Goal: Task Accomplishment & Management: Use online tool/utility

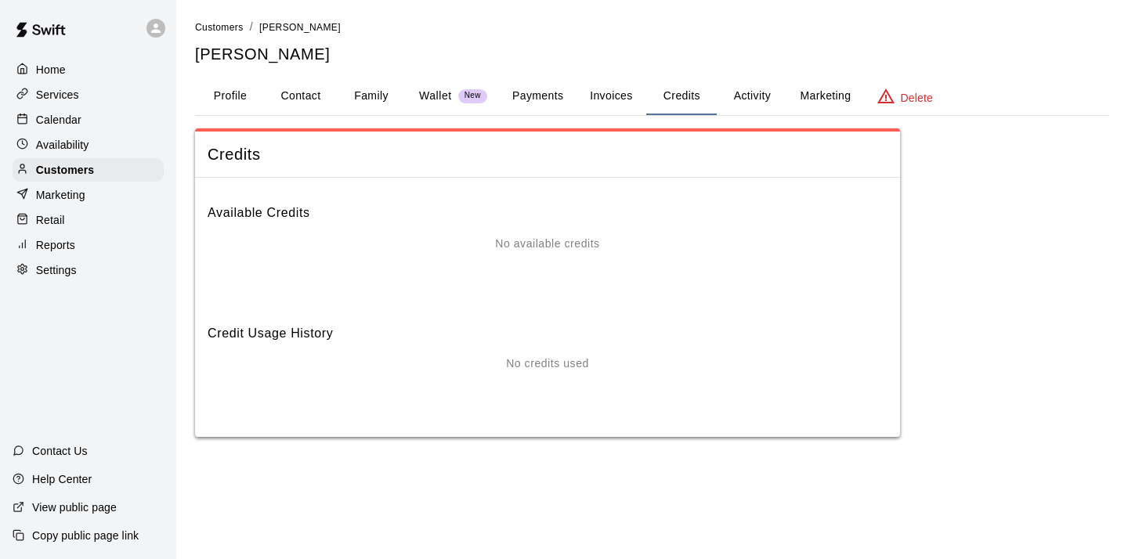
click at [54, 67] on p "Home" at bounding box center [51, 70] width 30 height 16
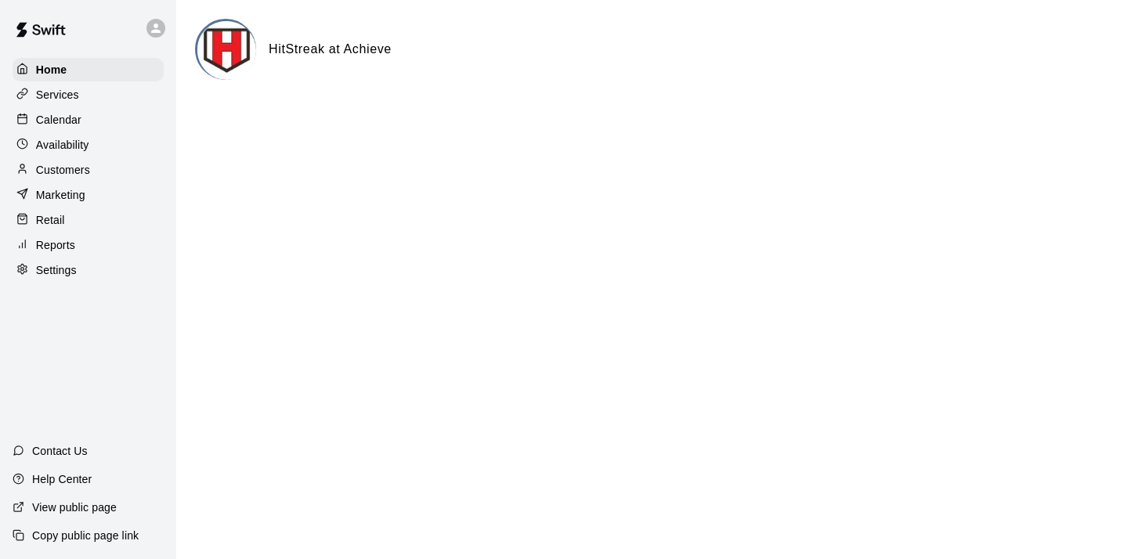
click at [63, 116] on p "Calendar" at bounding box center [58, 120] width 45 height 16
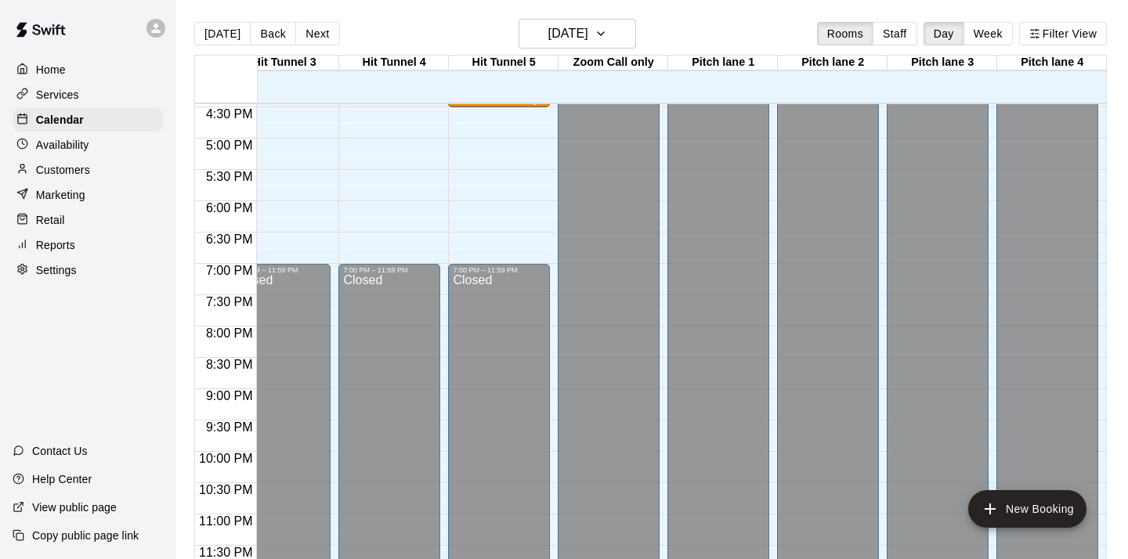
scroll to position [0, 247]
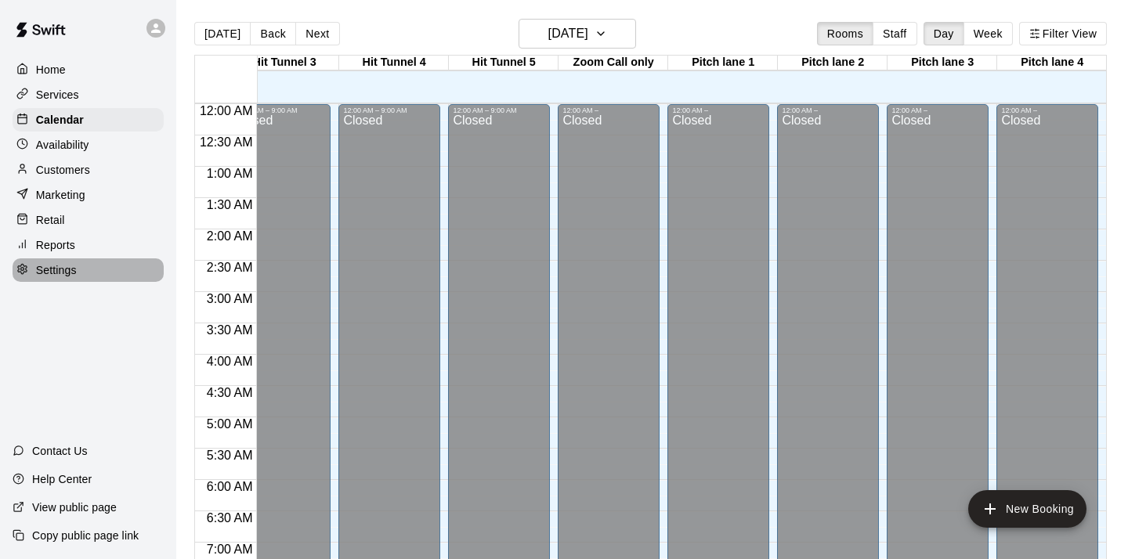
click at [55, 268] on p "Settings" at bounding box center [56, 270] width 41 height 16
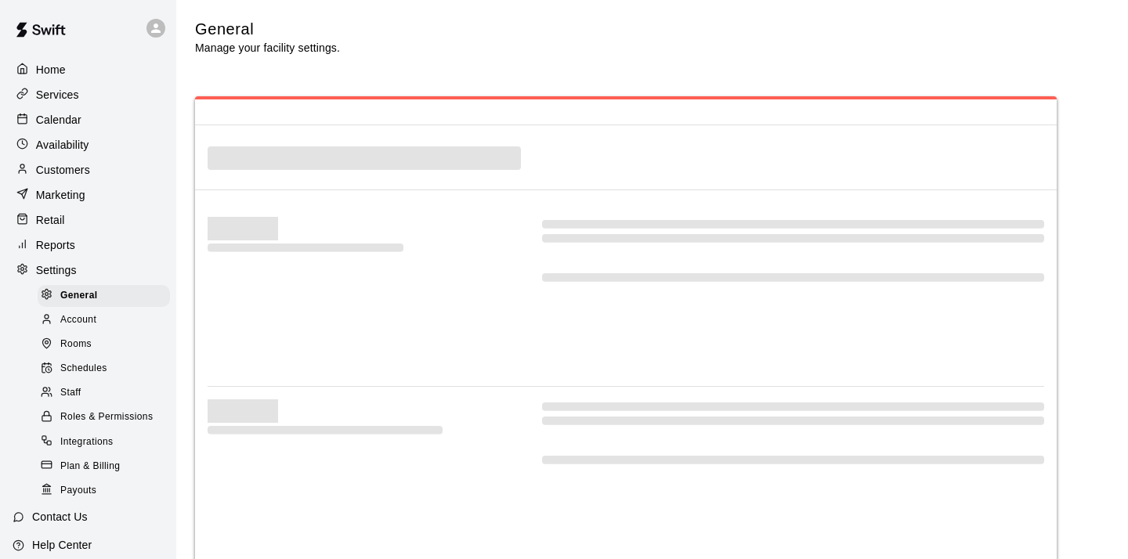
select select "**"
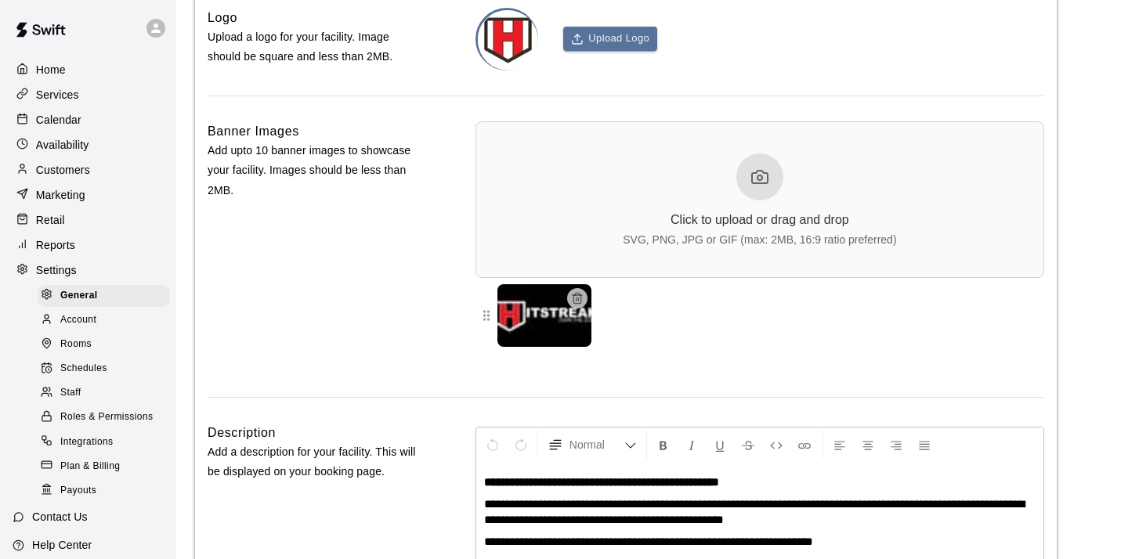
scroll to position [3495, 0]
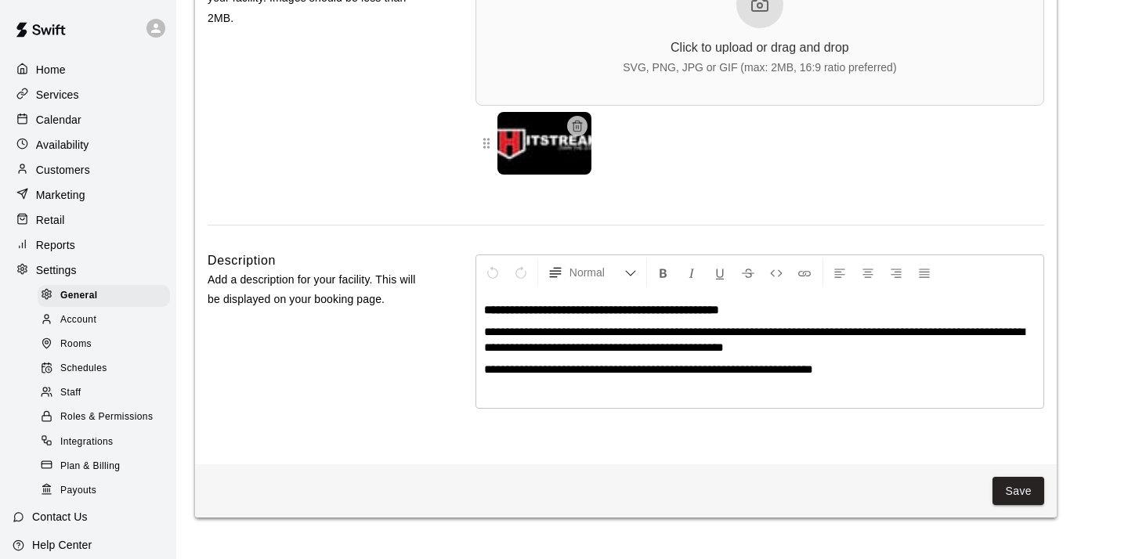
click at [85, 345] on span "Rooms" at bounding box center [75, 345] width 31 height 16
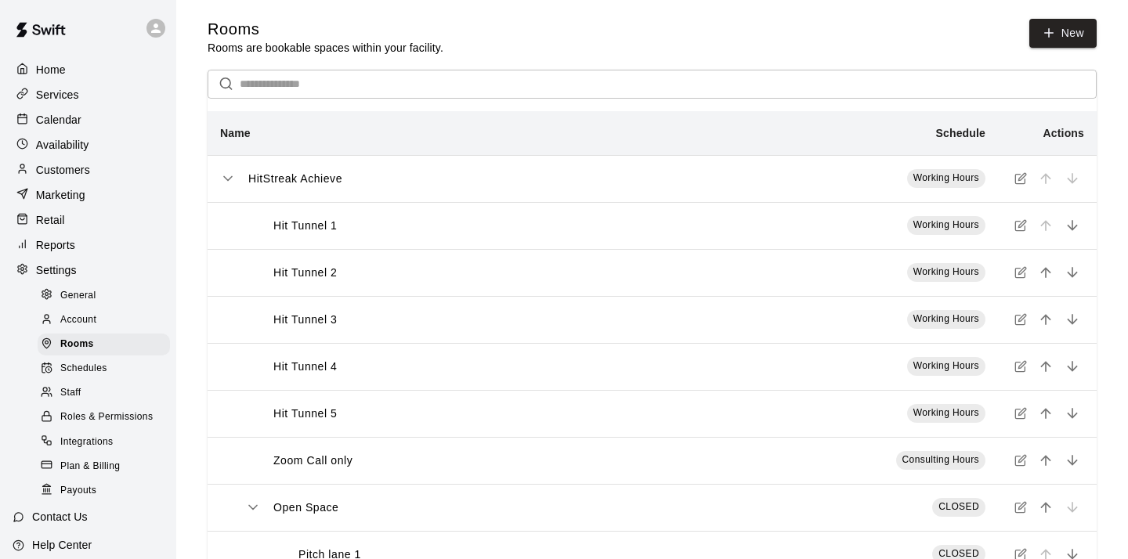
scroll to position [192, 0]
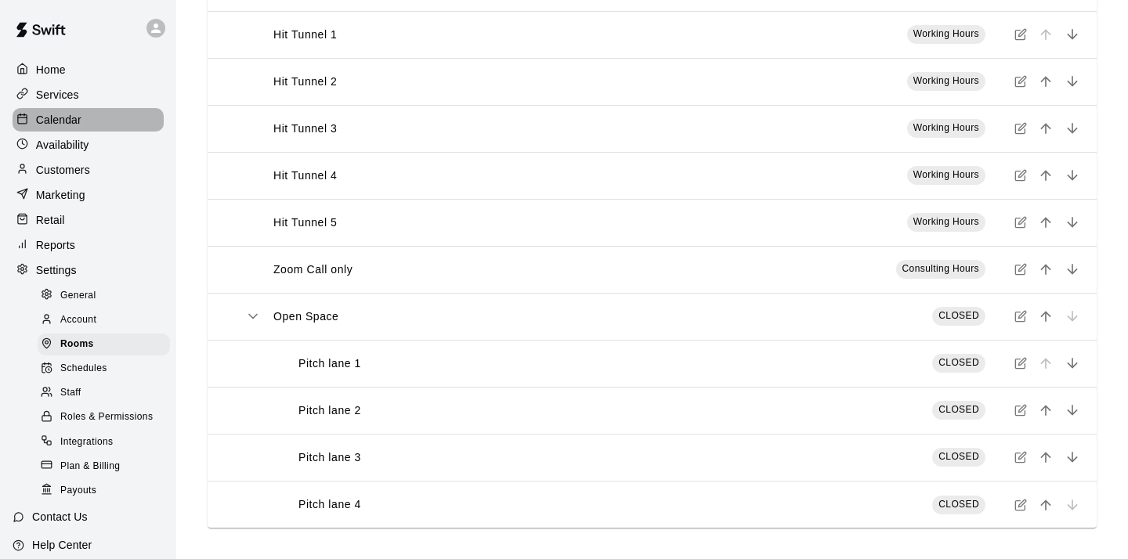
click at [63, 115] on p "Calendar" at bounding box center [58, 120] width 45 height 16
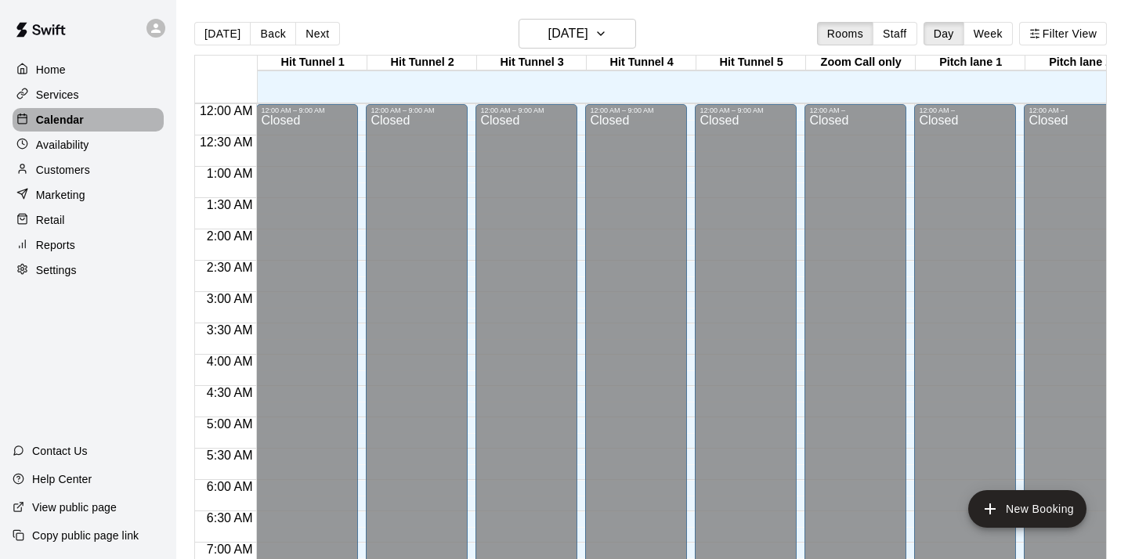
click at [64, 114] on p "Calendar" at bounding box center [60, 120] width 48 height 16
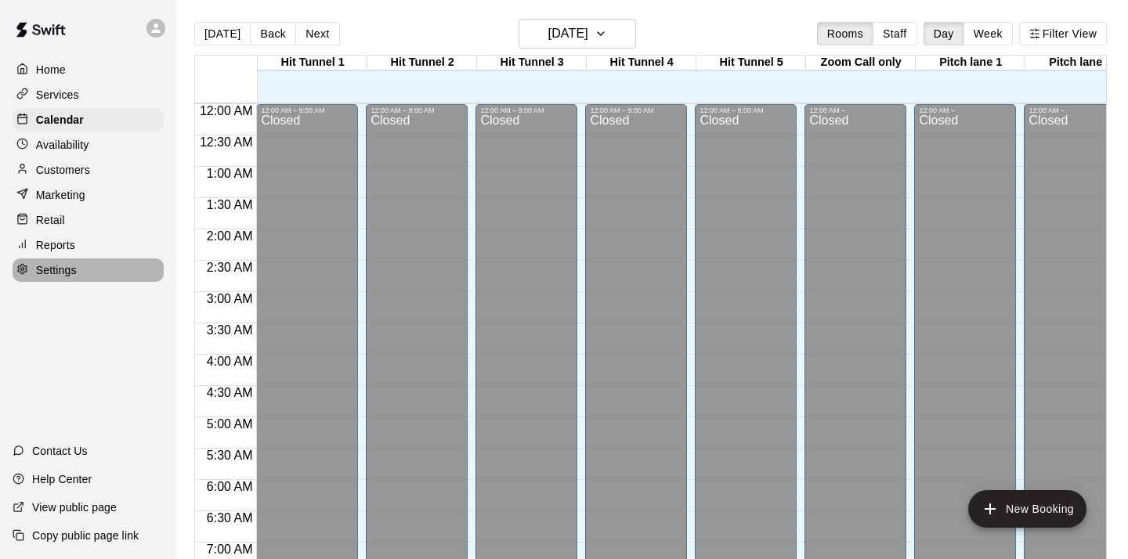
click at [63, 273] on p "Settings" at bounding box center [56, 270] width 41 height 16
select select "**"
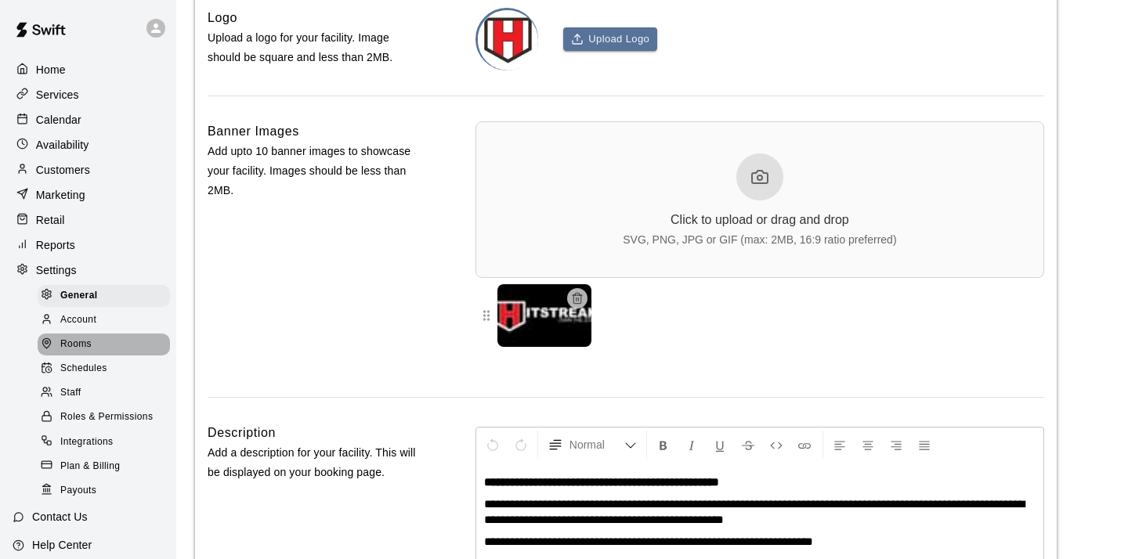
click at [77, 345] on span "Rooms" at bounding box center [75, 345] width 31 height 16
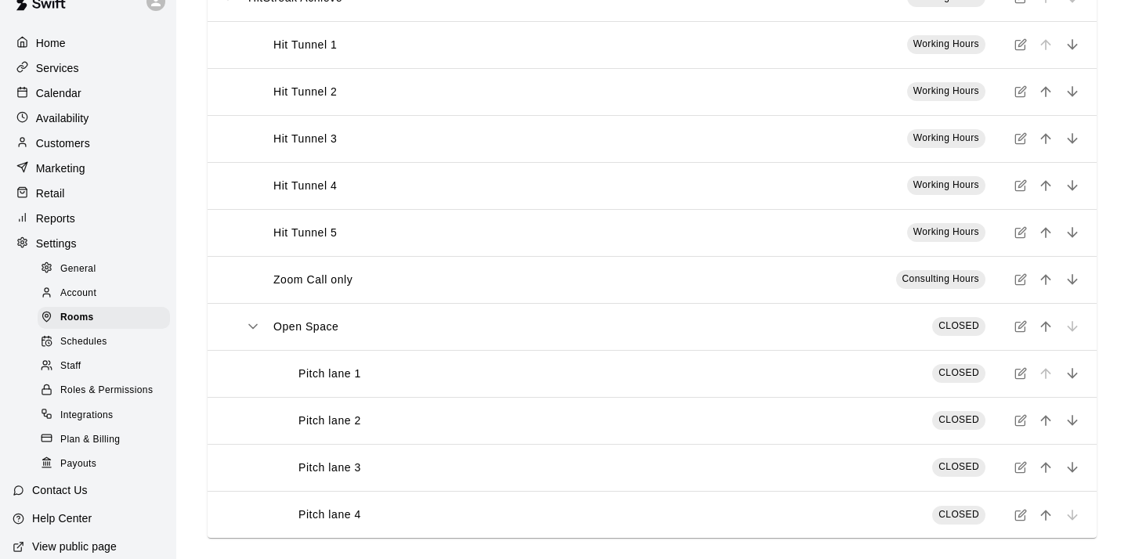
scroll to position [192, 0]
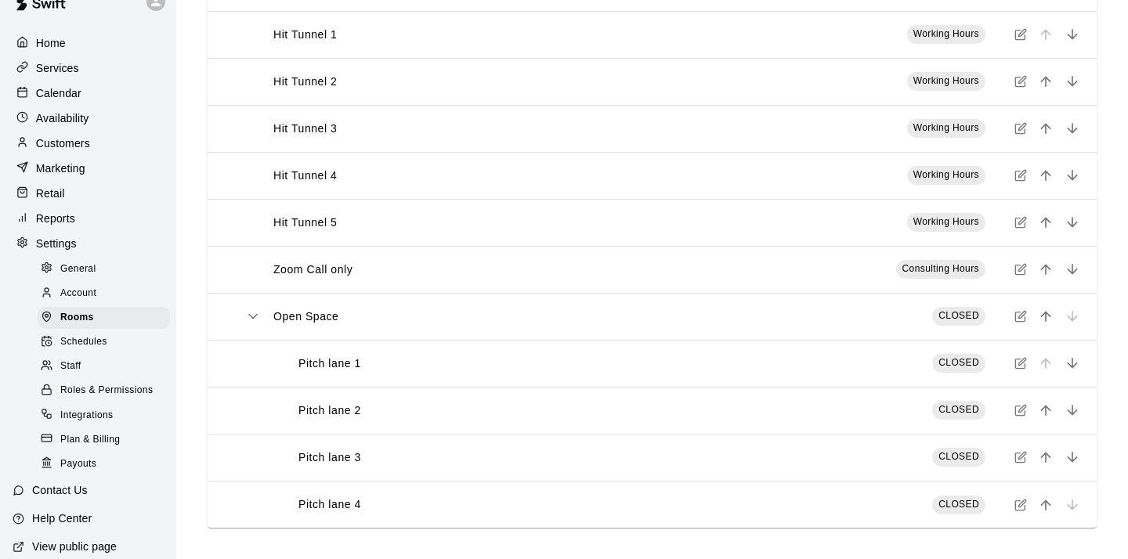
click at [66, 87] on p "Calendar" at bounding box center [58, 93] width 45 height 16
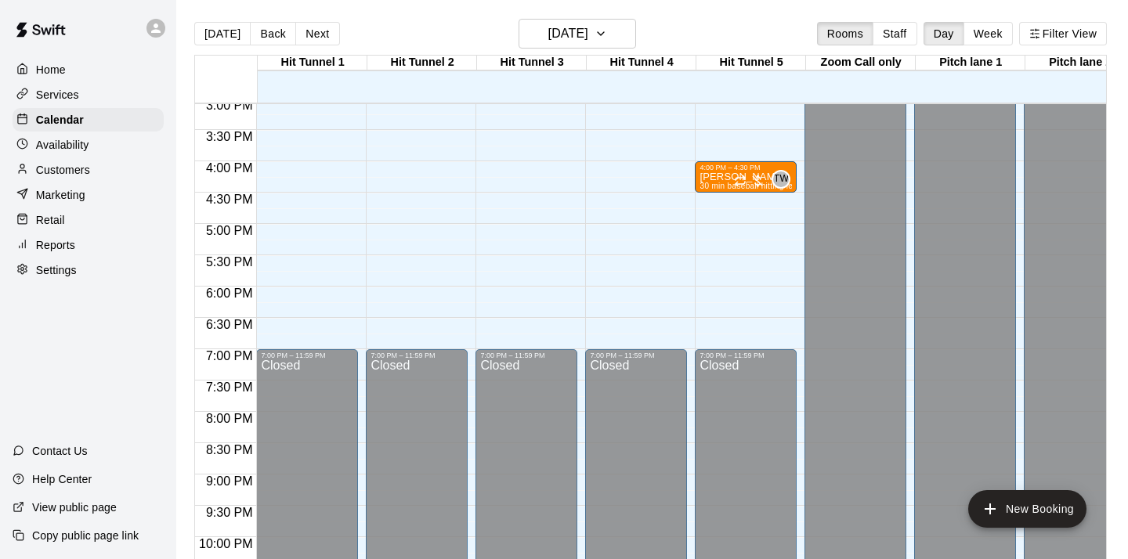
scroll to position [948, 0]
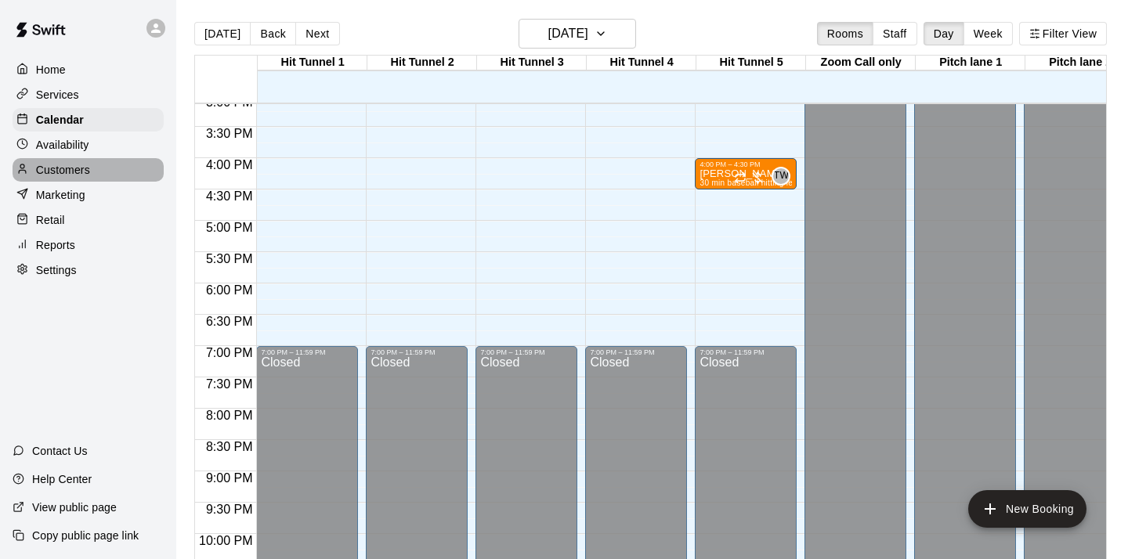
click at [71, 168] on p "Customers" at bounding box center [63, 170] width 54 height 16
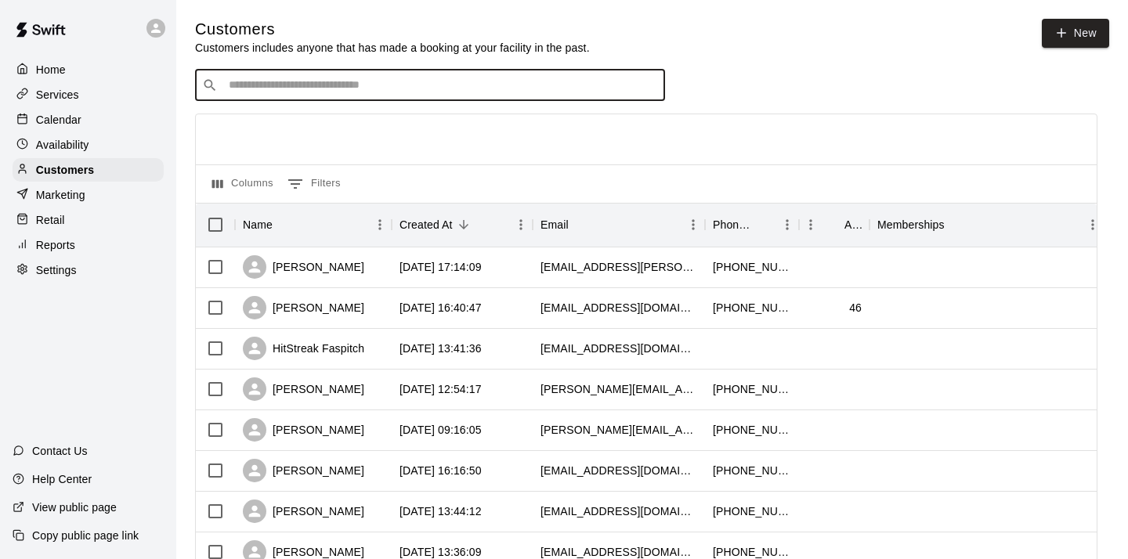
click at [374, 88] on input "Search customers by name or email" at bounding box center [441, 86] width 434 height 16
type input "*********"
click at [327, 346] on div "HitStreak Faspitch" at bounding box center [303, 348] width 121 height 23
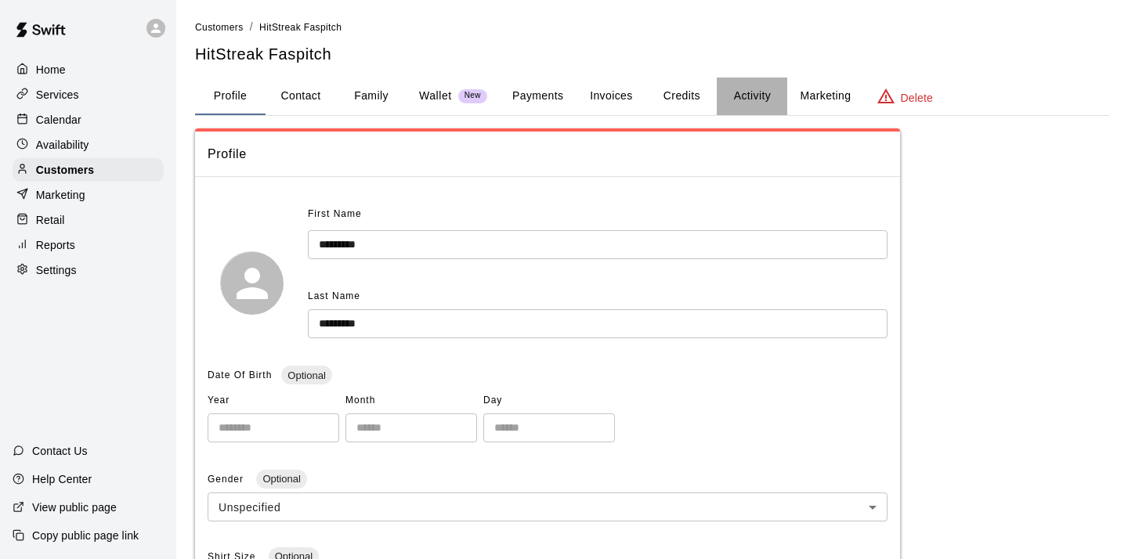
click at [748, 96] on button "Activity" at bounding box center [751, 97] width 70 height 38
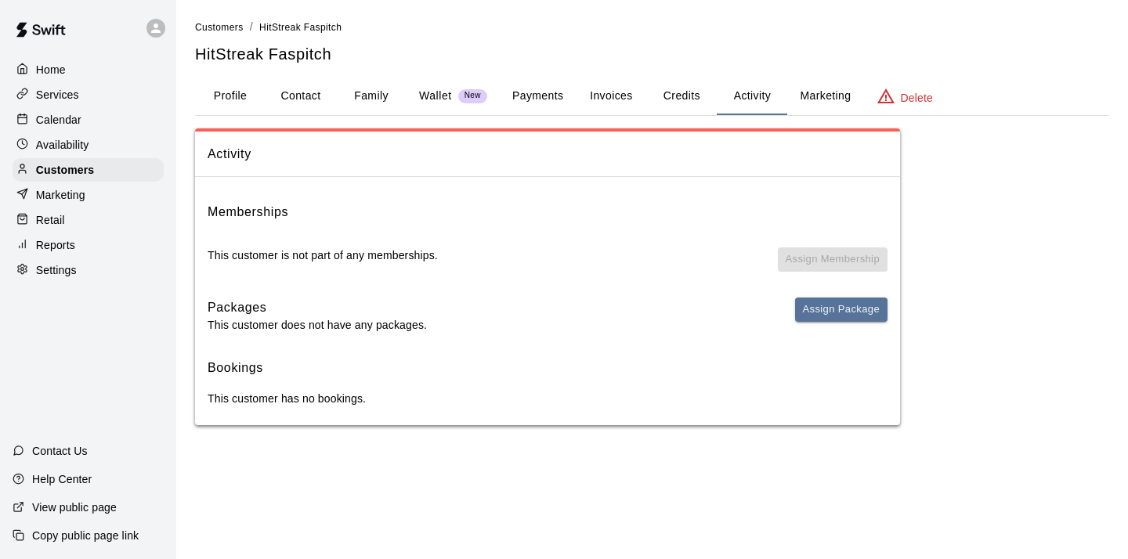
click at [228, 399] on p "This customer has no bookings." at bounding box center [548, 399] width 680 height 16
click at [68, 262] on p "Settings" at bounding box center [56, 270] width 41 height 16
select select "**"
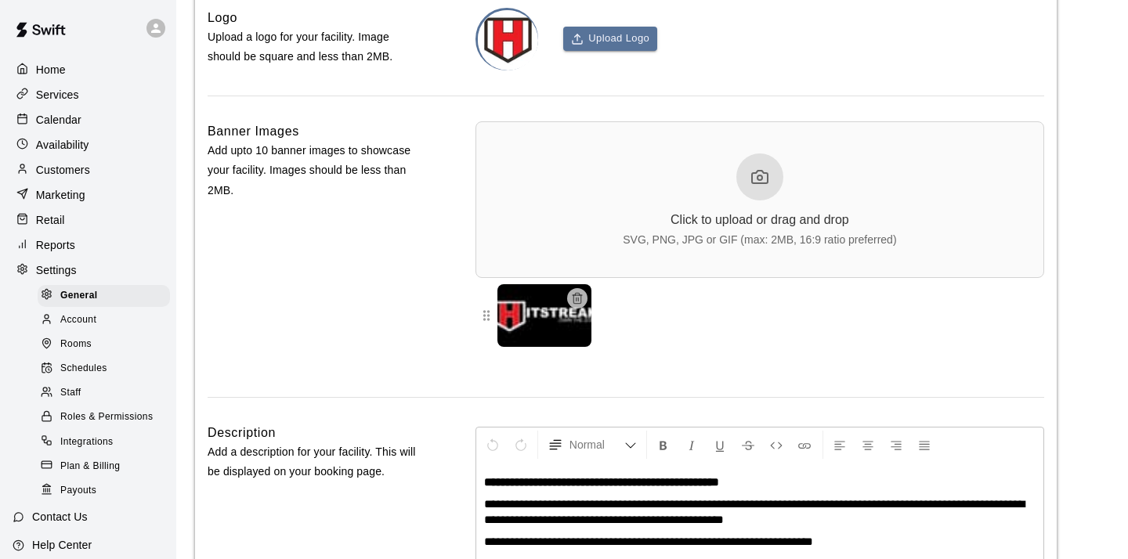
scroll to position [3495, 0]
click at [81, 340] on span "Rooms" at bounding box center [75, 345] width 31 height 16
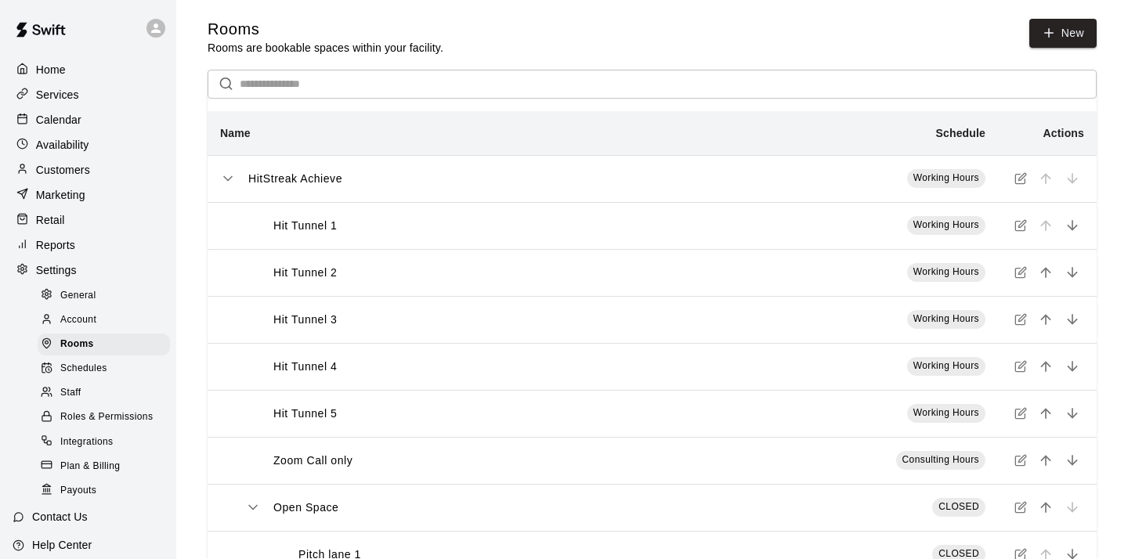
scroll to position [192, 0]
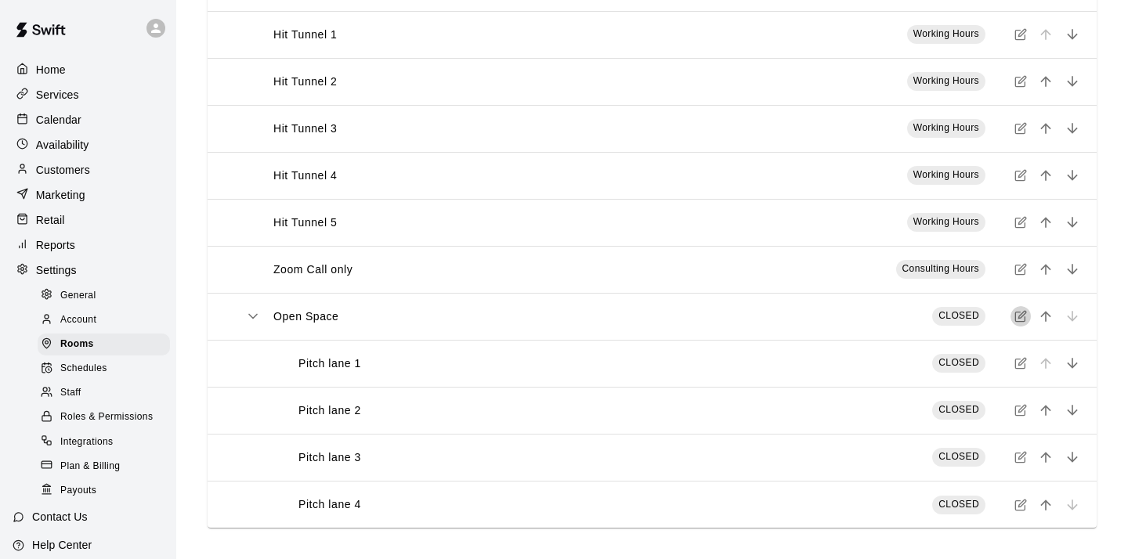
click at [1019, 316] on icon "simple table" at bounding box center [1021, 315] width 7 height 7
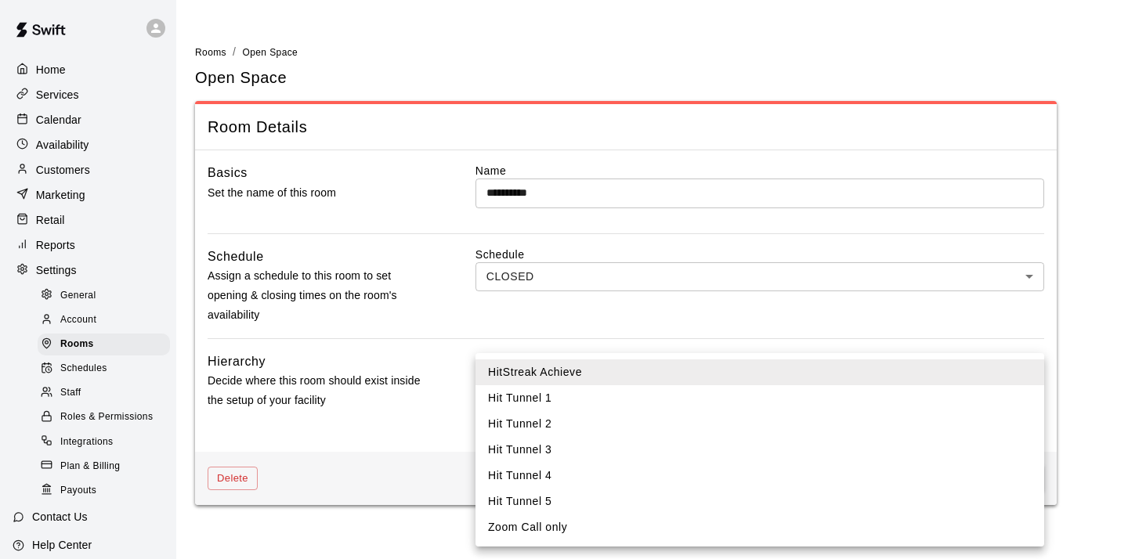
click at [980, 384] on body "**********" at bounding box center [564, 262] width 1128 height 524
click at [980, 384] on li "HitStreak Achieve" at bounding box center [759, 372] width 568 height 26
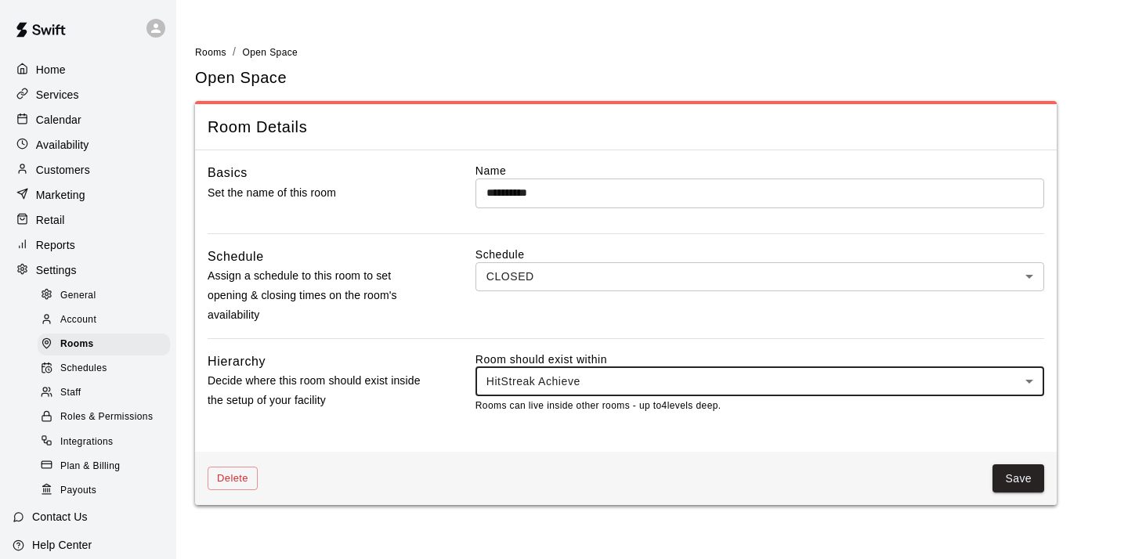
click at [808, 283] on body "**********" at bounding box center [564, 262] width 1128 height 524
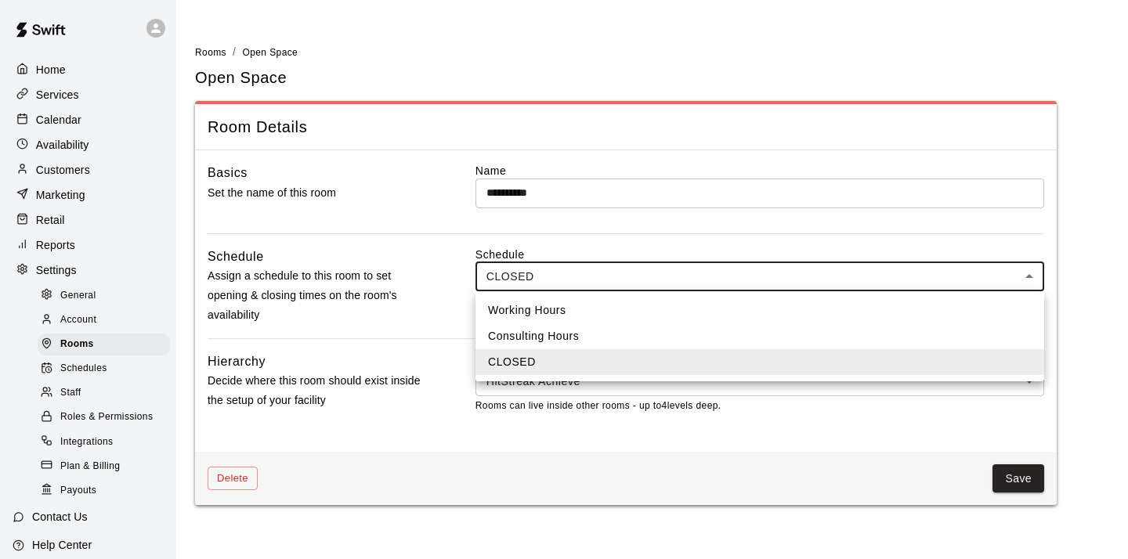
click at [78, 150] on div at bounding box center [564, 279] width 1128 height 559
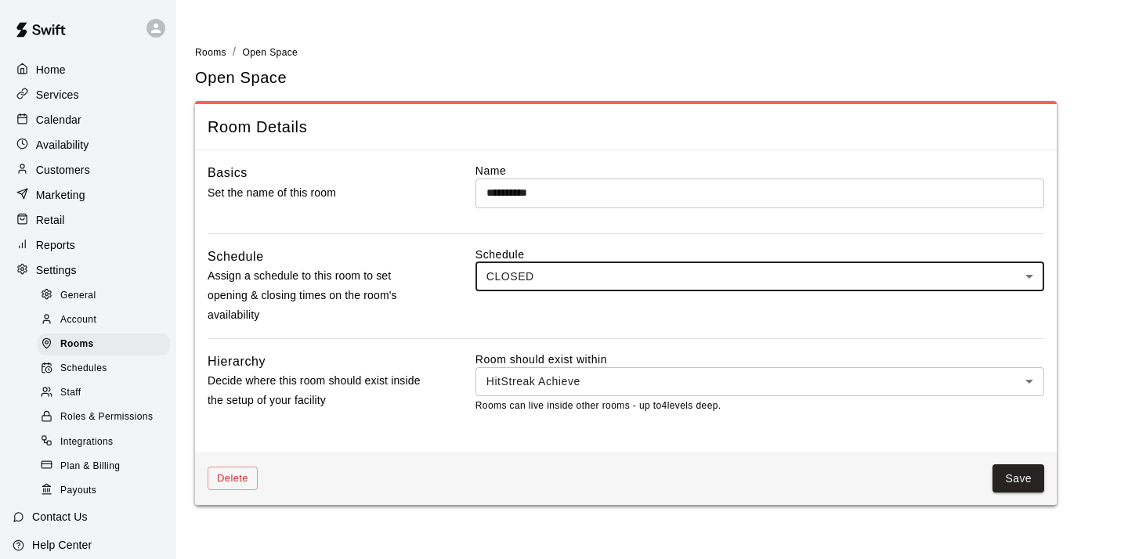
click at [78, 150] on p "Availability" at bounding box center [62, 145] width 53 height 16
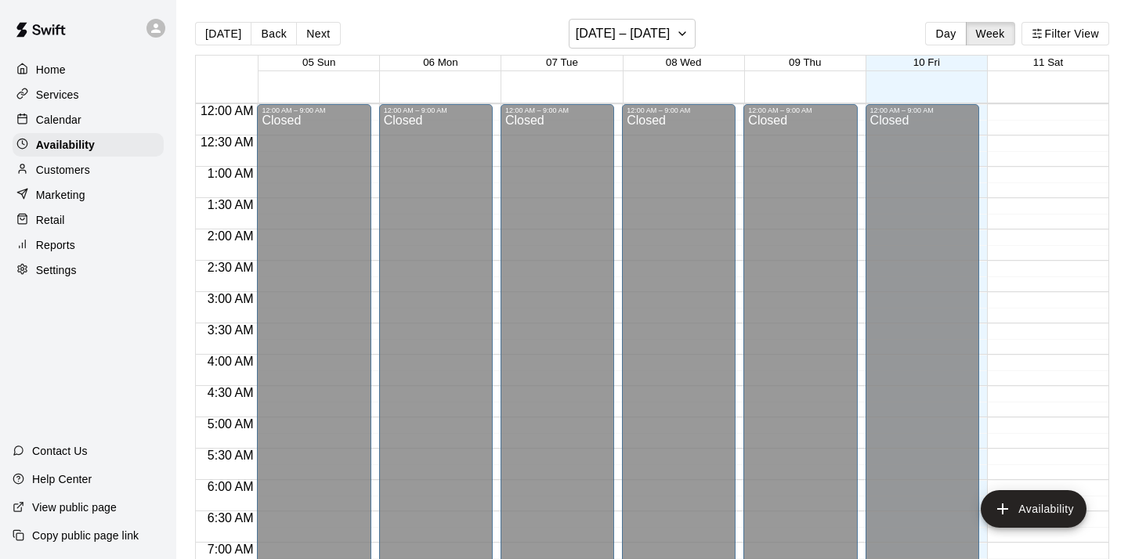
click at [63, 268] on p "Settings" at bounding box center [56, 270] width 41 height 16
select select "**"
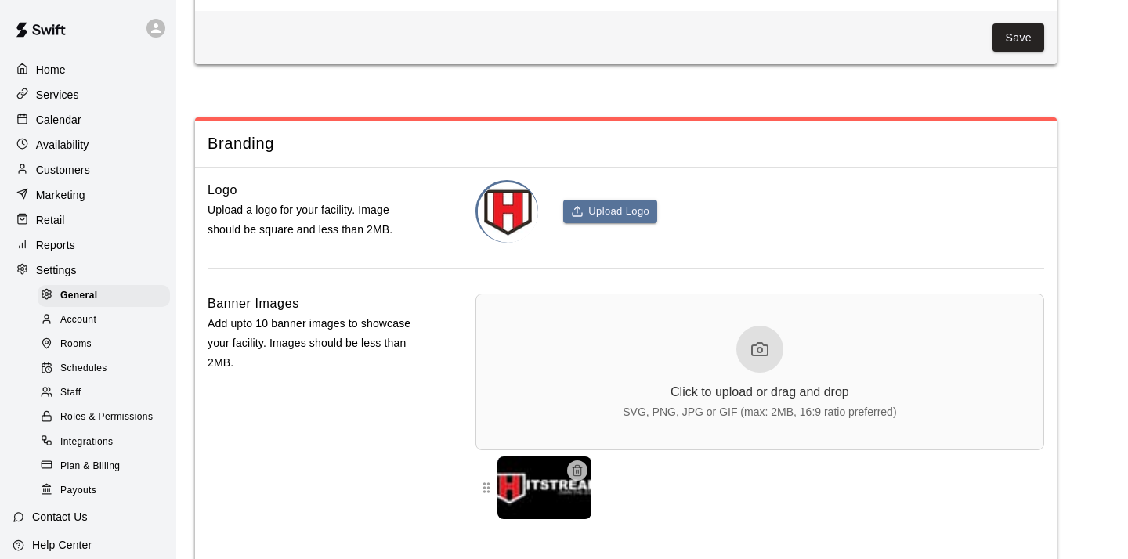
scroll to position [3495, 0]
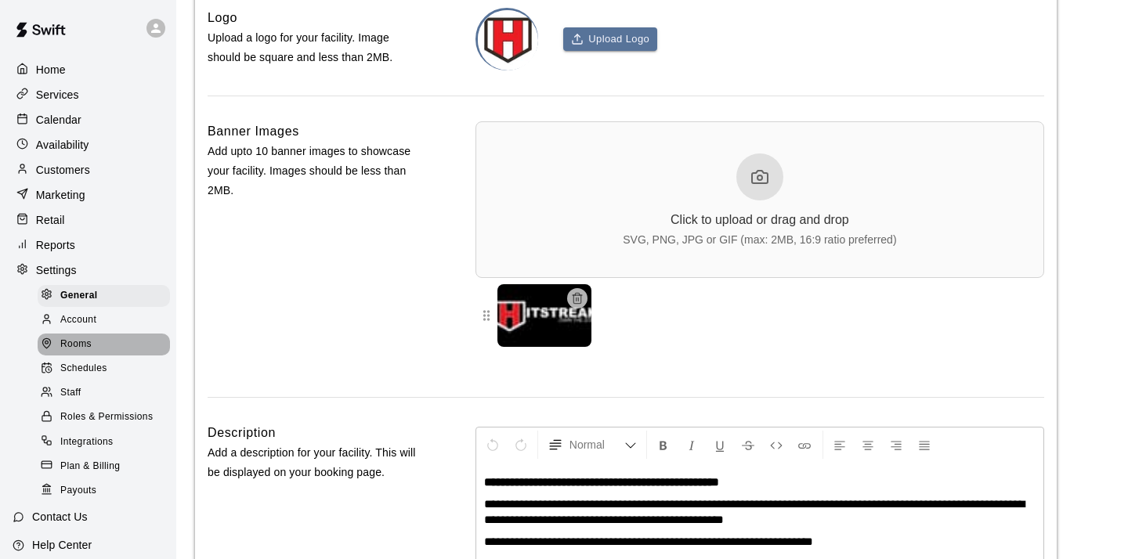
click at [81, 343] on span "Rooms" at bounding box center [75, 345] width 31 height 16
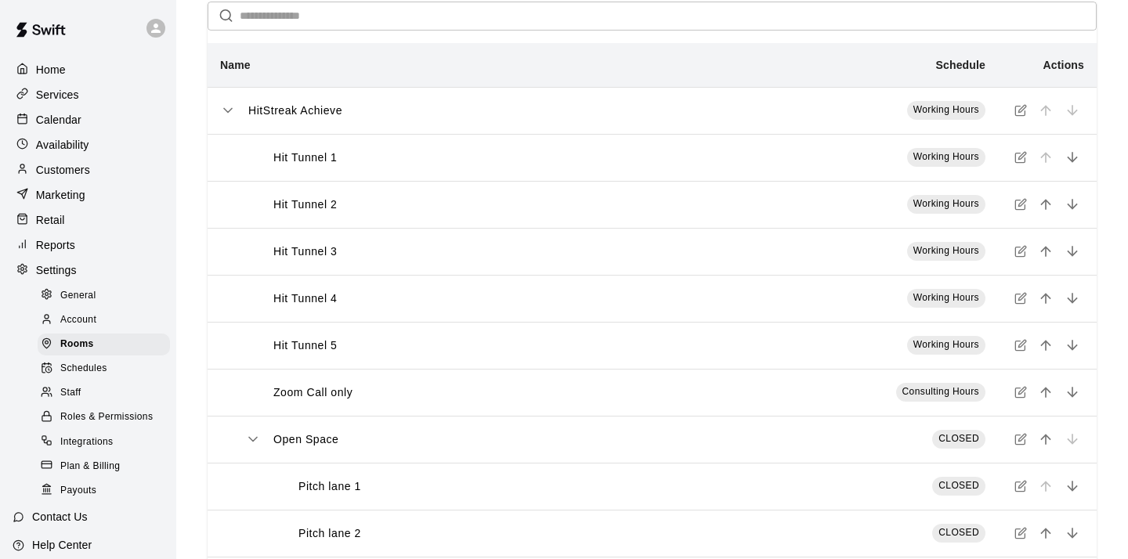
scroll to position [70, 0]
click at [229, 110] on icon "simple table" at bounding box center [228, 109] width 8 height 4
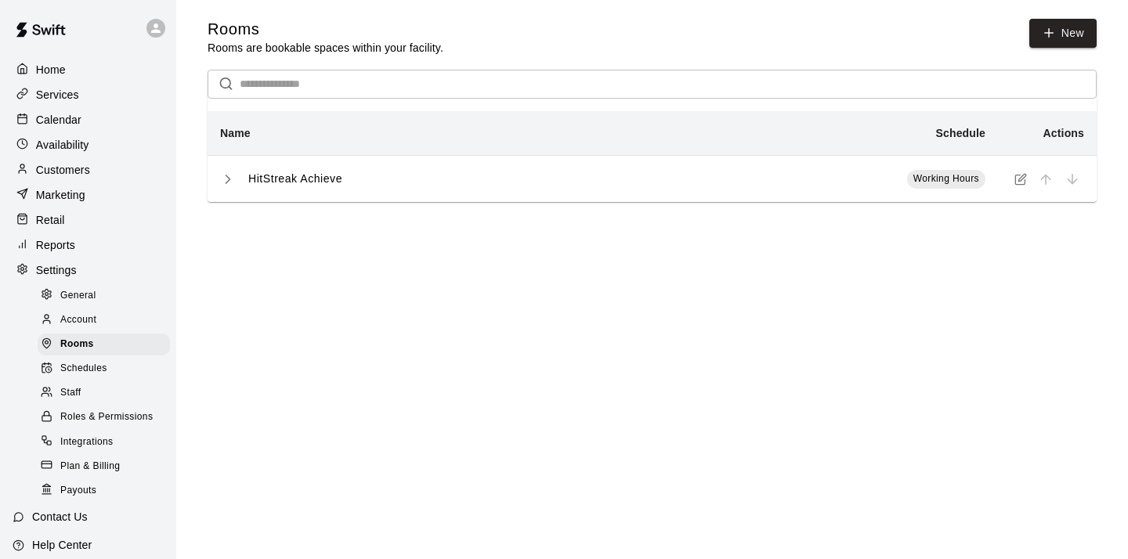
click at [1021, 179] on icon "simple table" at bounding box center [1020, 179] width 13 height 13
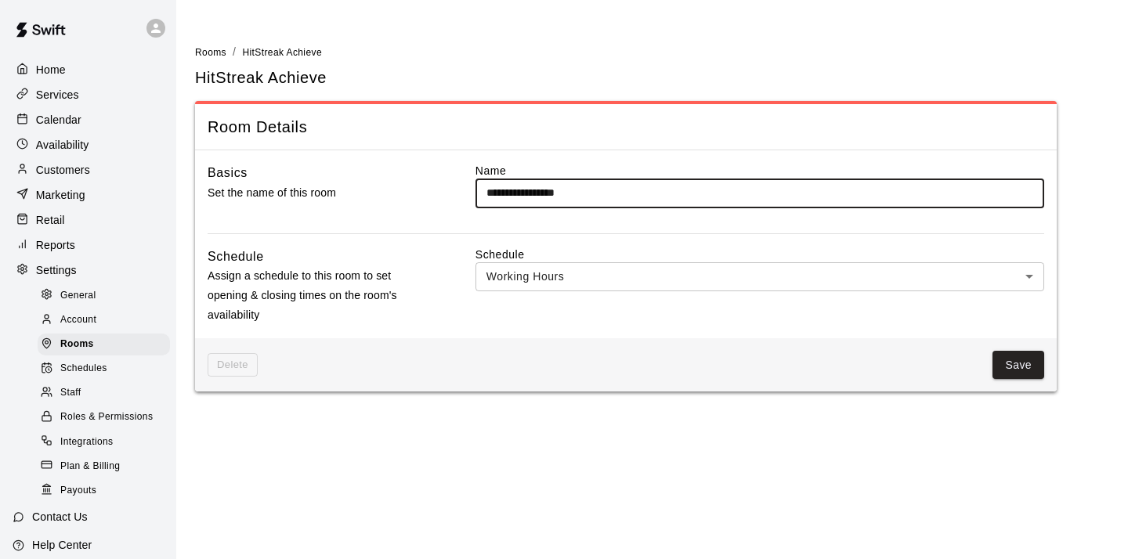
drag, startPoint x: 601, startPoint y: 193, endPoint x: 453, endPoint y: 182, distance: 147.6
click at [455, 183] on div "**********" at bounding box center [626, 198] width 836 height 70
type input "**********"
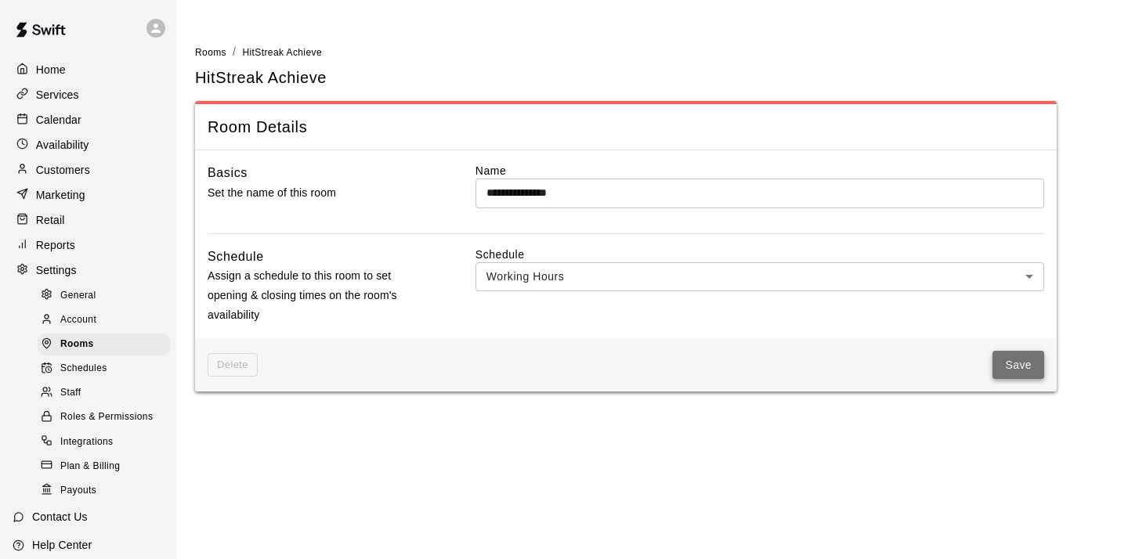
click at [1009, 364] on button "Save" at bounding box center [1018, 365] width 52 height 29
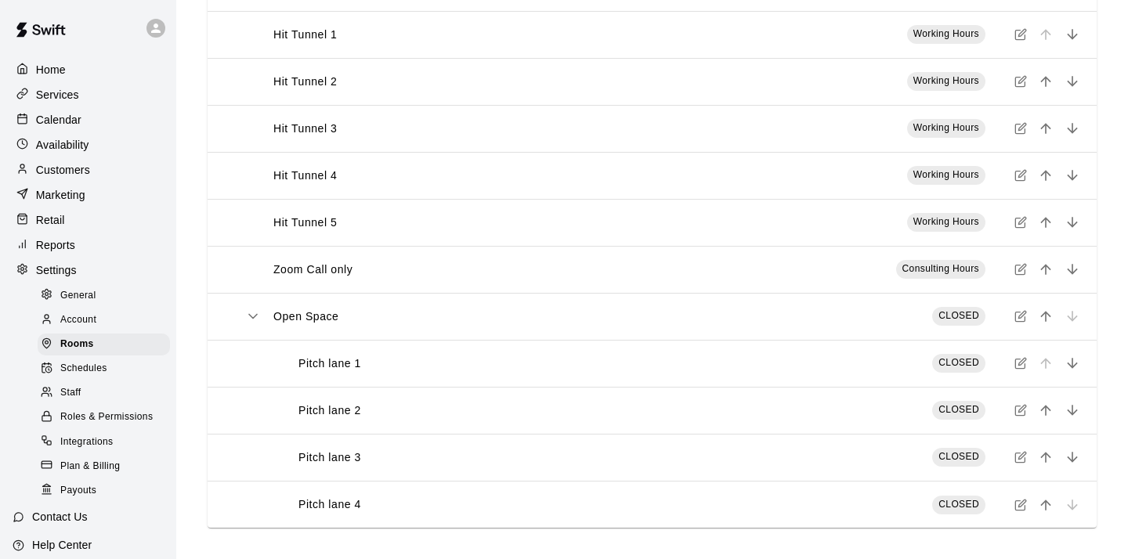
scroll to position [66, 0]
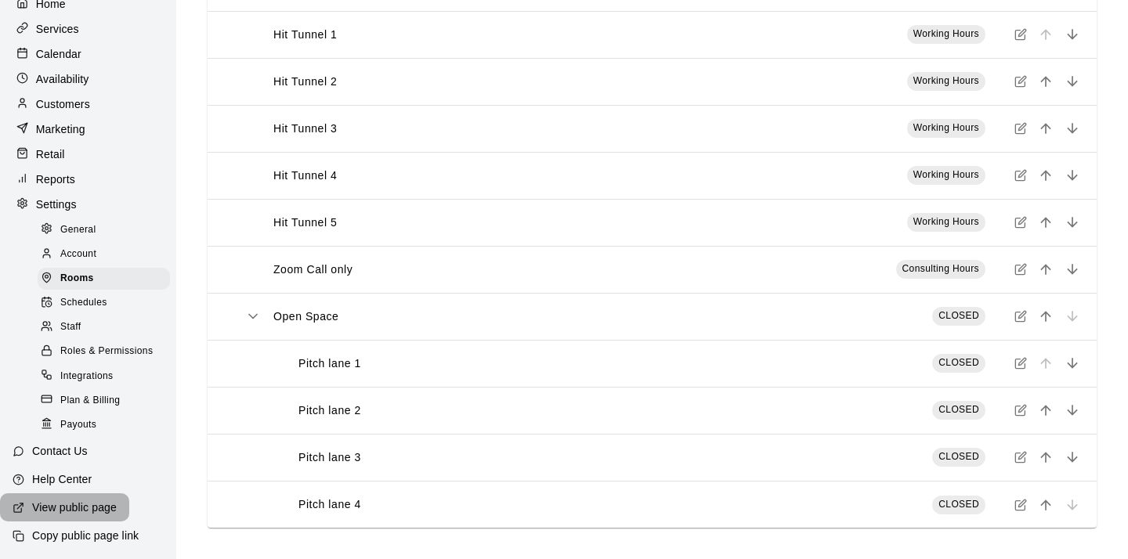
click at [52, 507] on p "View public page" at bounding box center [74, 508] width 85 height 16
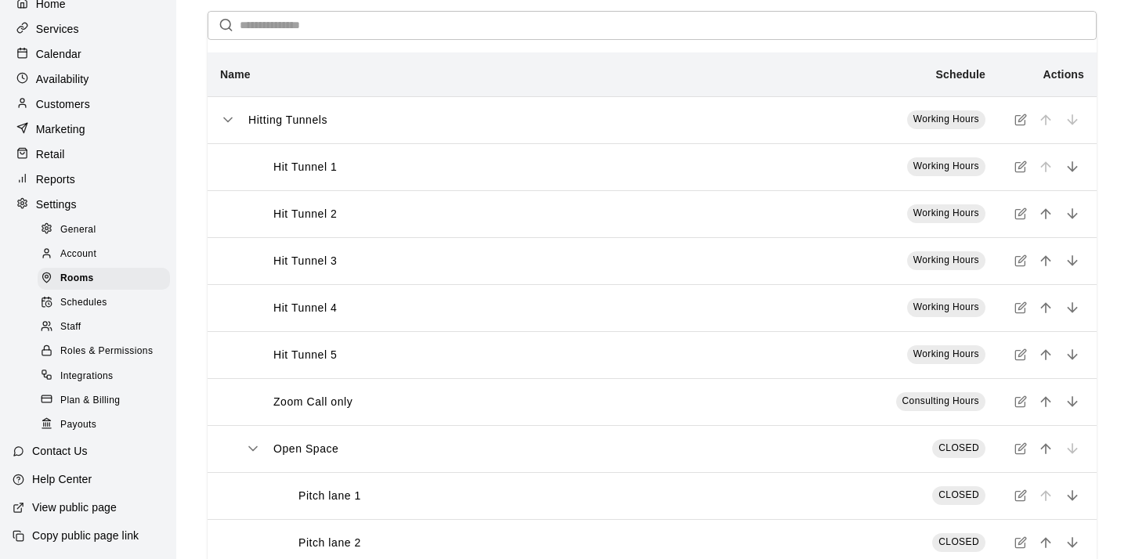
scroll to position [0, 0]
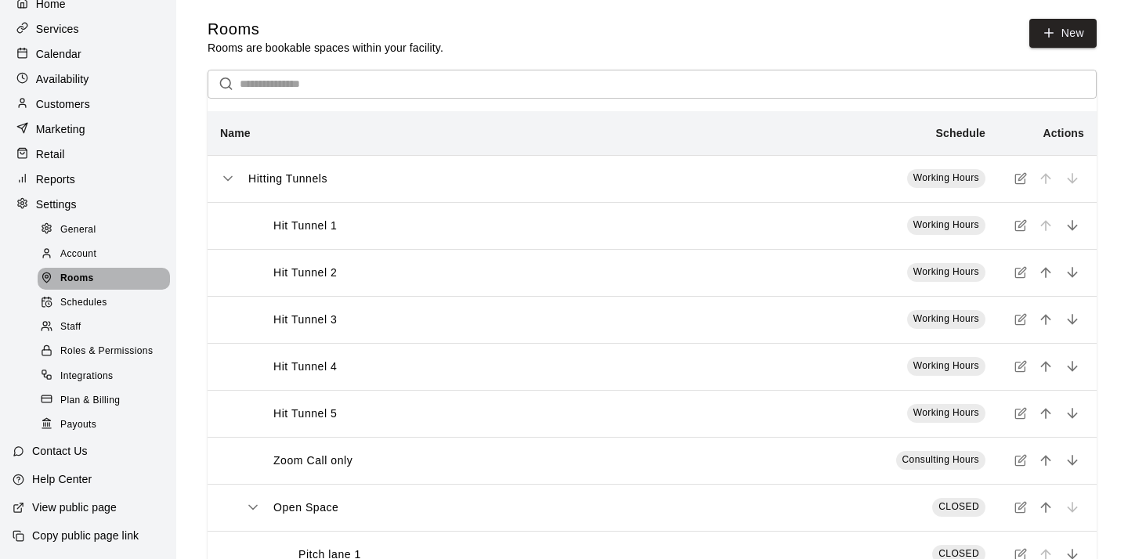
click at [77, 282] on span "Rooms" at bounding box center [77, 279] width 34 height 16
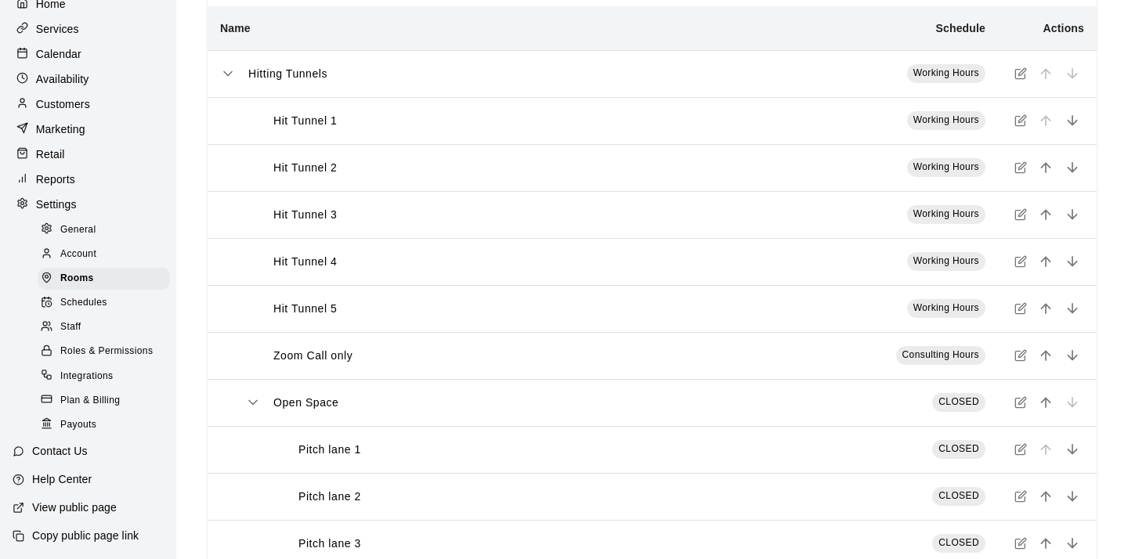
scroll to position [109, 0]
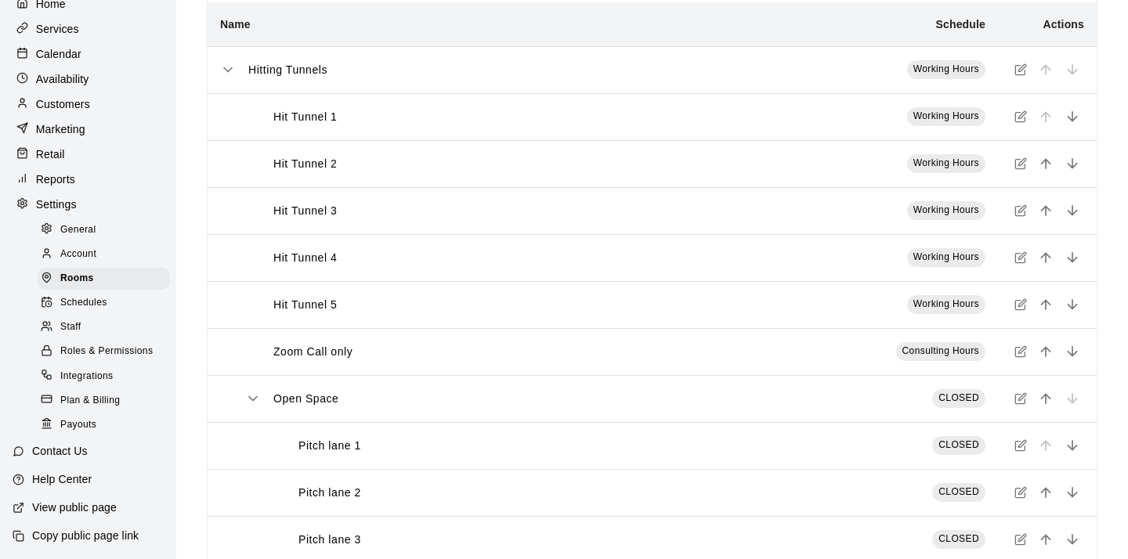
click at [1020, 398] on icon "simple table" at bounding box center [1021, 397] width 7 height 7
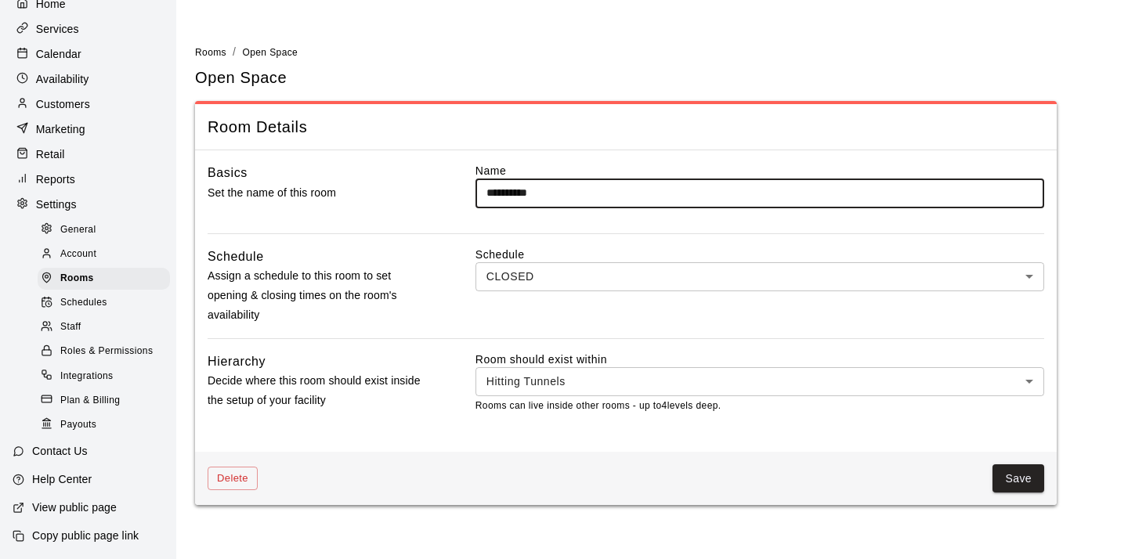
click at [658, 280] on body "**********" at bounding box center [564, 262] width 1128 height 524
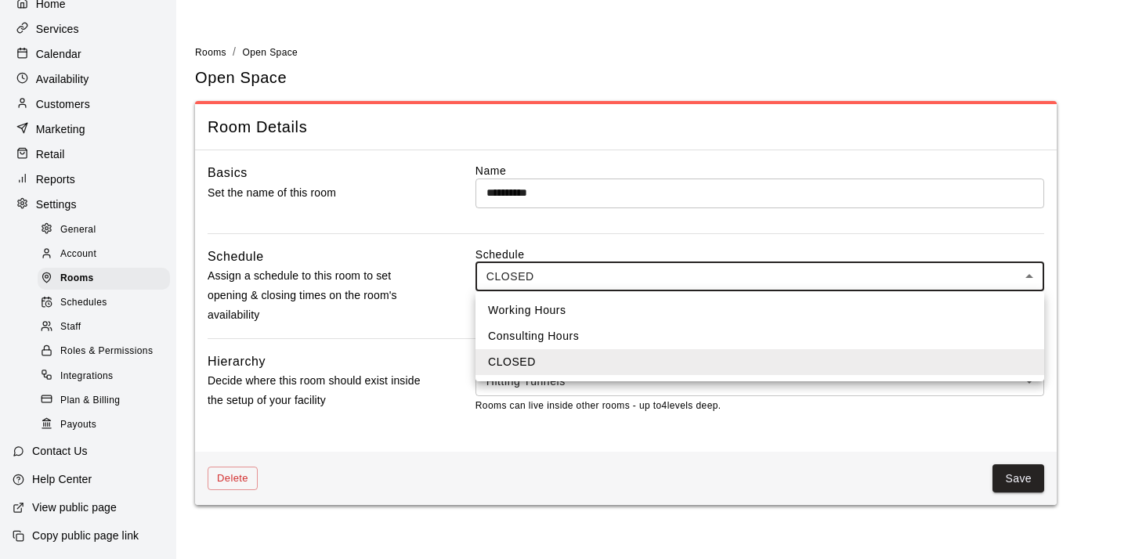
click at [554, 308] on li "Working Hours" at bounding box center [759, 311] width 568 height 26
type input "***"
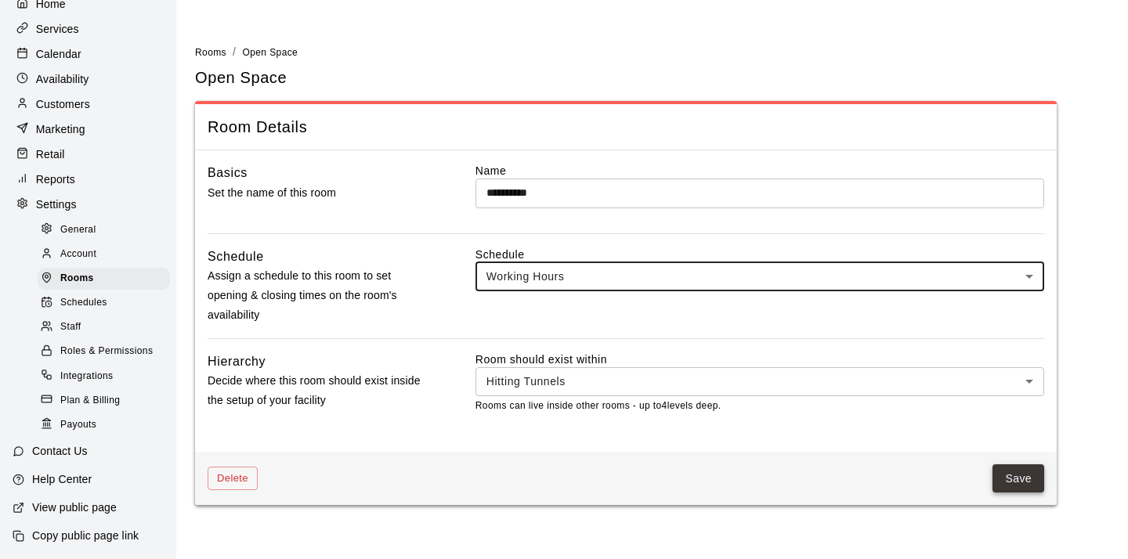
click at [1013, 475] on button "Save" at bounding box center [1018, 478] width 52 height 29
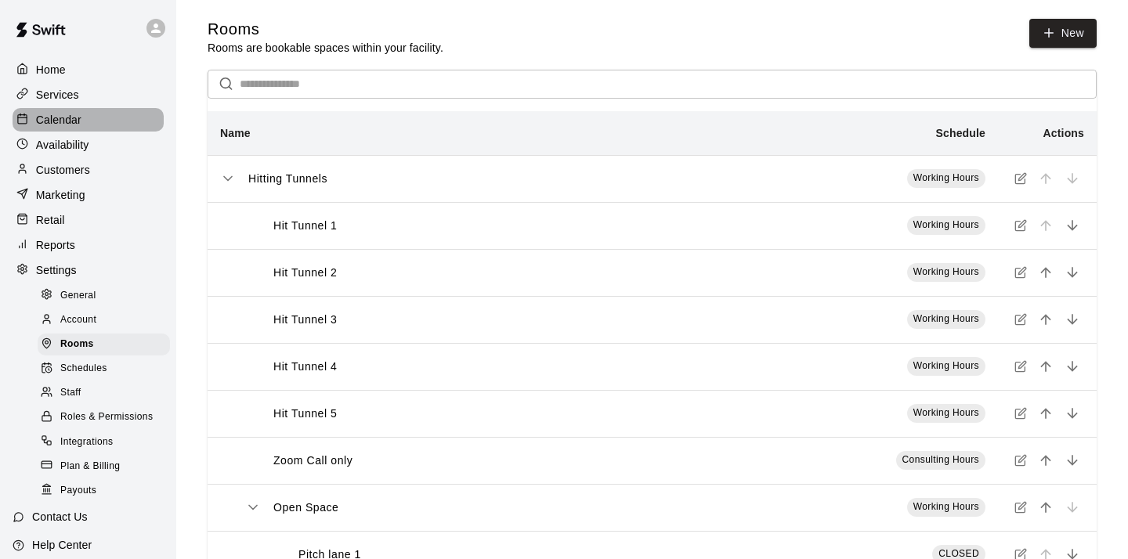
click at [59, 121] on p "Calendar" at bounding box center [58, 120] width 45 height 16
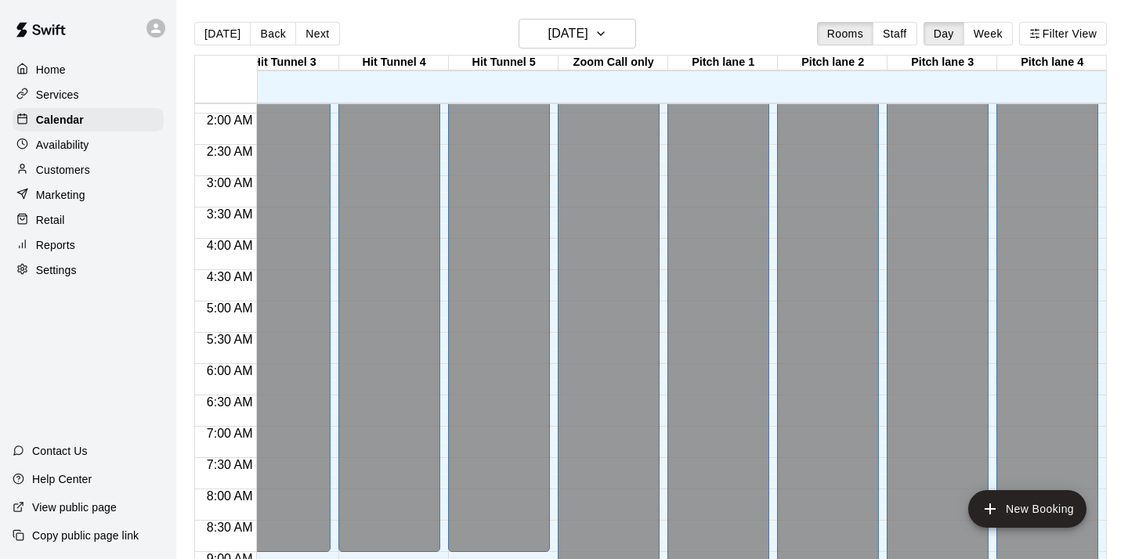
scroll to position [0, 247]
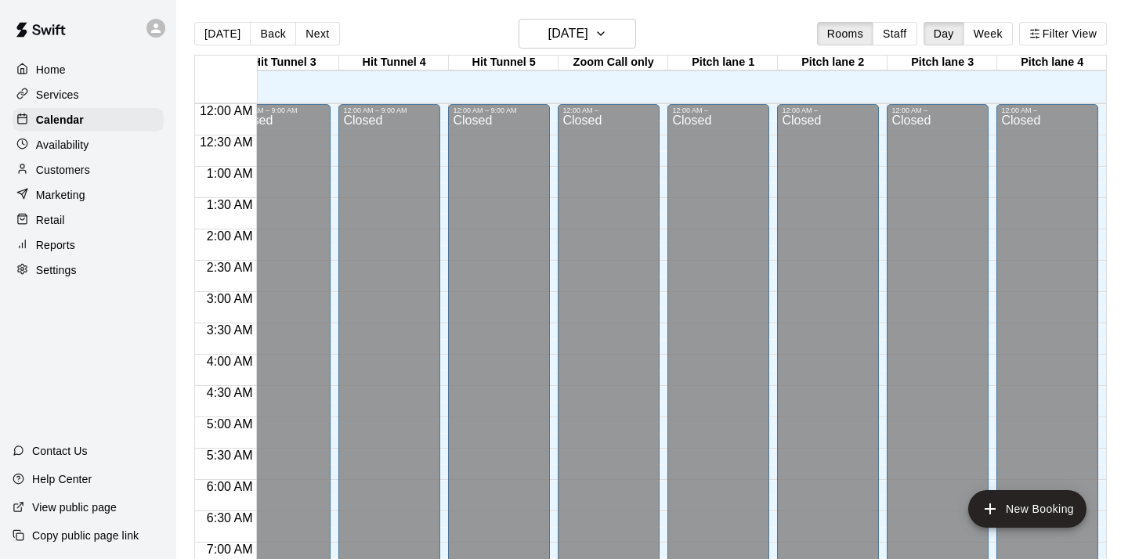
click at [314, 38] on button "Next" at bounding box center [317, 33] width 44 height 23
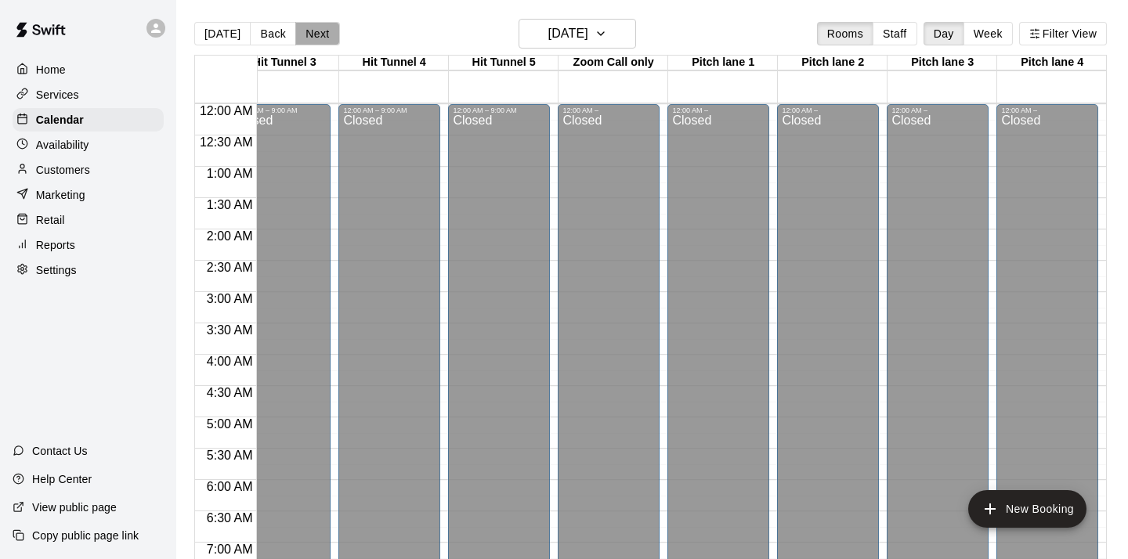
click at [316, 34] on button "Next" at bounding box center [317, 33] width 44 height 23
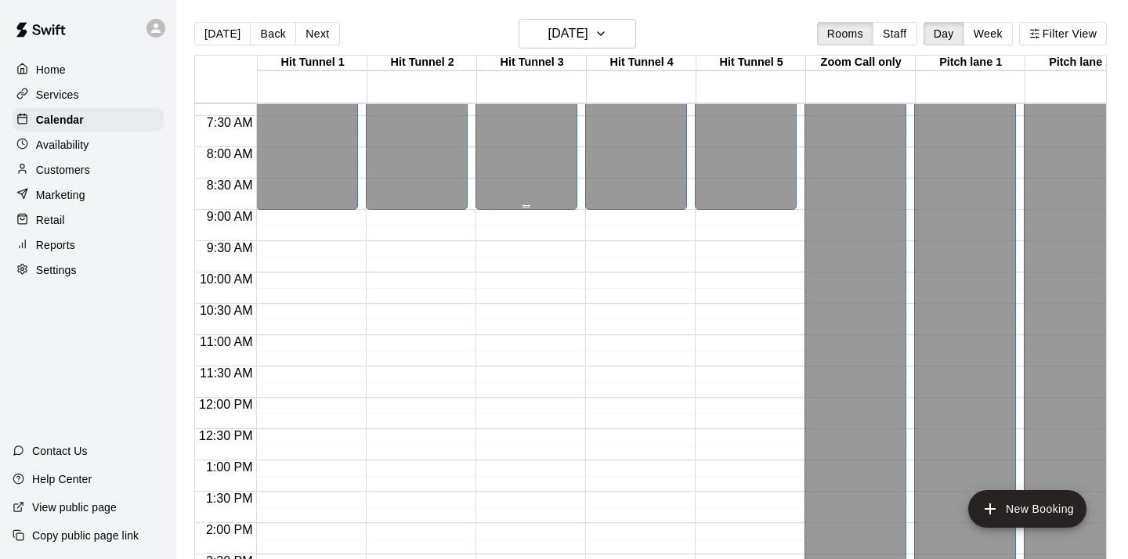
scroll to position [471, 0]
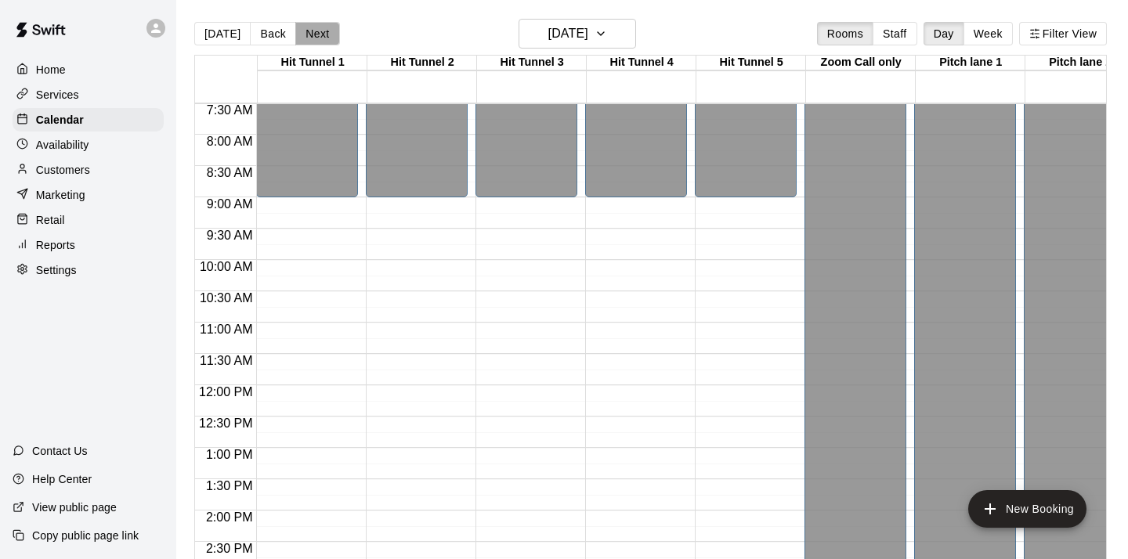
click at [312, 29] on button "Next" at bounding box center [317, 33] width 44 height 23
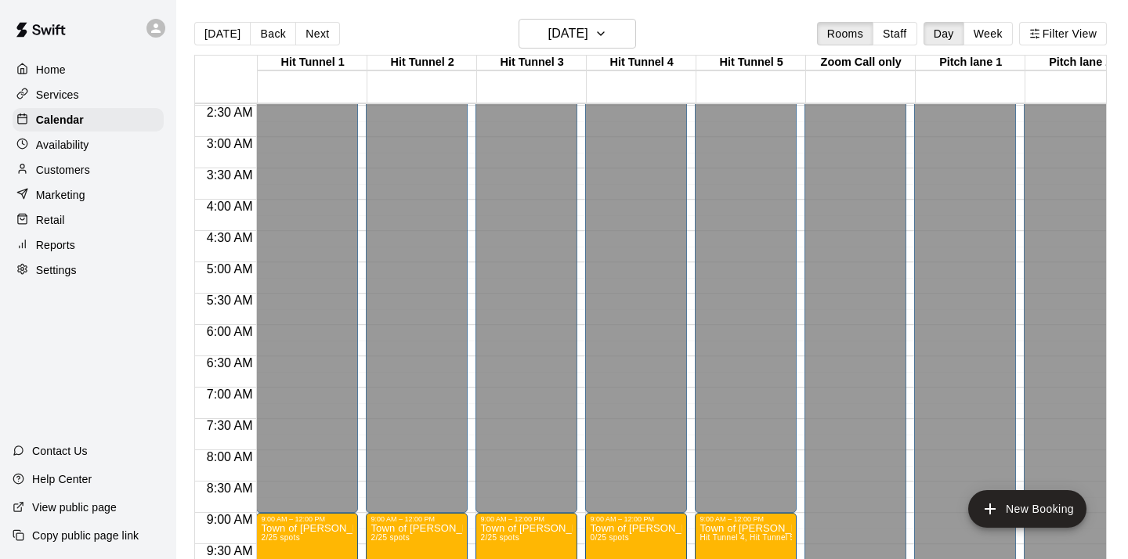
scroll to position [0, 0]
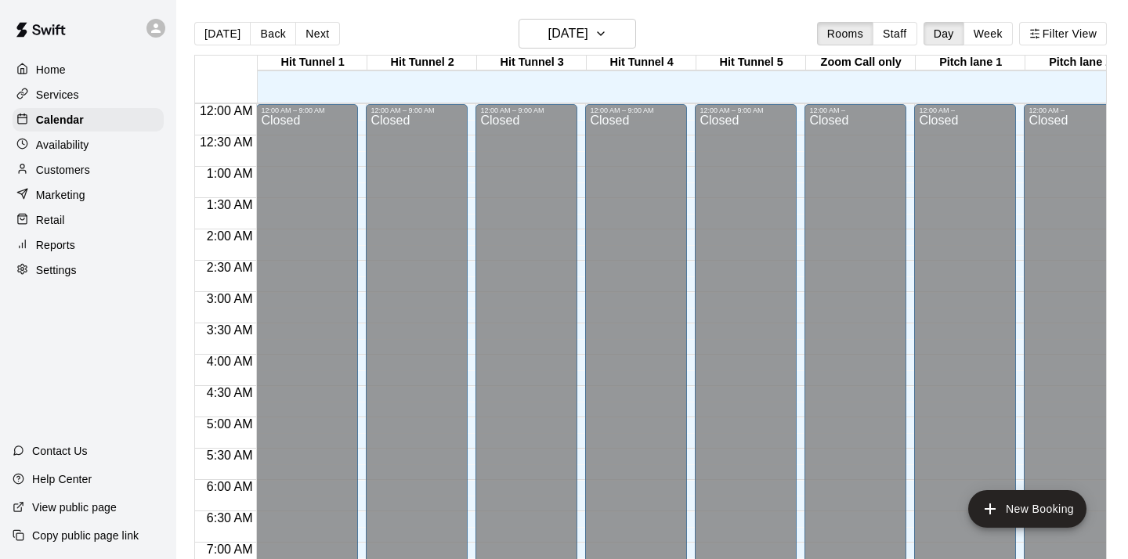
scroll to position [0, 247]
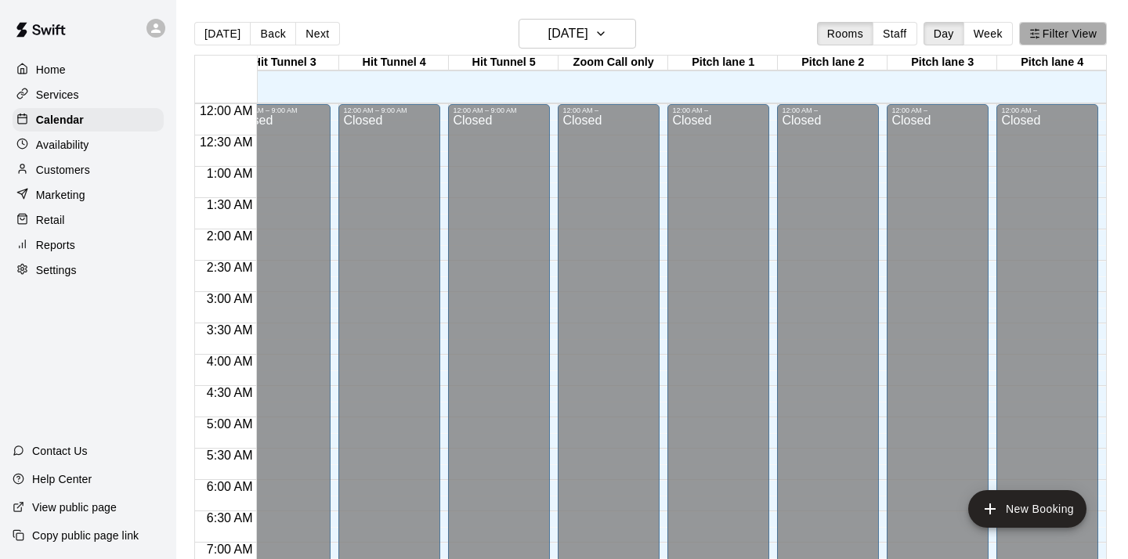
click at [1052, 34] on button "Filter View" at bounding box center [1063, 33] width 88 height 23
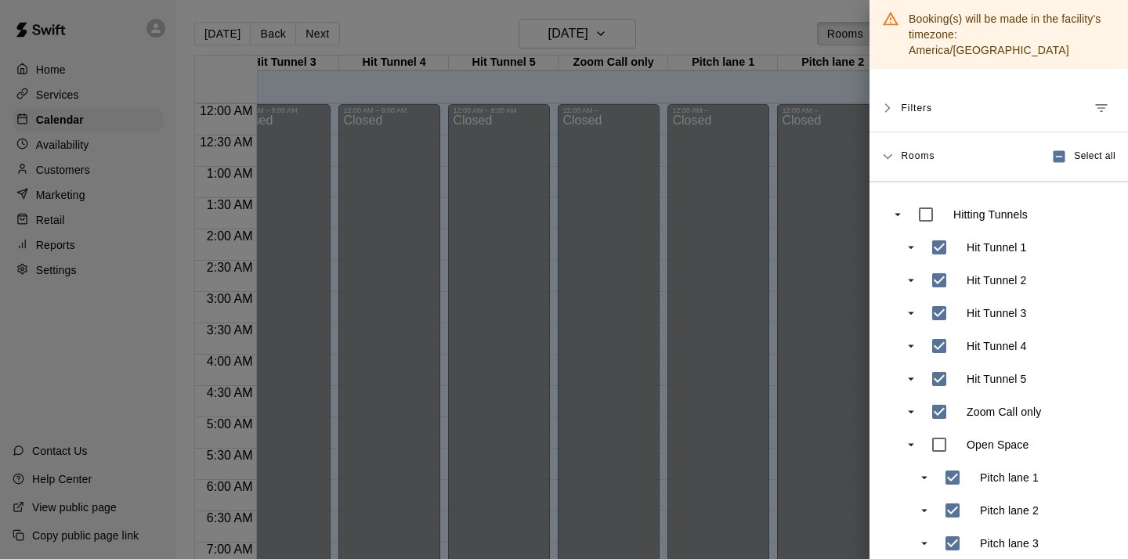
scroll to position [188, 0]
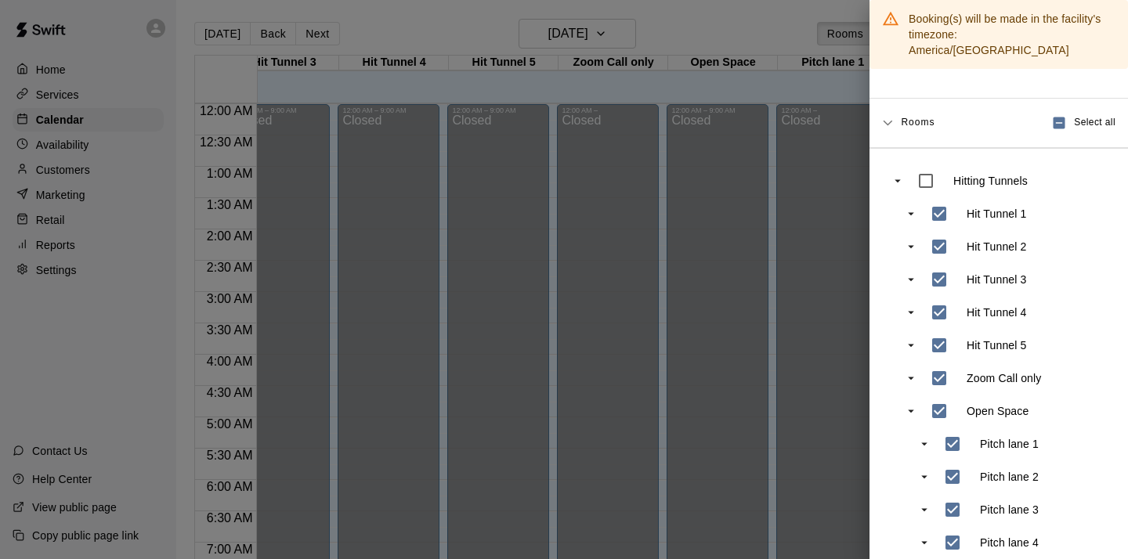
click at [132, 384] on div at bounding box center [564, 279] width 1128 height 559
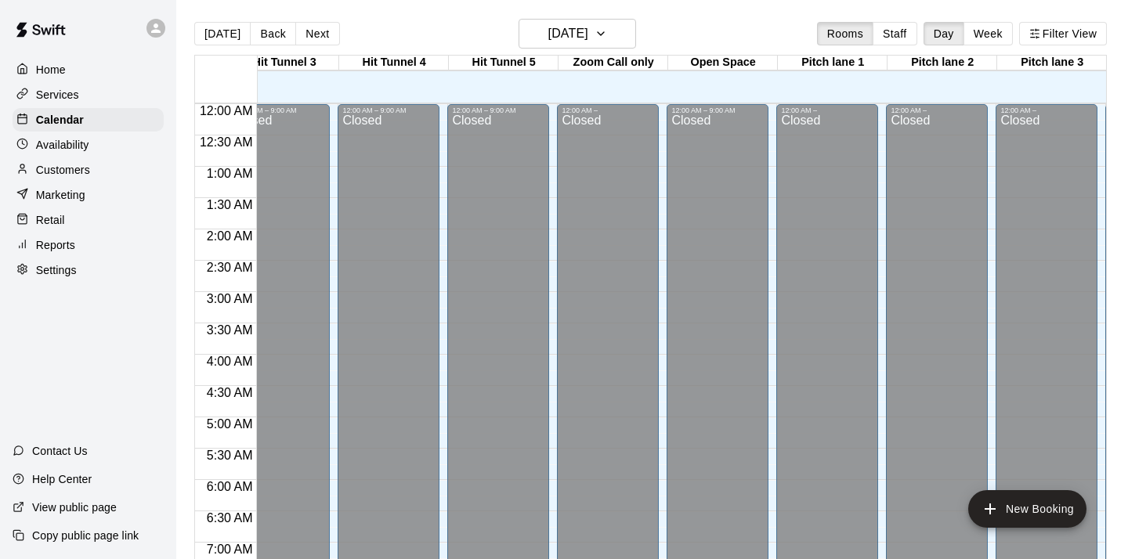
click at [64, 265] on p "Settings" at bounding box center [56, 270] width 41 height 16
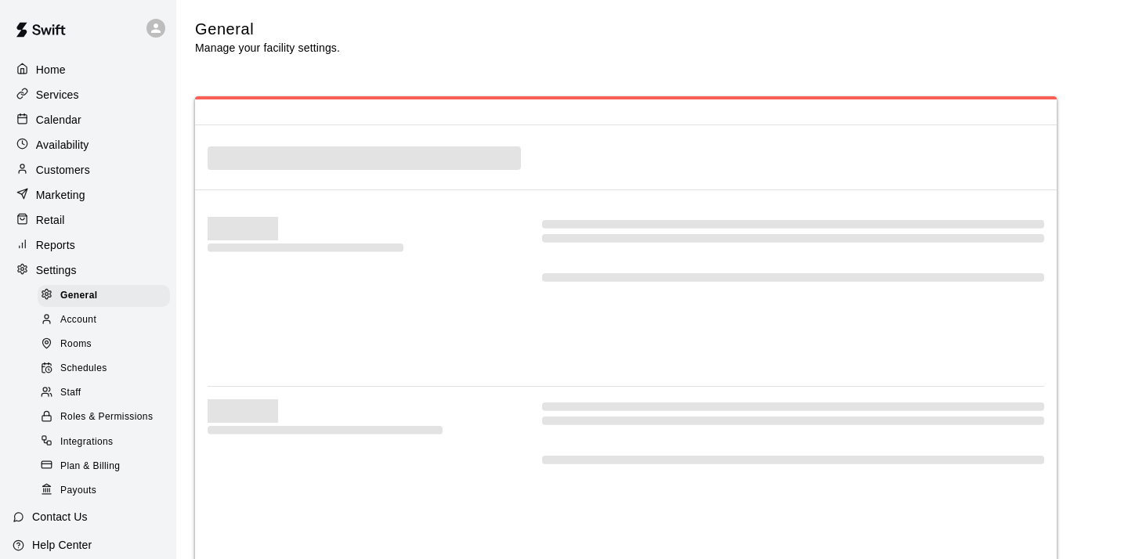
select select "**"
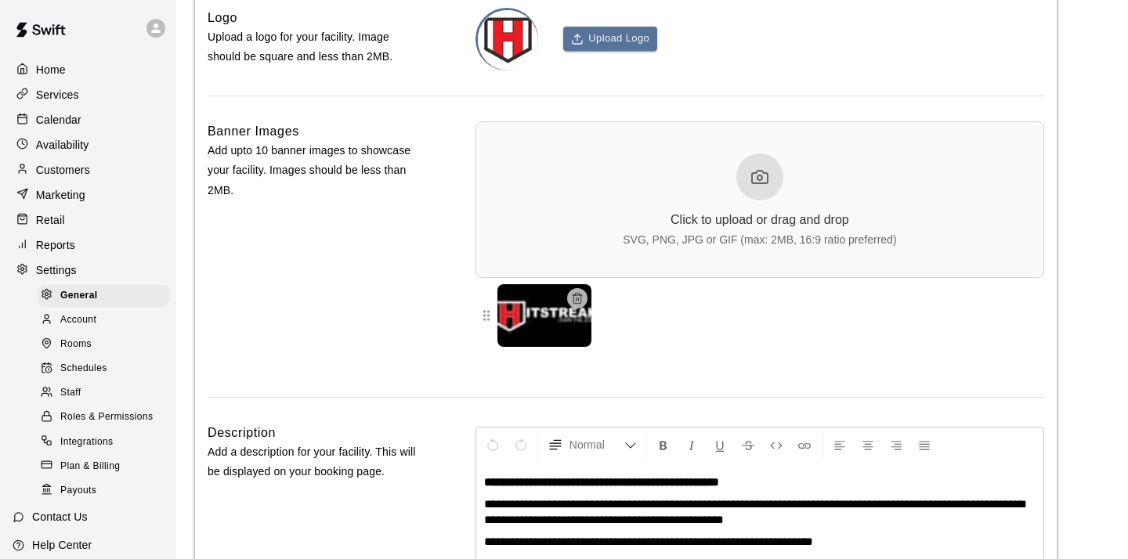
scroll to position [3495, 0]
click at [73, 340] on span "Rooms" at bounding box center [75, 345] width 31 height 16
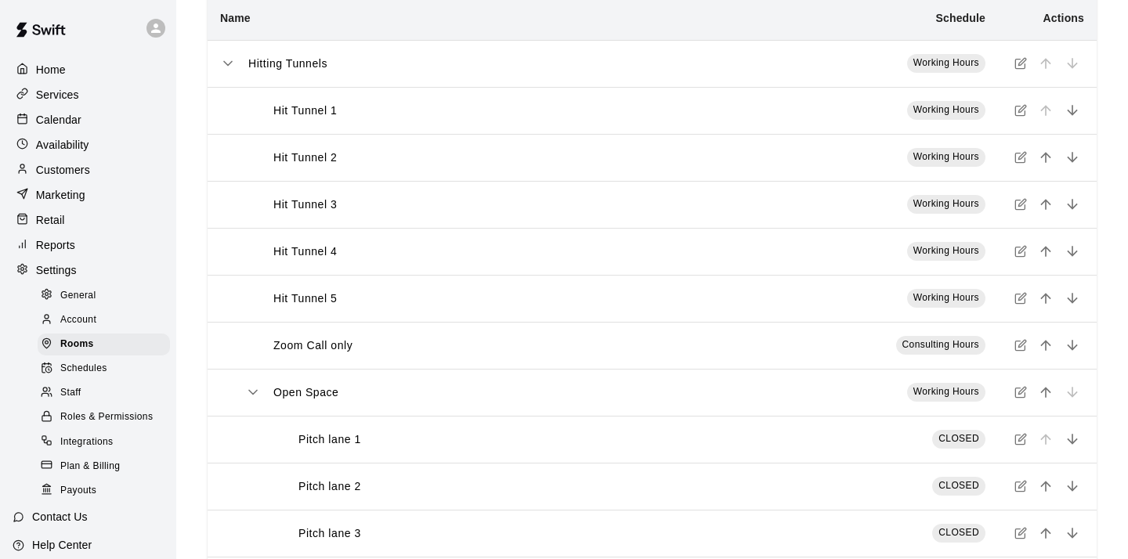
scroll to position [117, 0]
click at [1017, 392] on icon "simple table" at bounding box center [1020, 390] width 13 height 13
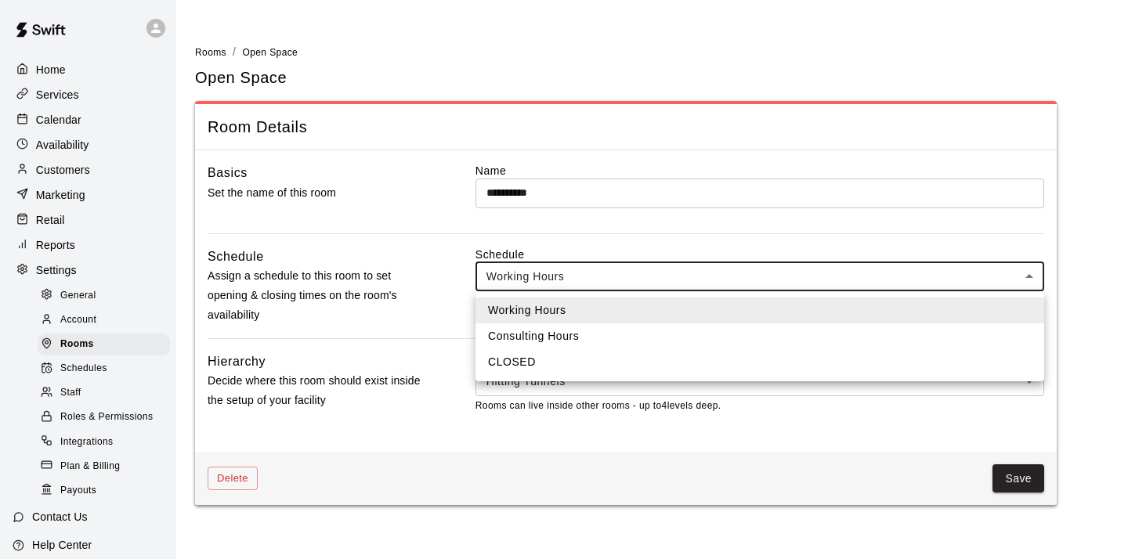
click at [701, 281] on body "**********" at bounding box center [564, 262] width 1128 height 524
click at [588, 358] on li "CLOSED" at bounding box center [759, 362] width 568 height 26
type input "****"
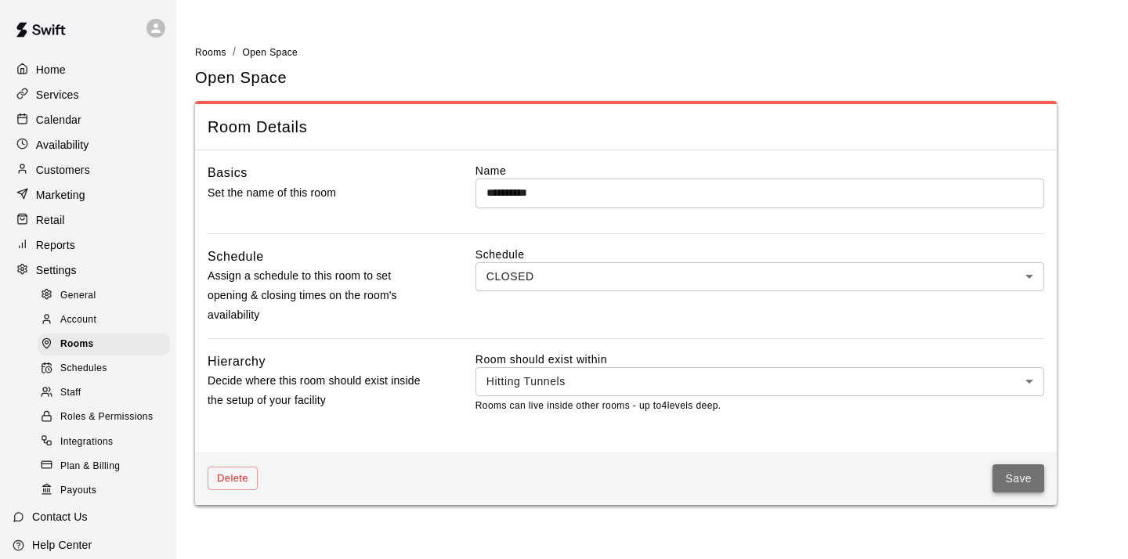
click at [1010, 475] on button "Save" at bounding box center [1018, 478] width 52 height 29
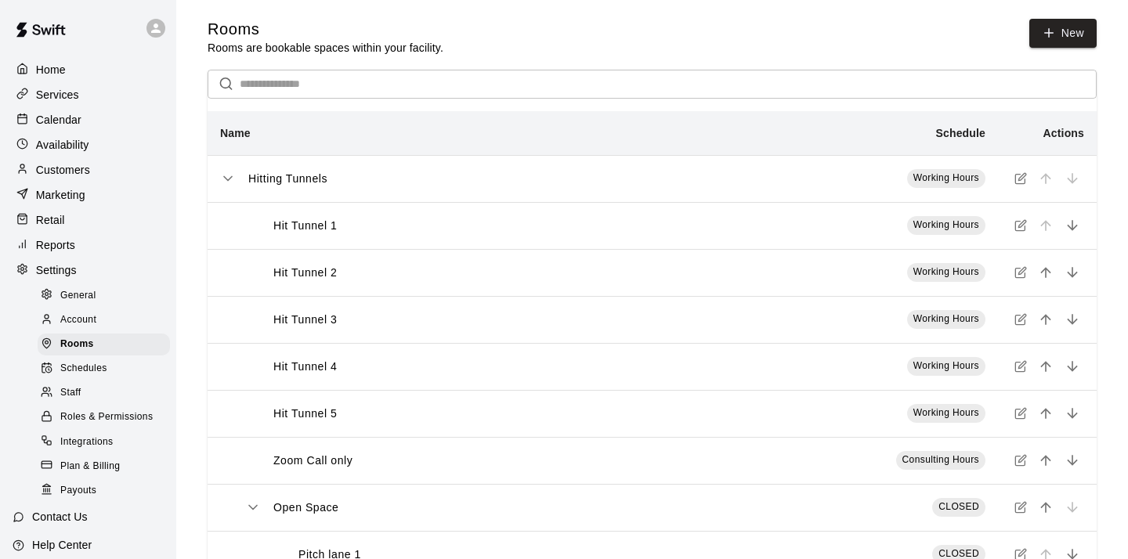
click at [56, 92] on p "Services" at bounding box center [57, 95] width 43 height 16
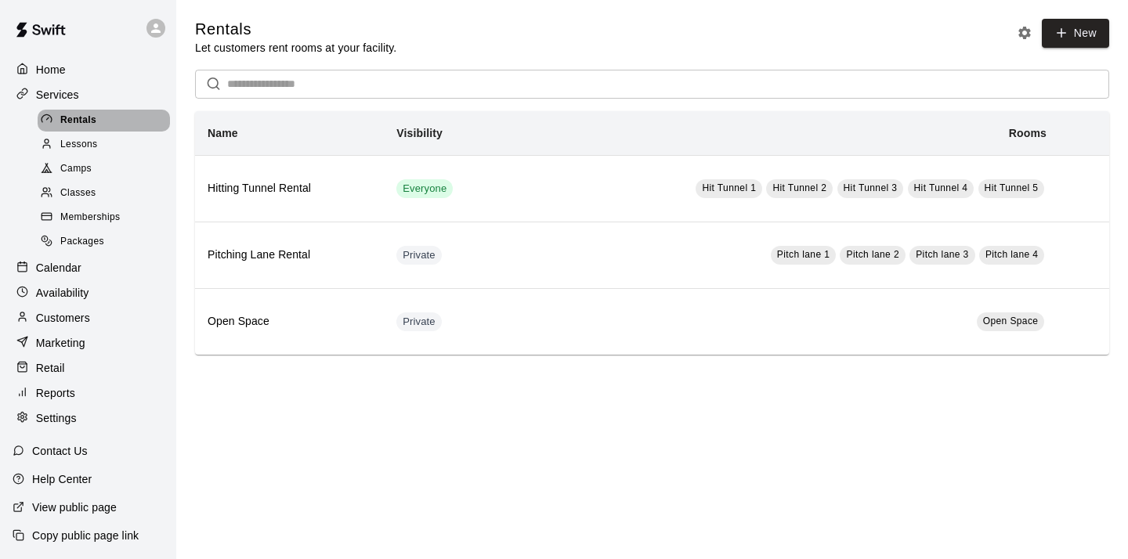
click at [69, 118] on span "Rentals" at bounding box center [78, 121] width 36 height 16
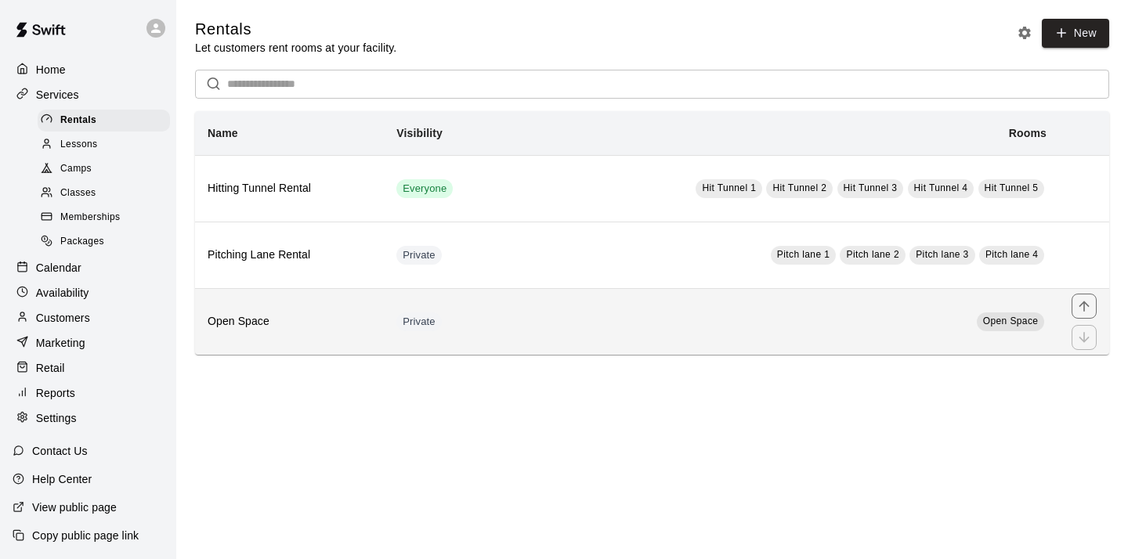
click at [227, 317] on h6 "Open Space" at bounding box center [290, 321] width 164 height 17
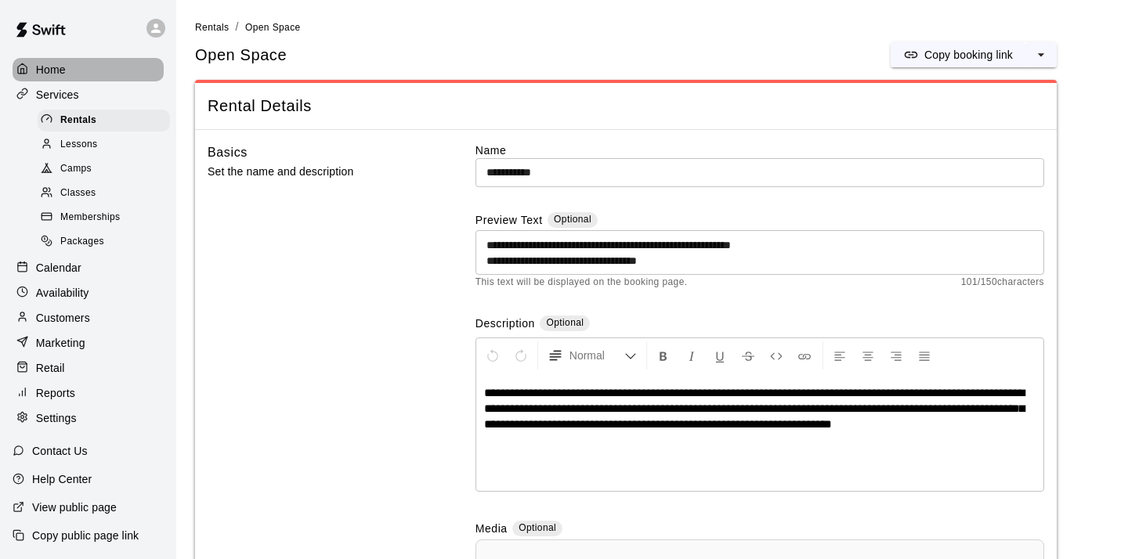
click at [47, 70] on p "Home" at bounding box center [51, 70] width 30 height 16
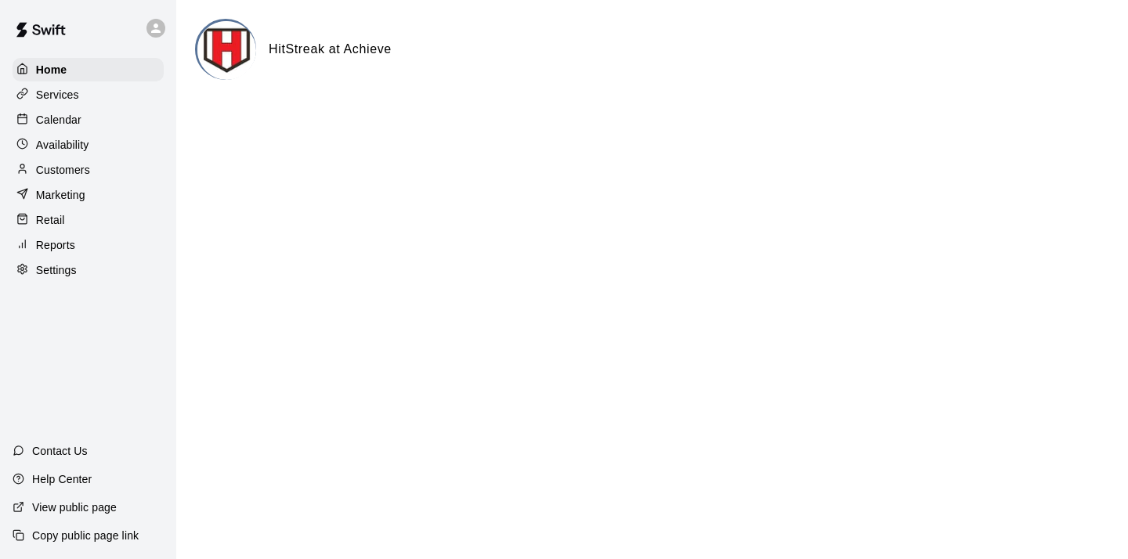
click at [64, 117] on p "Calendar" at bounding box center [58, 120] width 45 height 16
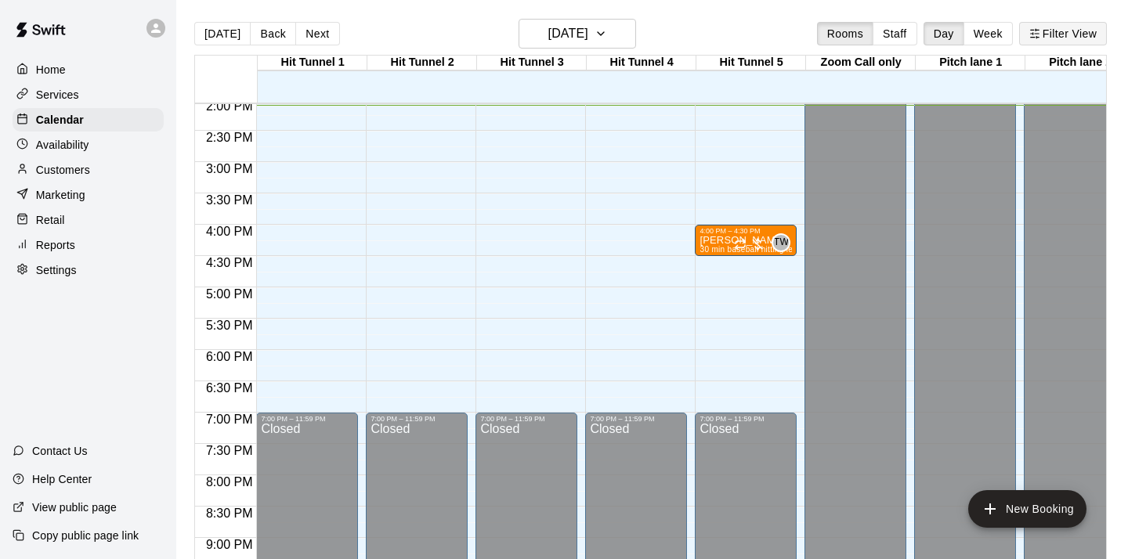
click at [1053, 34] on button "Filter View" at bounding box center [1063, 33] width 88 height 23
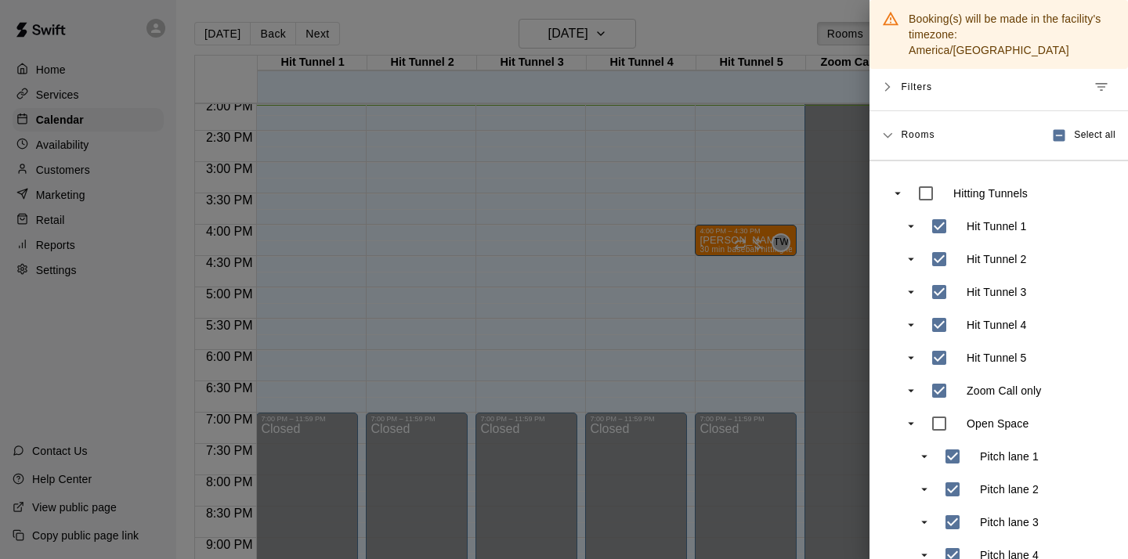
scroll to position [176, 0]
click at [59, 122] on div at bounding box center [564, 279] width 1128 height 559
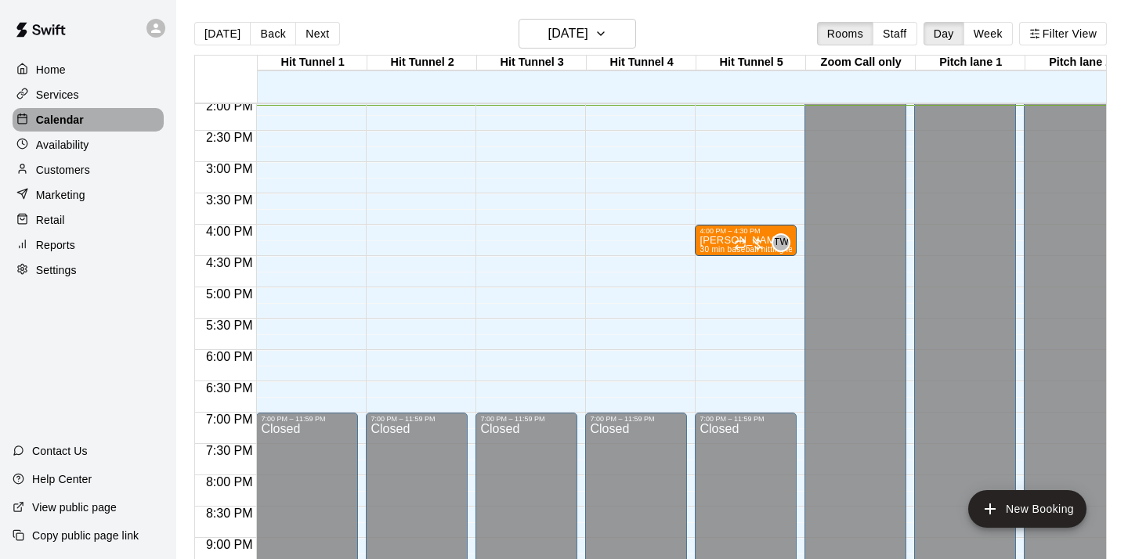
click at [59, 122] on p "Calendar" at bounding box center [60, 120] width 48 height 16
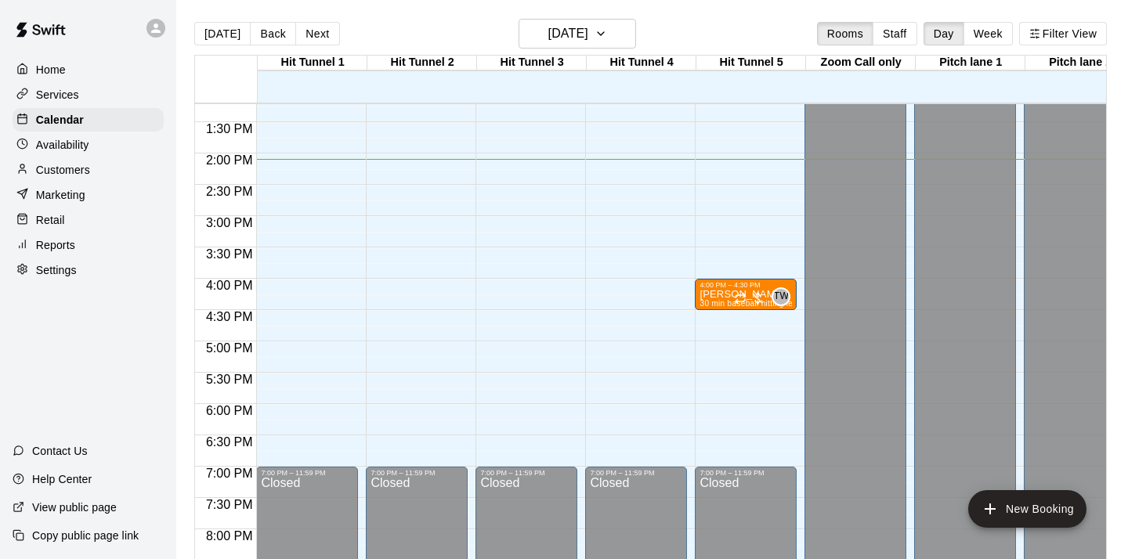
scroll to position [823, 0]
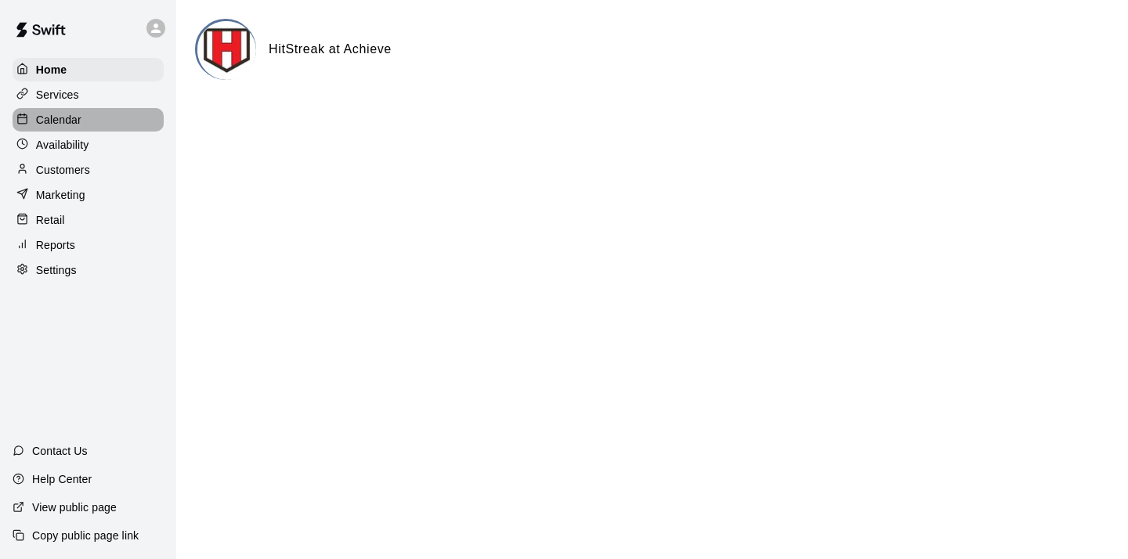
click at [68, 117] on p "Calendar" at bounding box center [58, 120] width 45 height 16
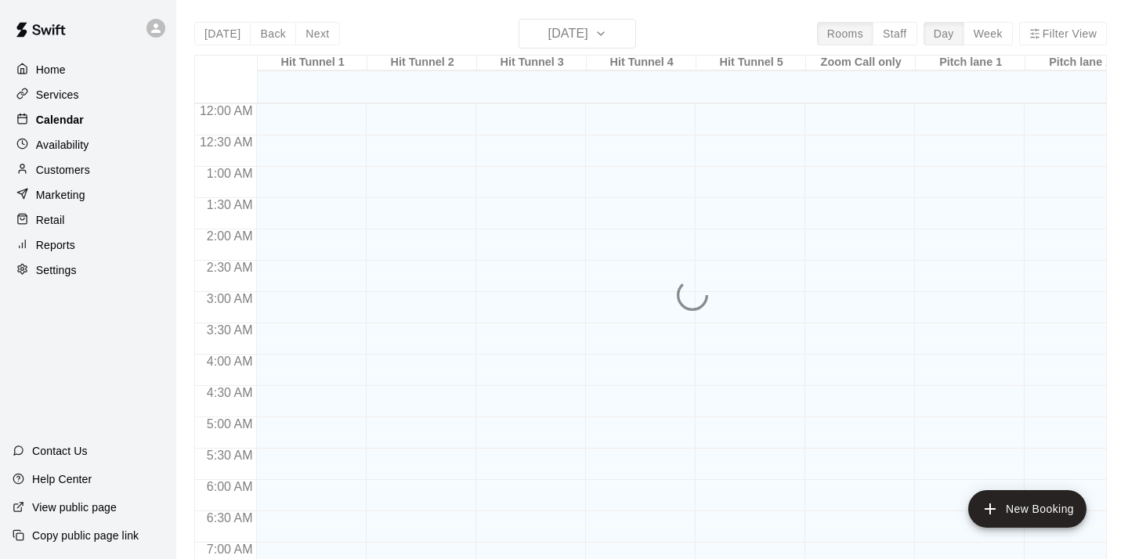
scroll to position [896, 0]
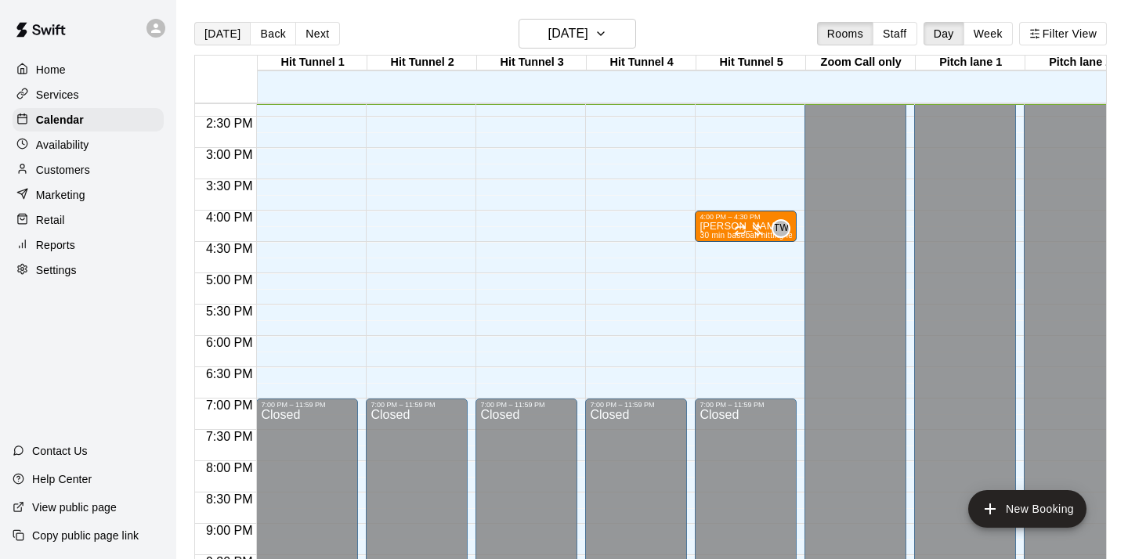
click at [215, 40] on button "[DATE]" at bounding box center [222, 33] width 56 height 23
click at [224, 31] on button "[DATE]" at bounding box center [222, 33] width 56 height 23
click at [991, 31] on button "Week" at bounding box center [987, 33] width 49 height 23
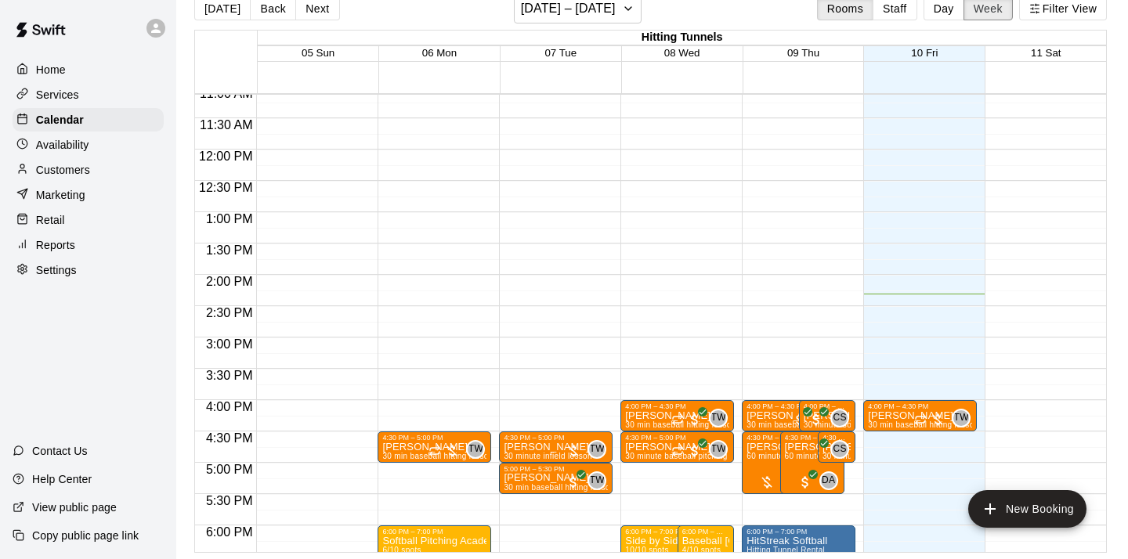
scroll to position [691, 0]
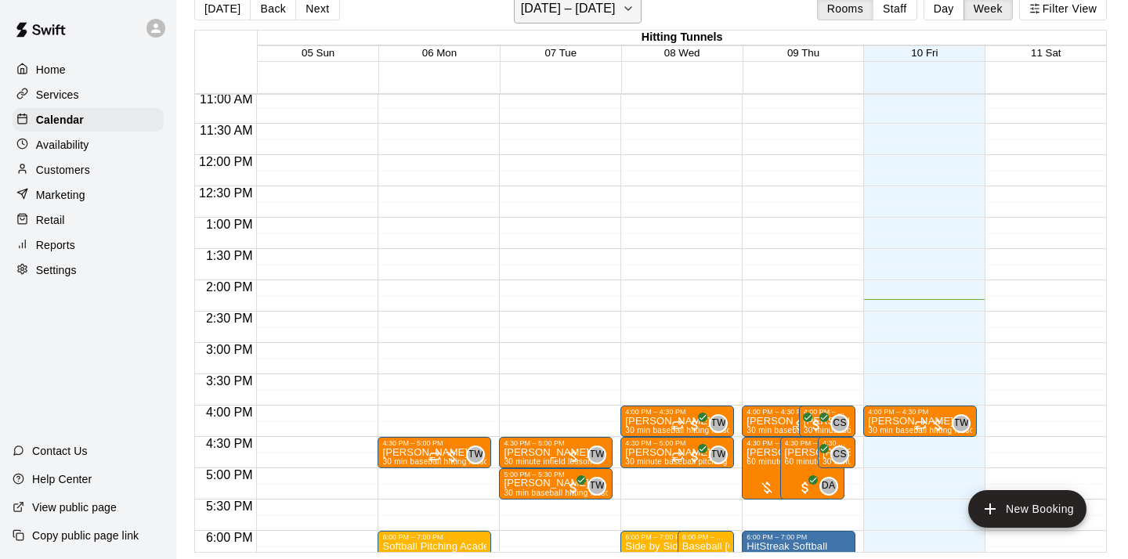
click at [623, 9] on icon "button" at bounding box center [628, 8] width 13 height 19
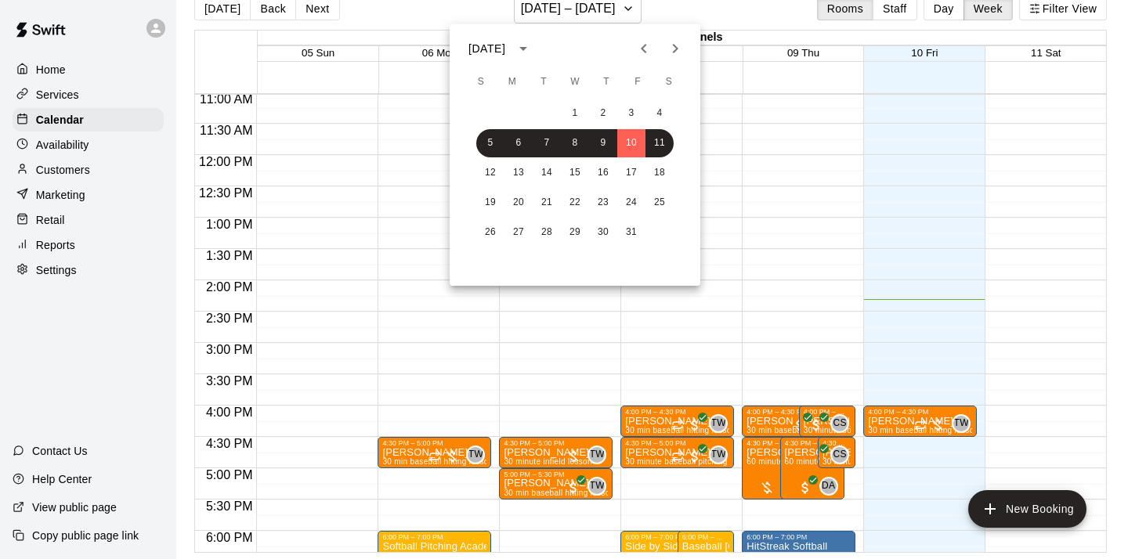
click at [676, 9] on div at bounding box center [564, 279] width 1128 height 559
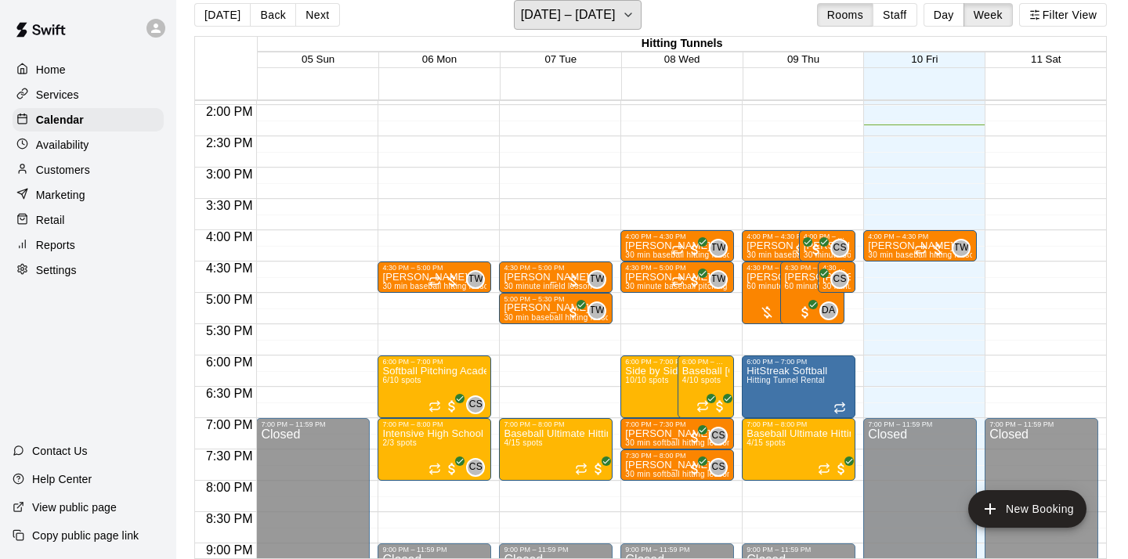
scroll to position [874, 0]
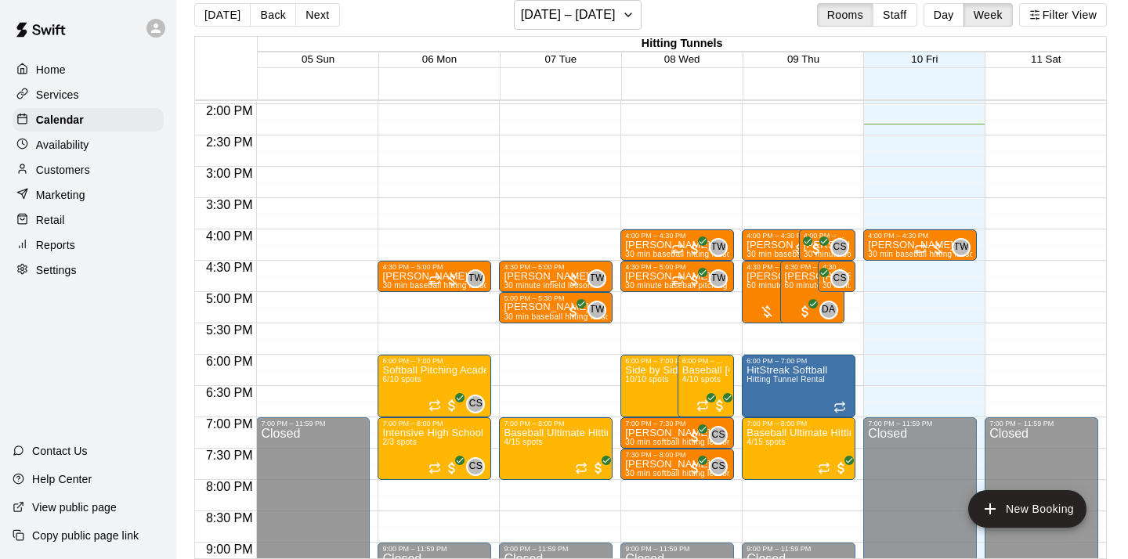
click at [56, 262] on p "Settings" at bounding box center [56, 270] width 41 height 16
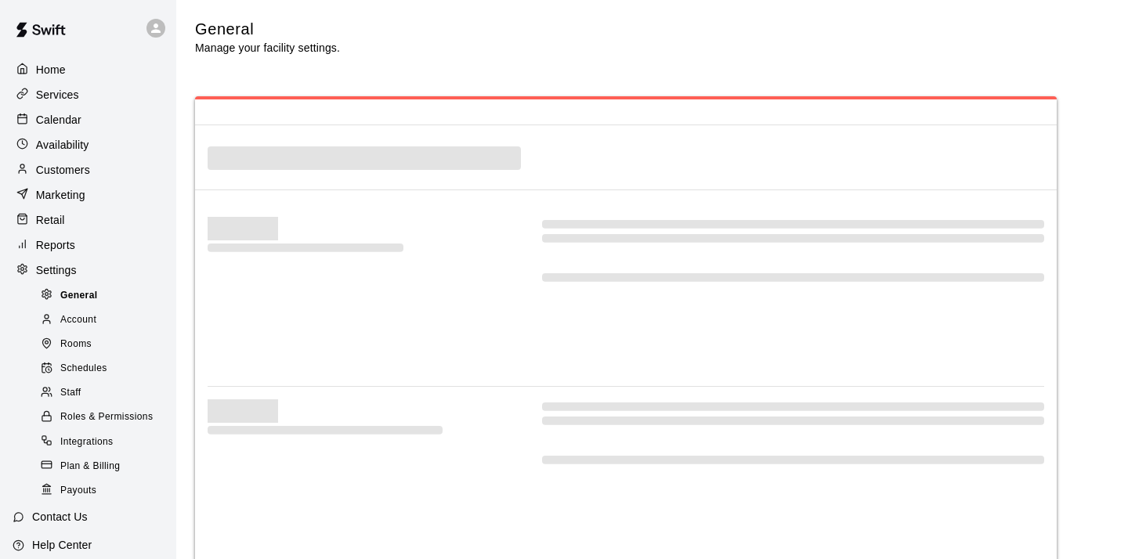
select select "**"
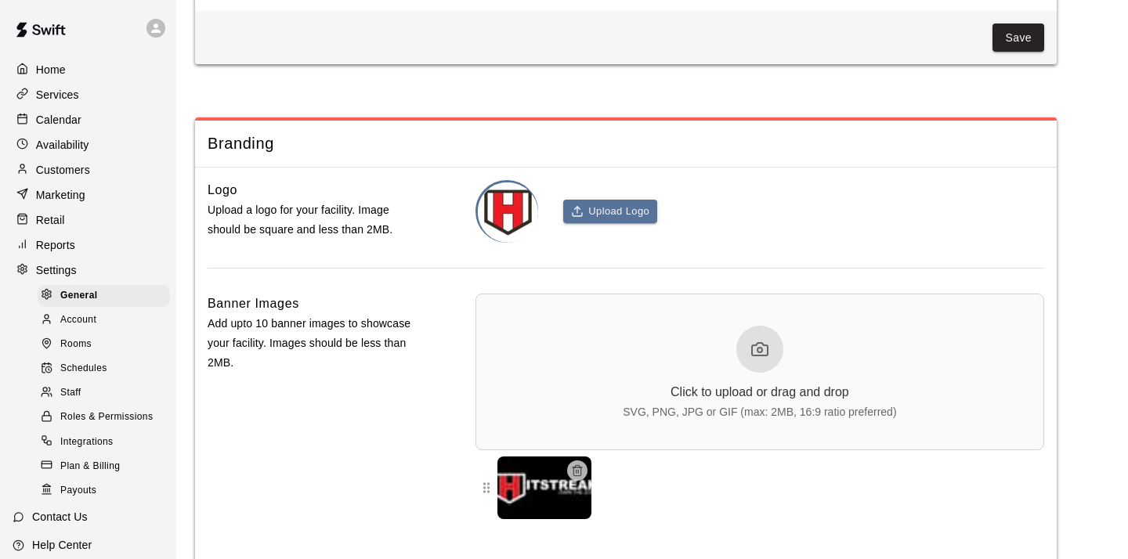
scroll to position [3495, 0]
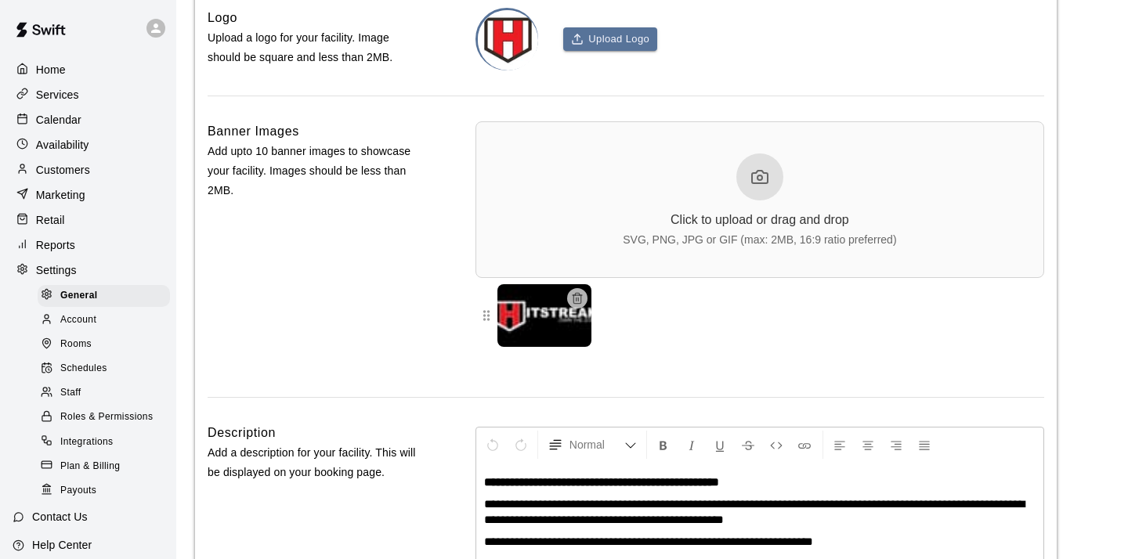
click at [75, 348] on span "Rooms" at bounding box center [75, 345] width 31 height 16
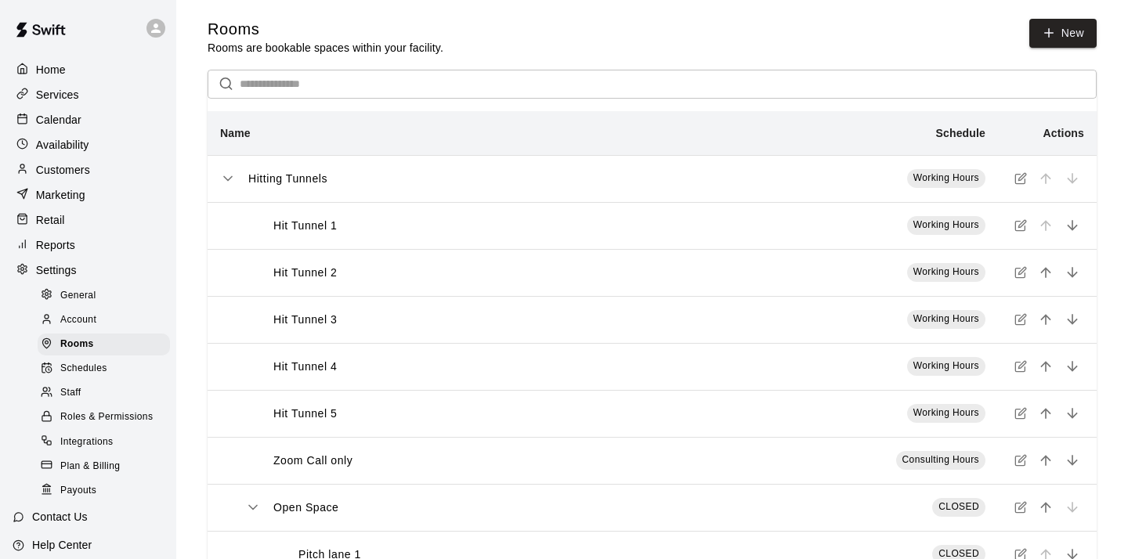
click at [1021, 180] on icon "simple table" at bounding box center [1021, 177] width 7 height 7
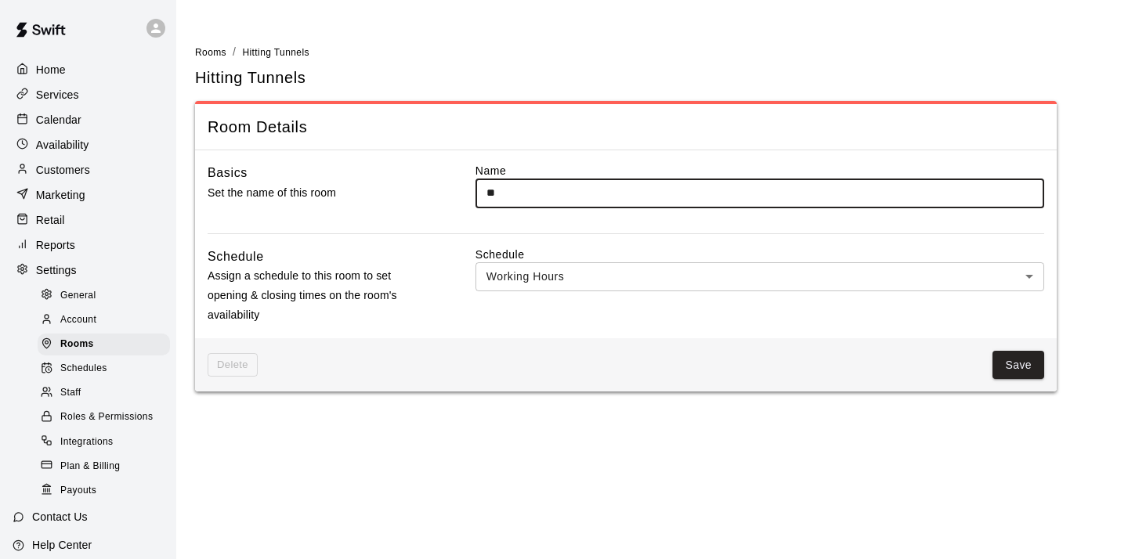
type input "*"
type input "**********"
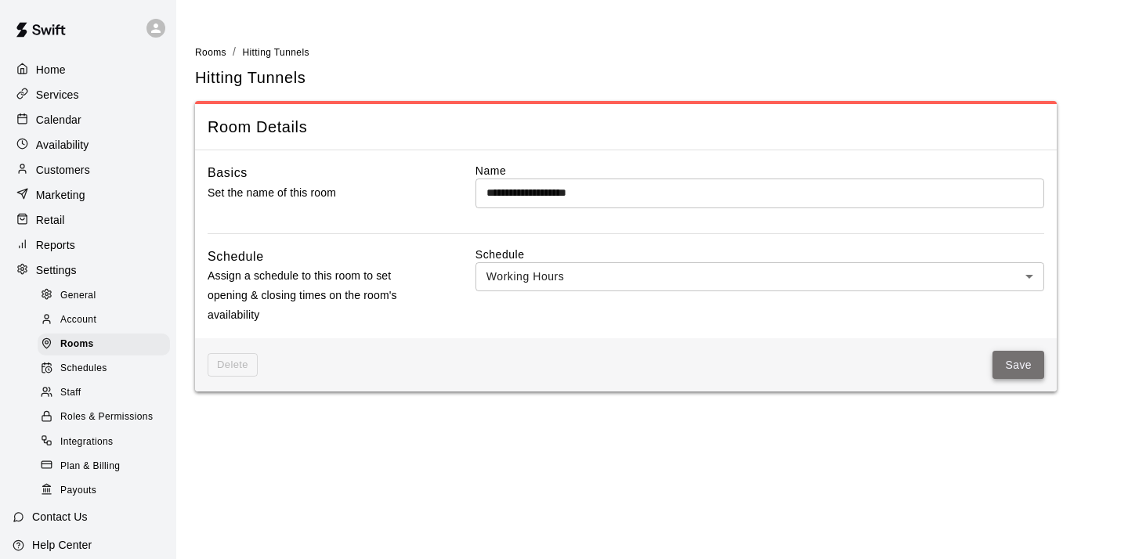
click at [1013, 362] on button "Save" at bounding box center [1018, 365] width 52 height 29
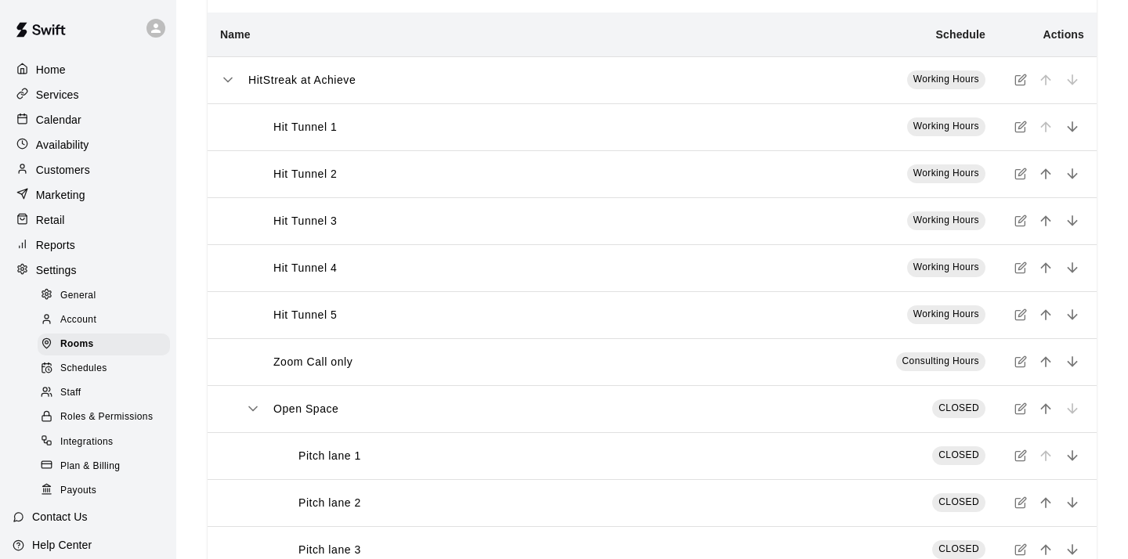
scroll to position [98, 0]
click at [78, 342] on span "Rooms" at bounding box center [77, 345] width 34 height 16
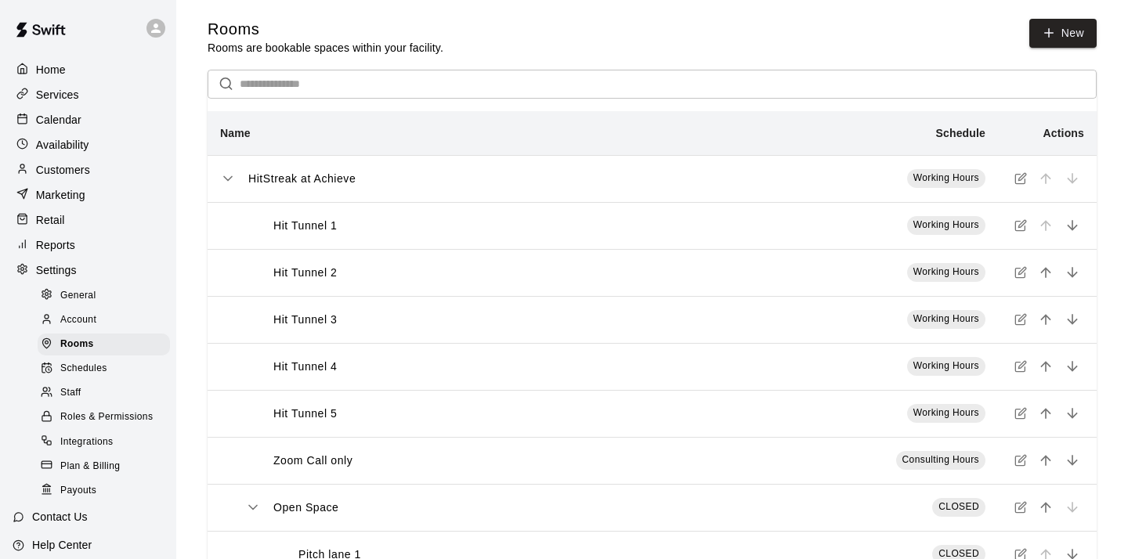
click at [56, 117] on p "Calendar" at bounding box center [58, 120] width 45 height 16
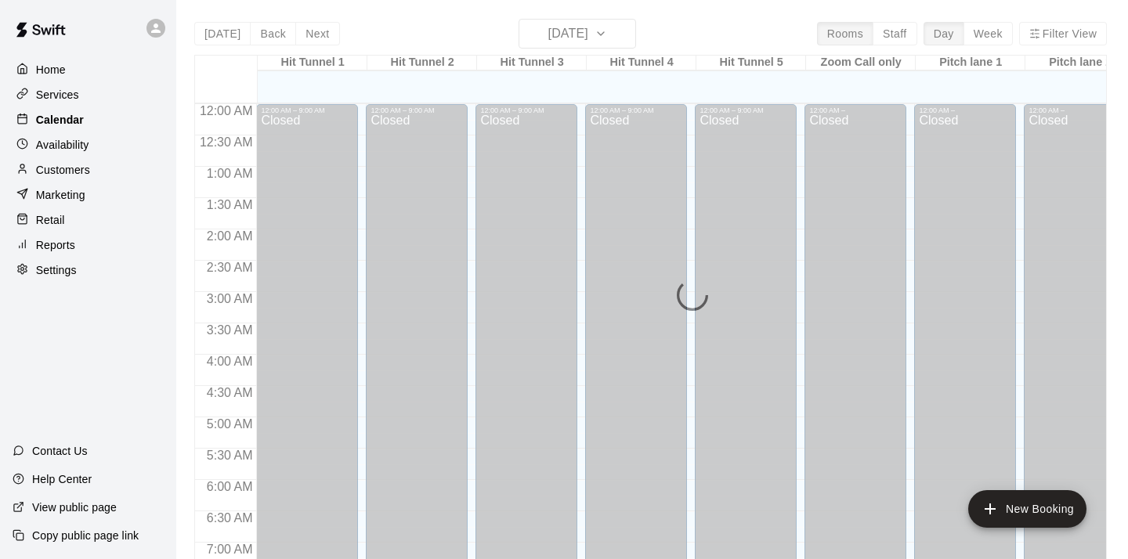
scroll to position [899, 0]
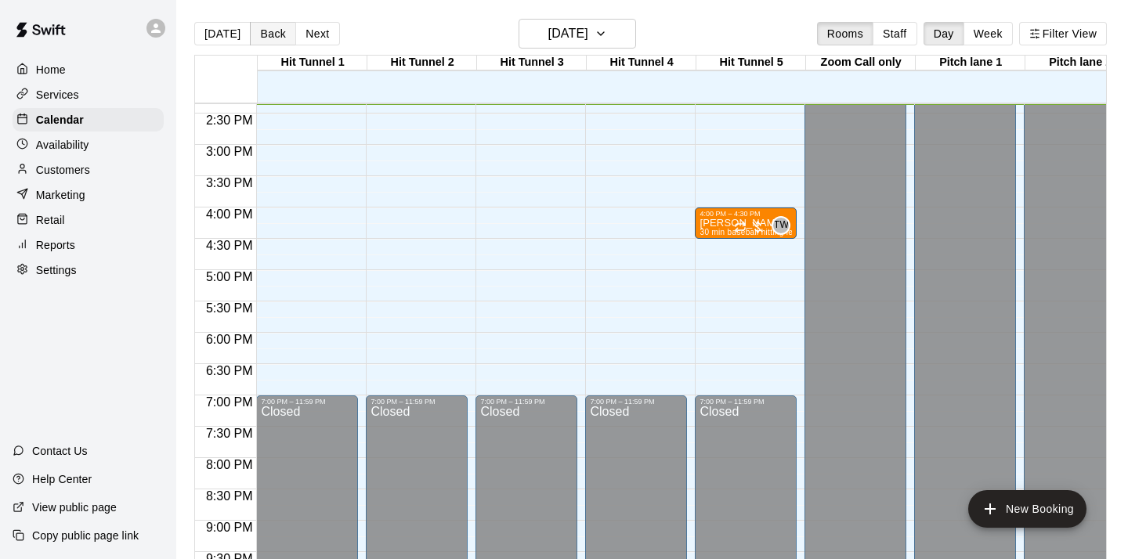
click at [266, 34] on button "Back" at bounding box center [273, 33] width 46 height 23
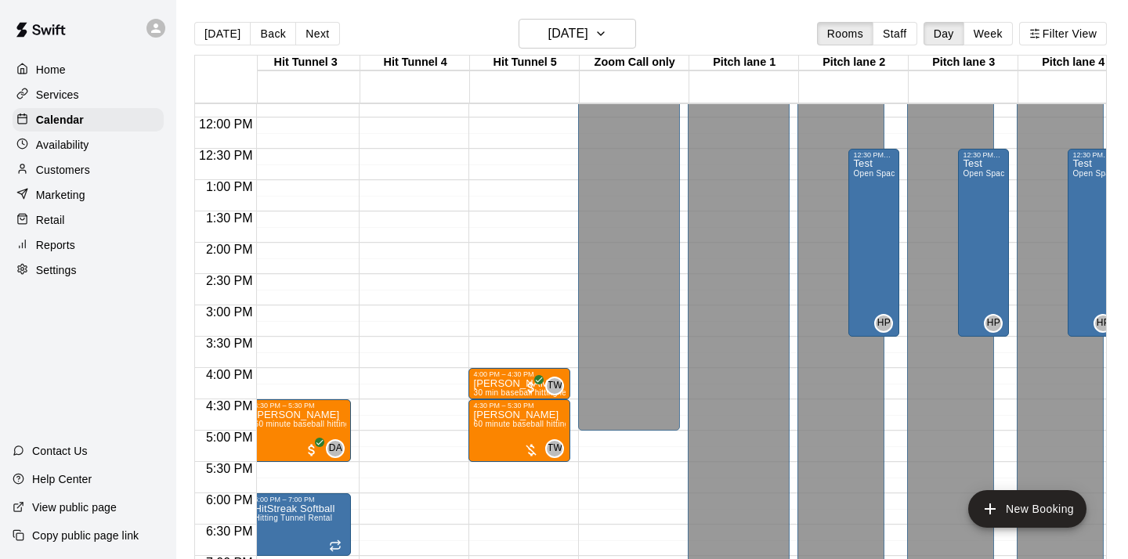
scroll to position [0, 243]
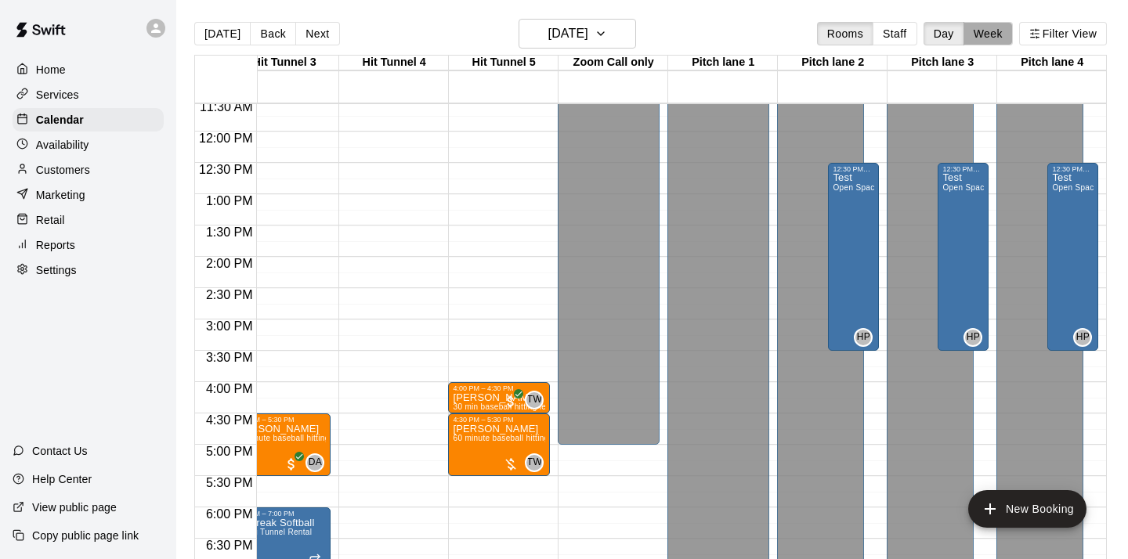
click at [989, 33] on button "Week" at bounding box center [987, 33] width 49 height 23
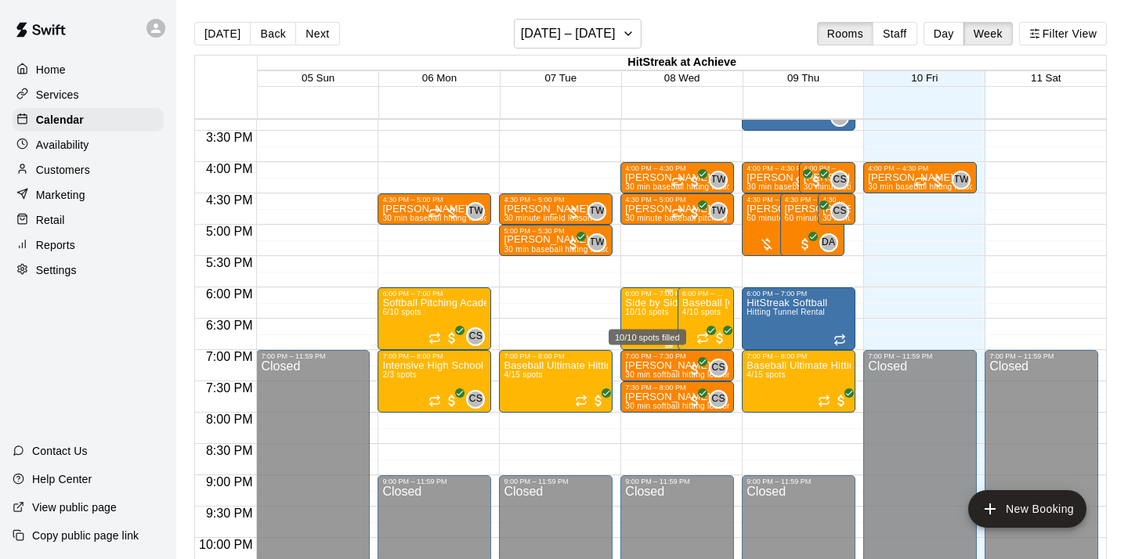
click at [648, 309] on span "10/10 spots" at bounding box center [646, 312] width 43 height 9
click at [318, 34] on div at bounding box center [564, 279] width 1128 height 559
click at [318, 34] on button "Next" at bounding box center [317, 33] width 44 height 23
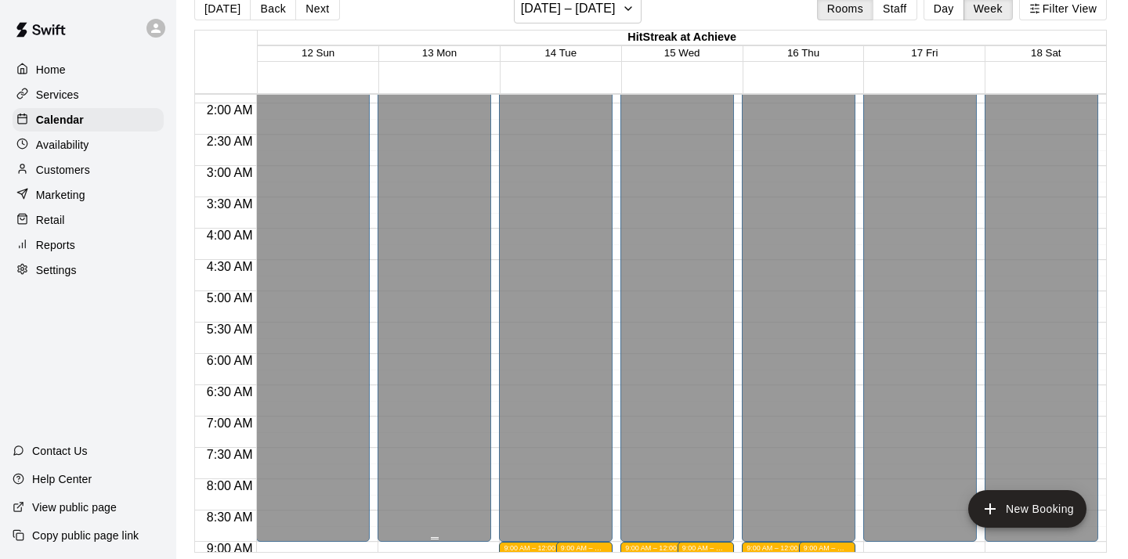
scroll to position [154, 0]
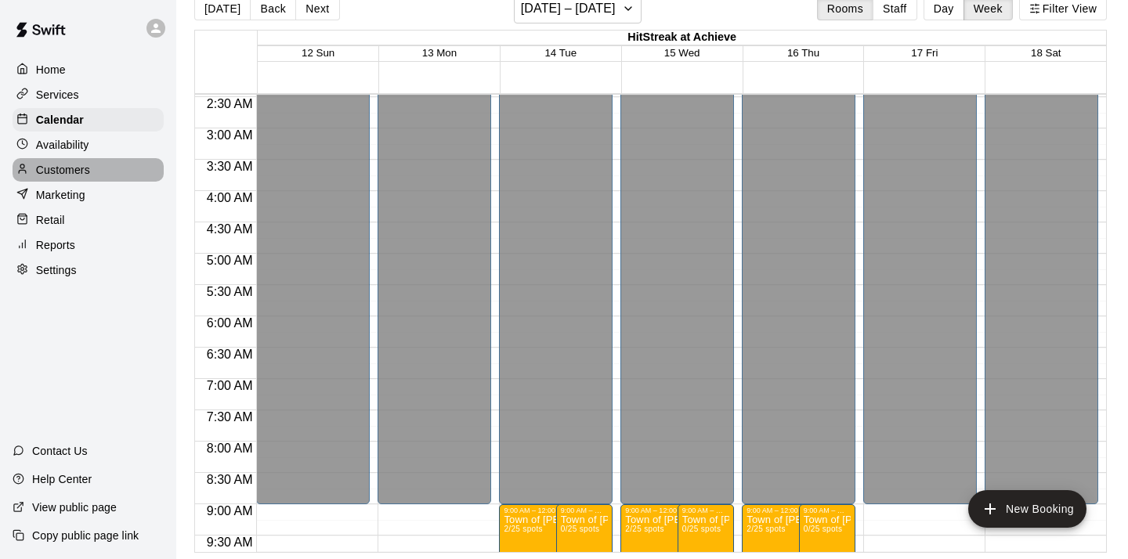
click at [80, 174] on p "Customers" at bounding box center [63, 170] width 54 height 16
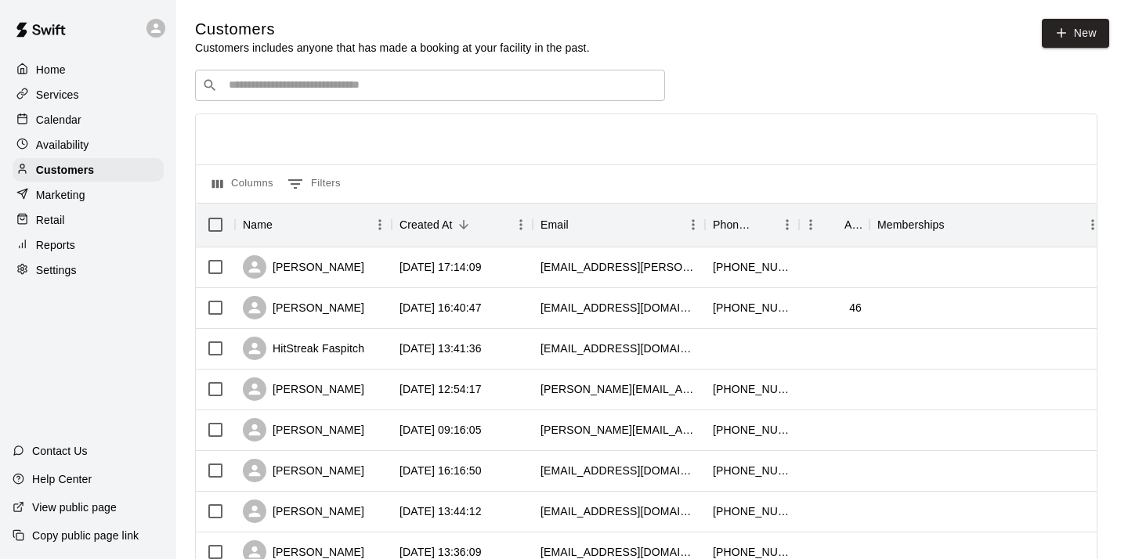
click at [422, 86] on input "Search customers by name or email" at bounding box center [441, 86] width 434 height 16
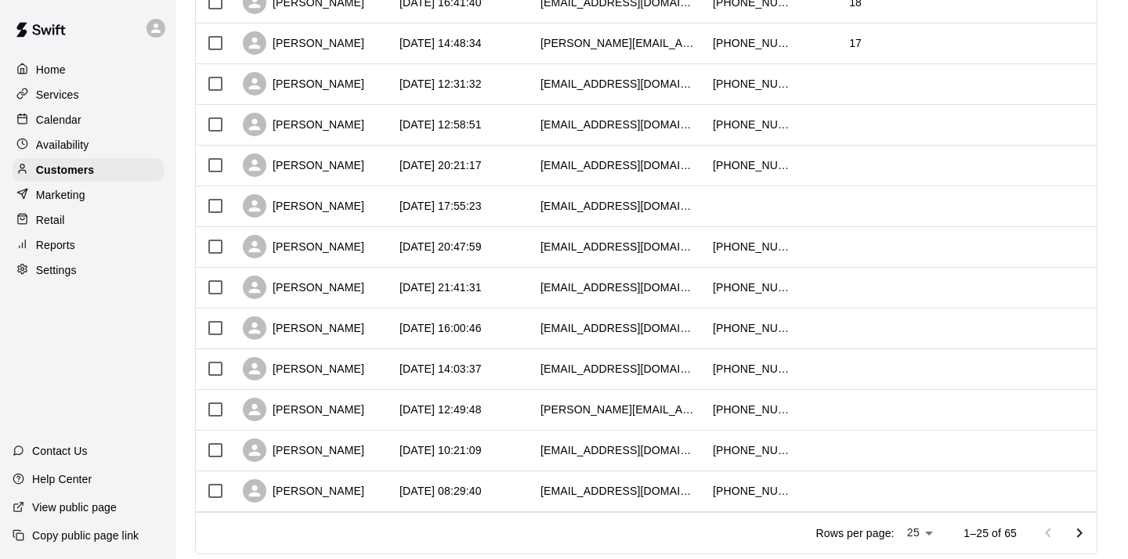
scroll to position [792, 0]
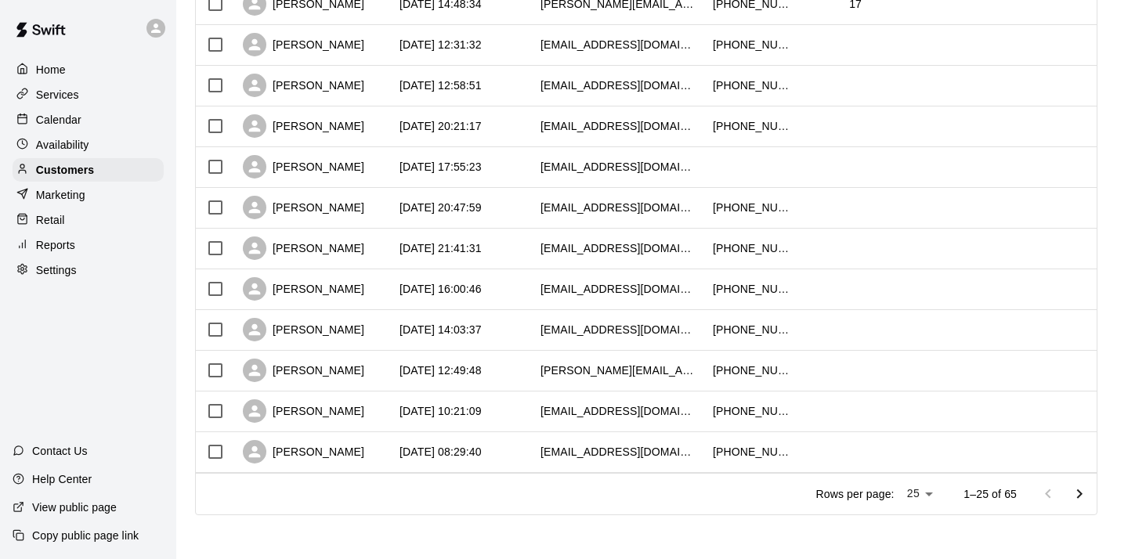
type input "**********"
click at [1074, 490] on icon "Go to next page" at bounding box center [1079, 494] width 19 height 19
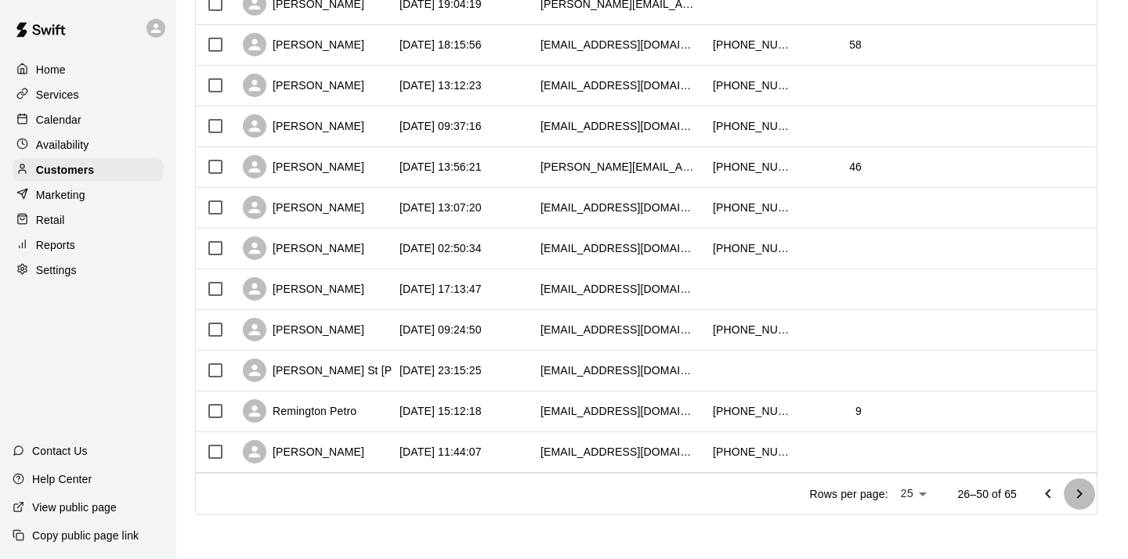
click at [1078, 492] on icon "Go to next page" at bounding box center [1079, 493] width 5 height 9
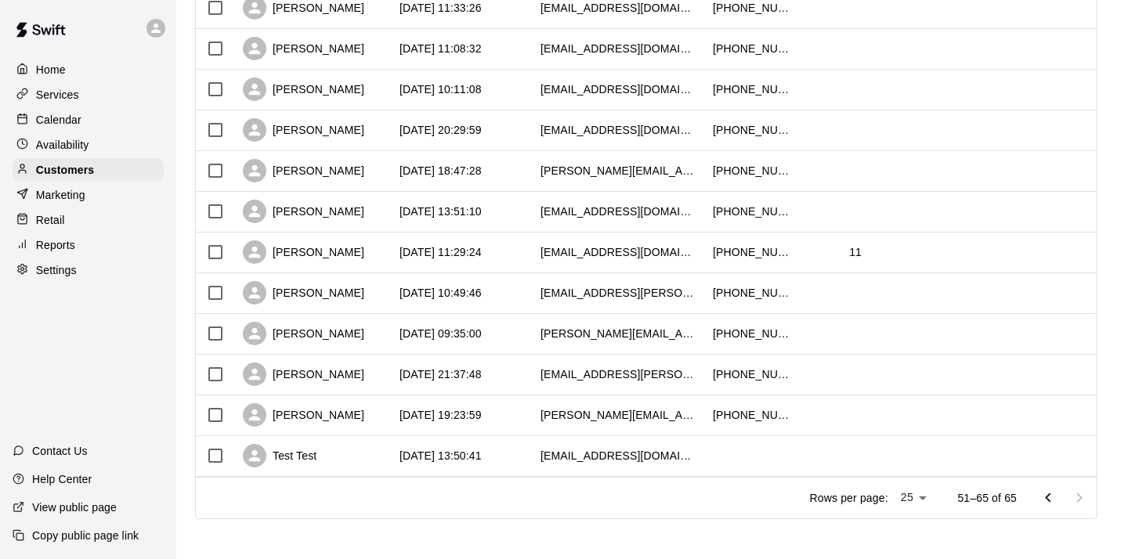
scroll to position [0, 0]
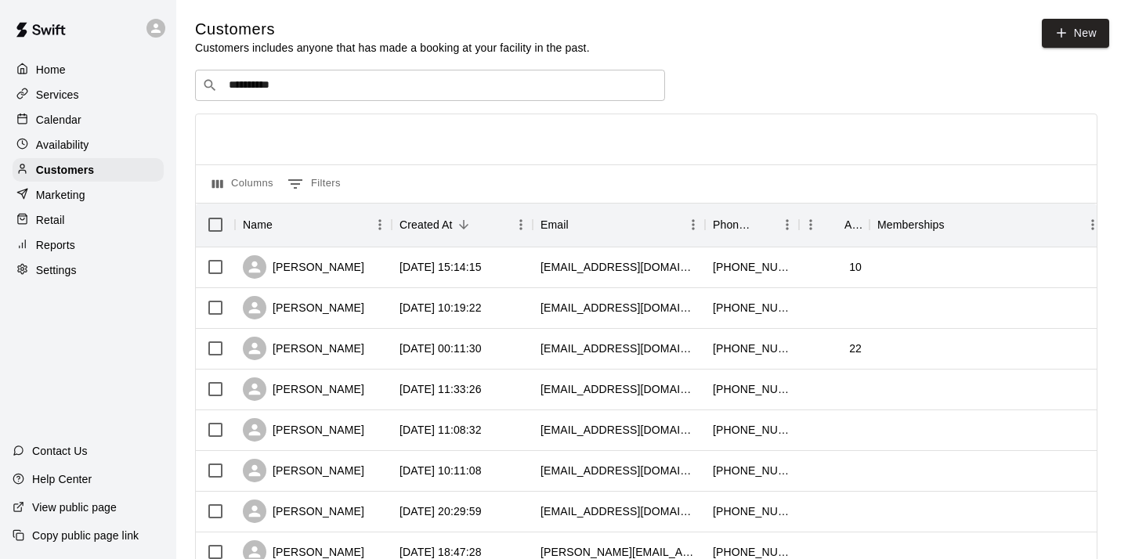
click at [55, 73] on p "Home" at bounding box center [51, 70] width 30 height 16
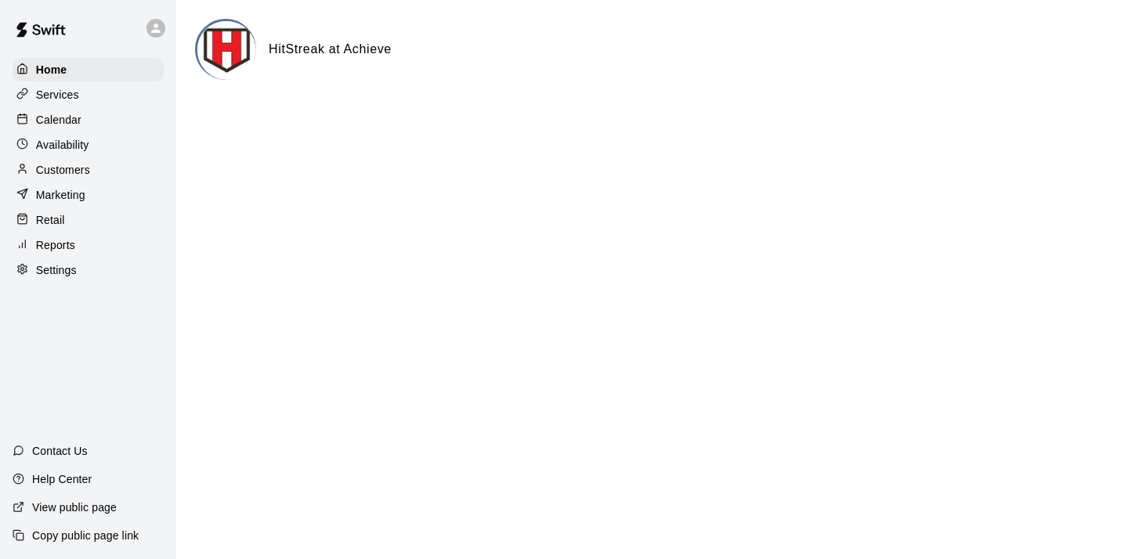
click at [60, 270] on p "Settings" at bounding box center [56, 270] width 41 height 16
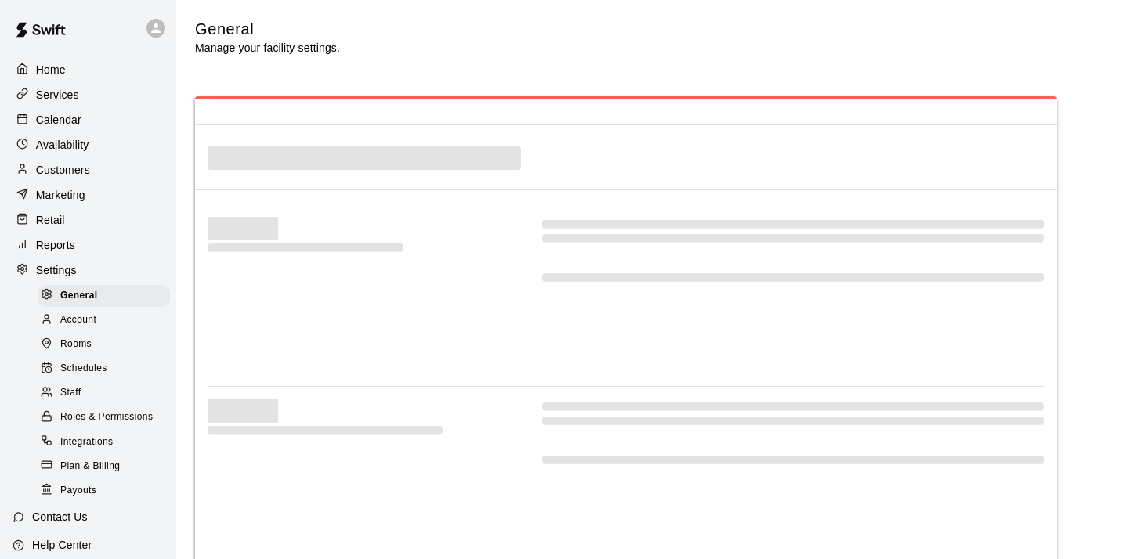
select select "**"
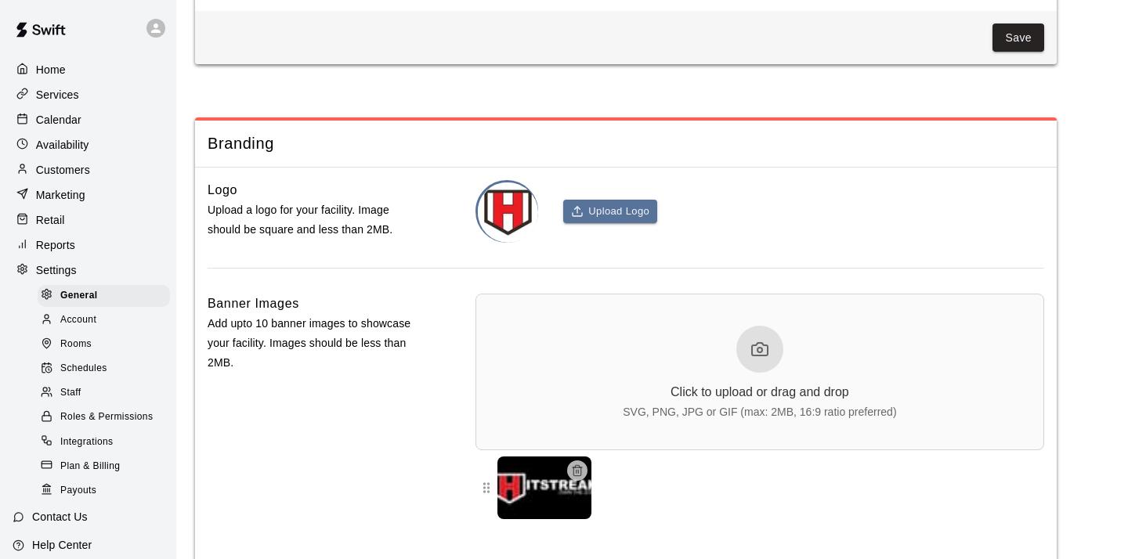
scroll to position [3495, 0]
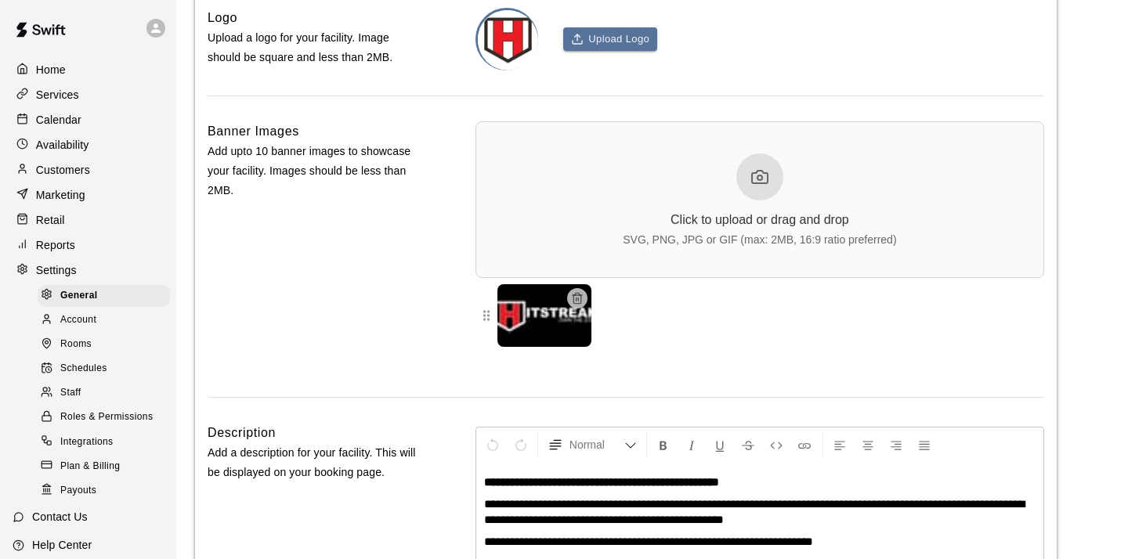
click at [81, 460] on span "Plan & Billing" at bounding box center [90, 467] width 60 height 16
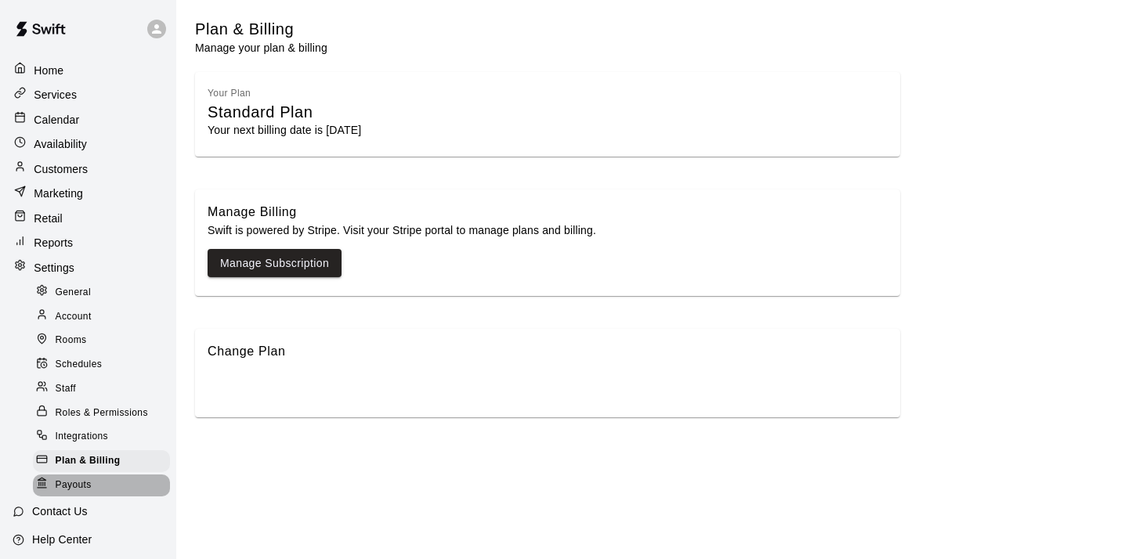
click at [74, 478] on span "Payouts" at bounding box center [74, 486] width 36 height 16
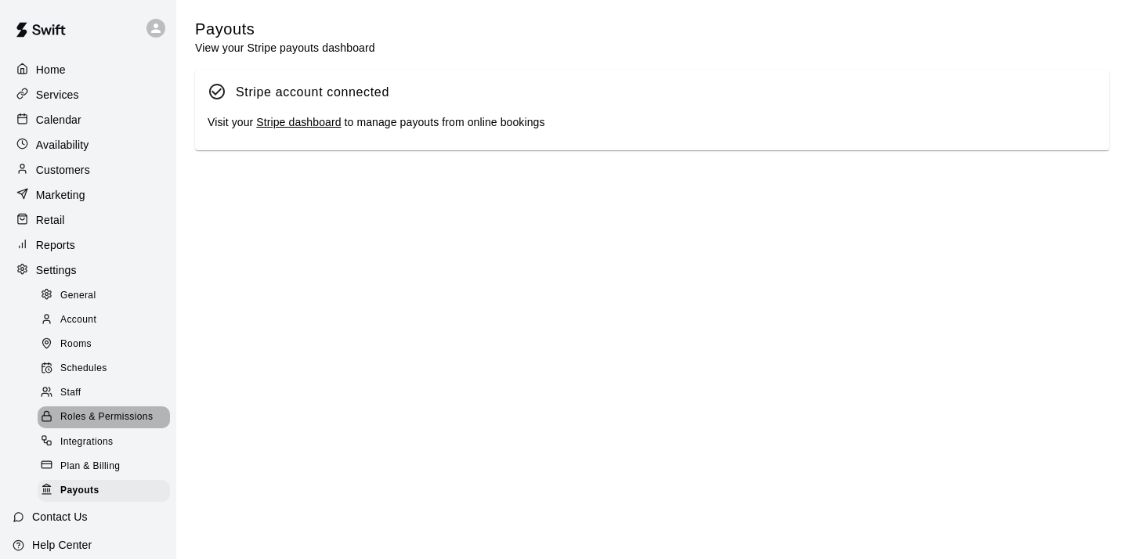
click at [70, 417] on span "Roles & Permissions" at bounding box center [106, 418] width 92 height 16
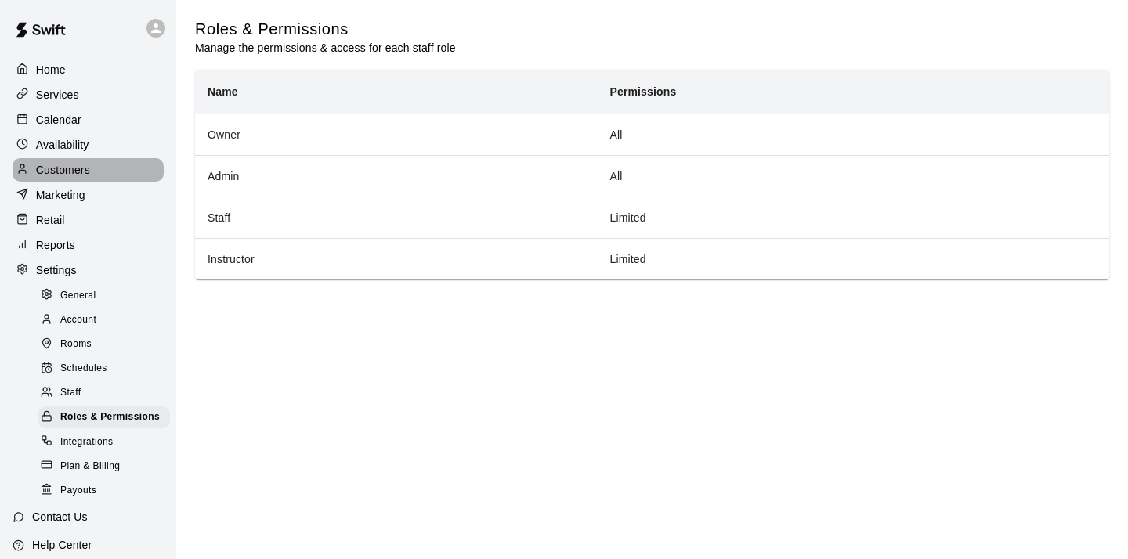
click at [66, 163] on p "Customers" at bounding box center [63, 170] width 54 height 16
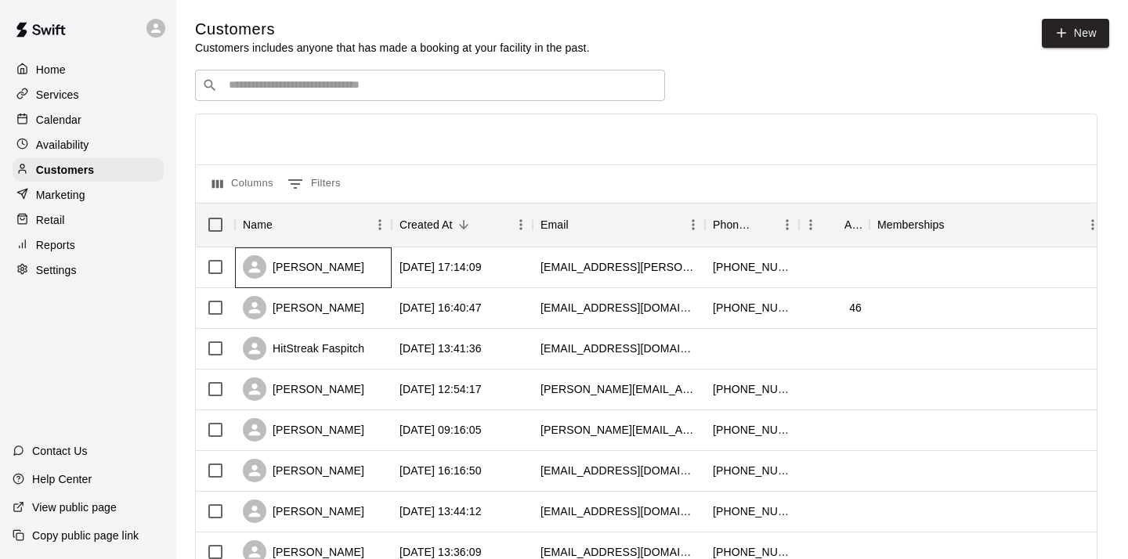
click at [310, 272] on div "Ashleigh Arriola" at bounding box center [303, 266] width 121 height 23
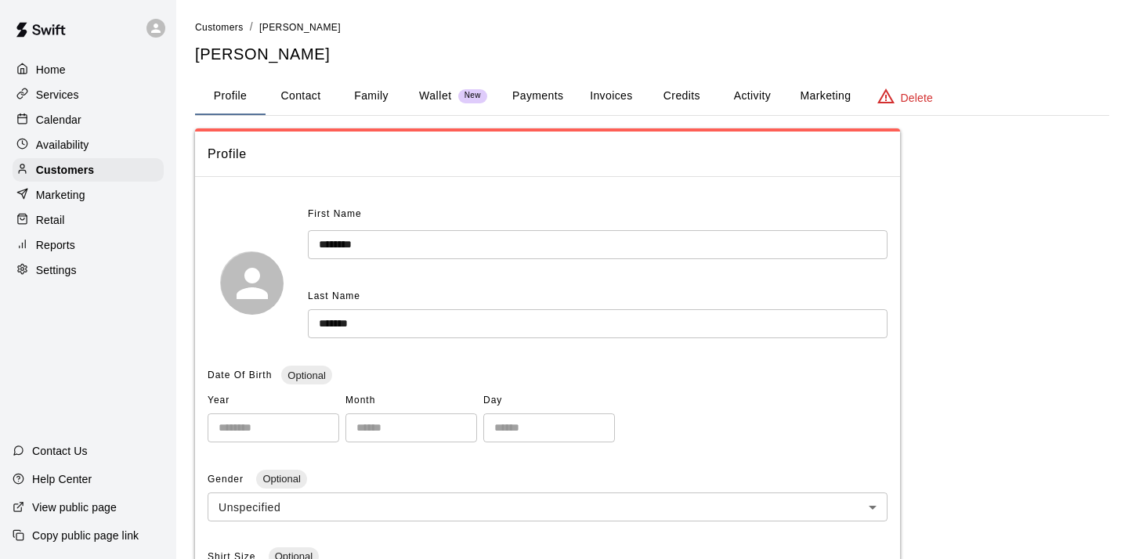
click at [370, 96] on button "Family" at bounding box center [371, 97] width 70 height 38
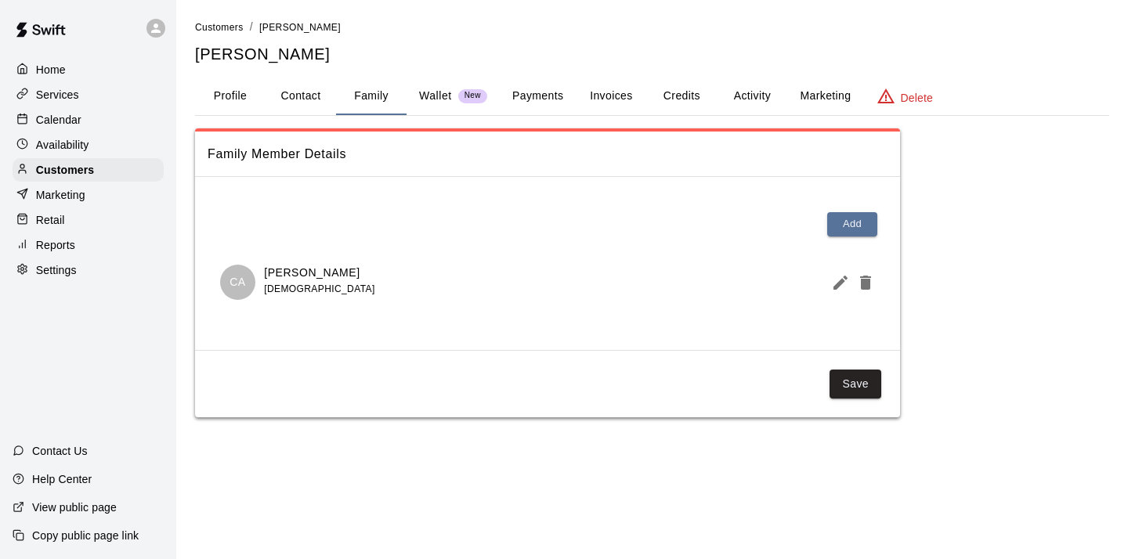
click at [234, 93] on button "Profile" at bounding box center [230, 97] width 70 height 38
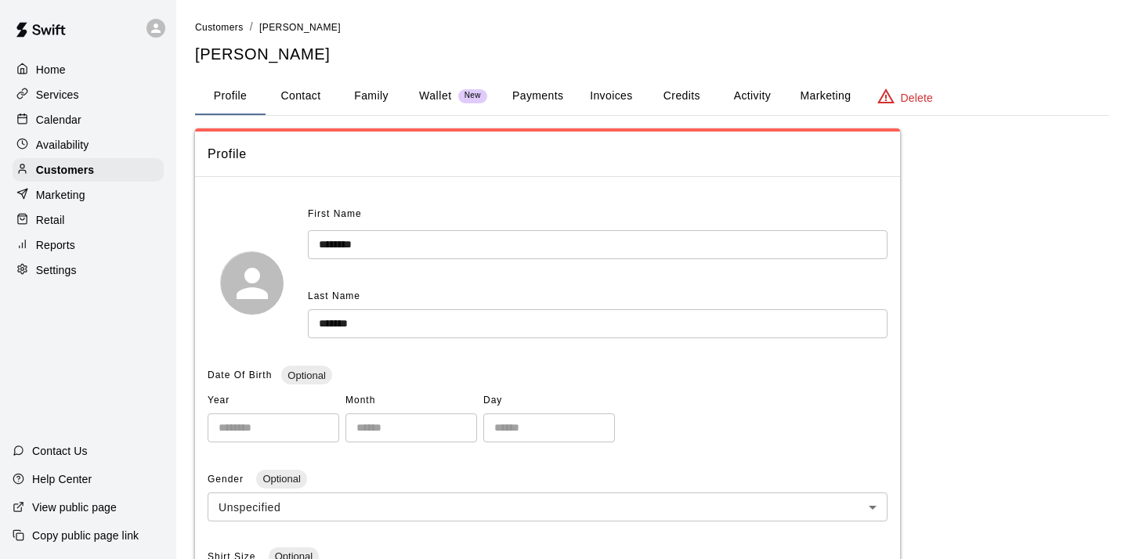
click at [300, 92] on button "Contact" at bounding box center [300, 97] width 70 height 38
select select "**"
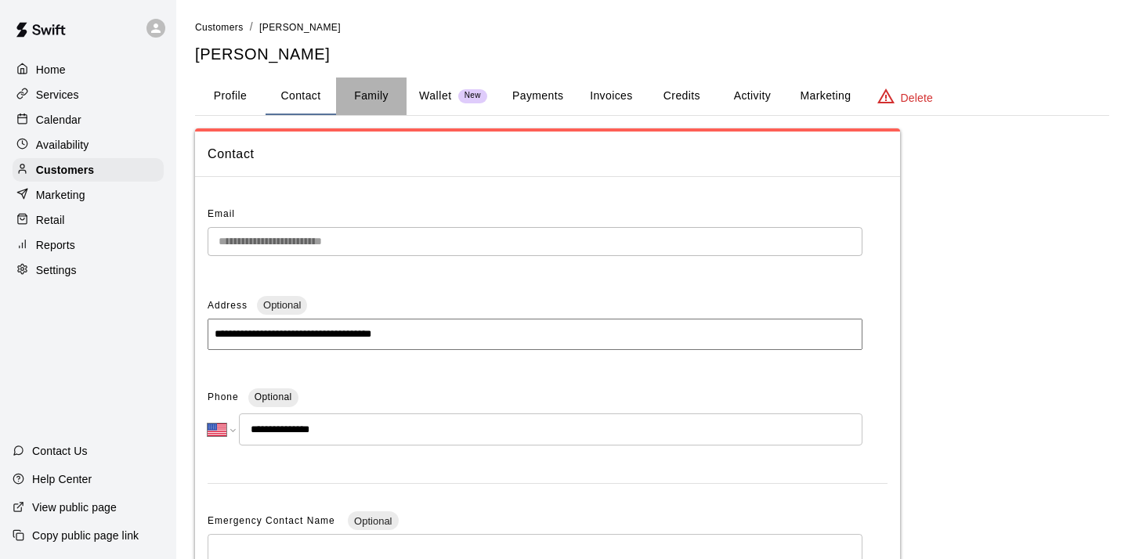
click at [366, 96] on button "Family" at bounding box center [371, 97] width 70 height 38
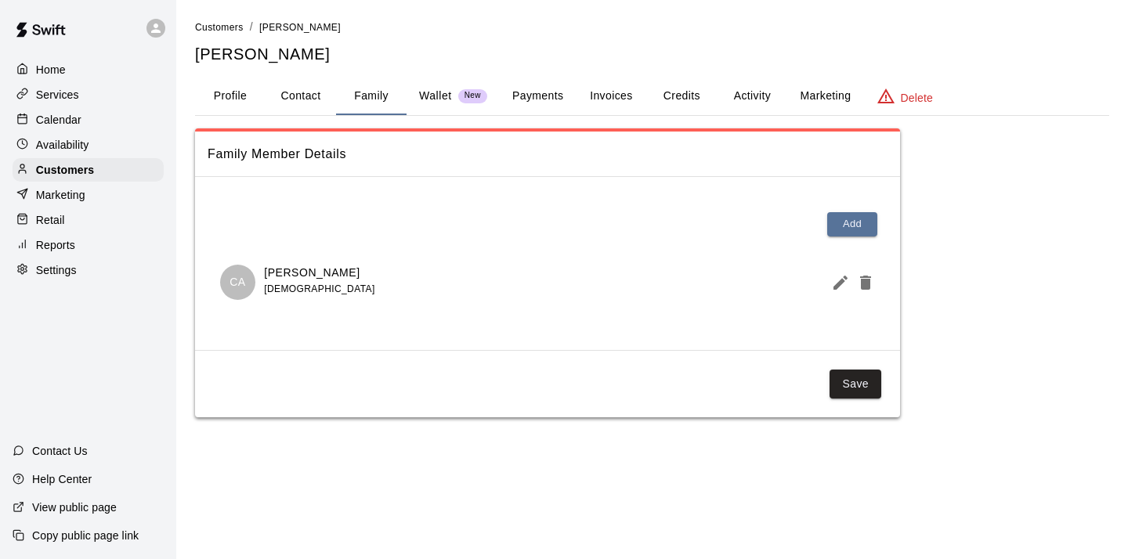
click at [444, 96] on p "Wallet" at bounding box center [435, 96] width 33 height 16
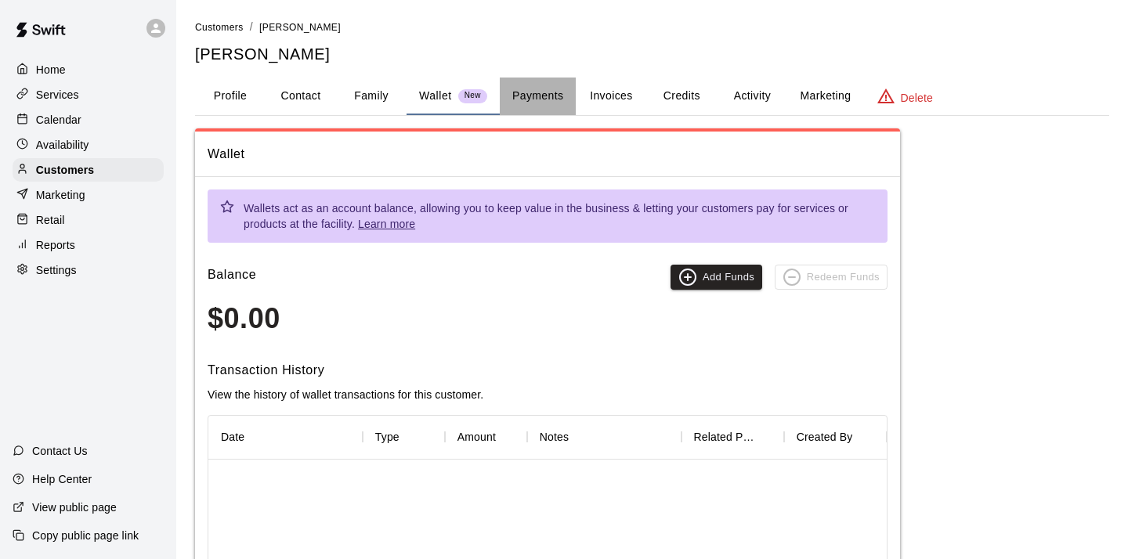
click at [537, 90] on button "Payments" at bounding box center [538, 97] width 76 height 38
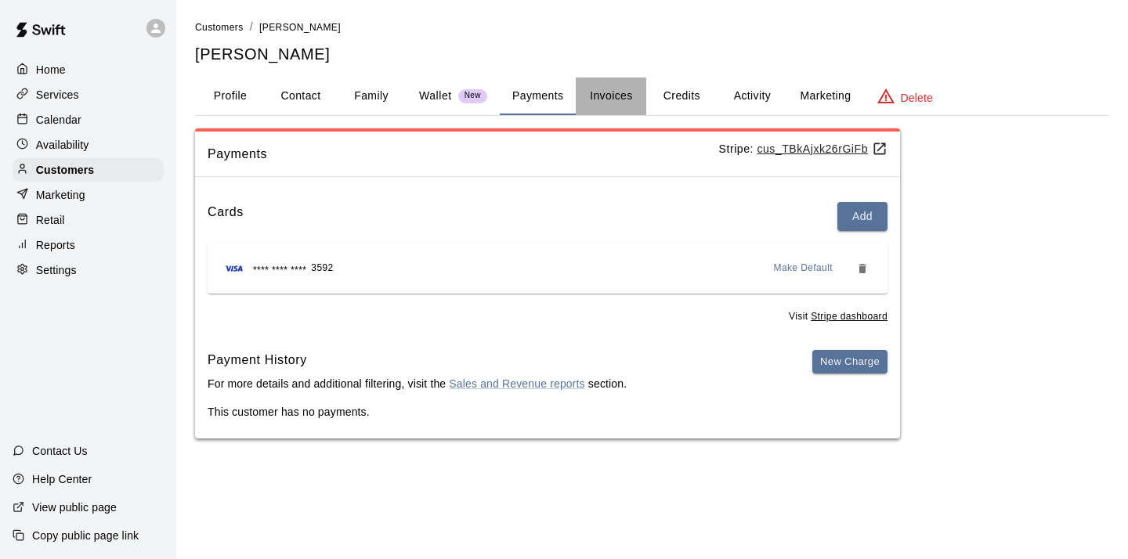
click at [617, 96] on button "Invoices" at bounding box center [611, 97] width 70 height 38
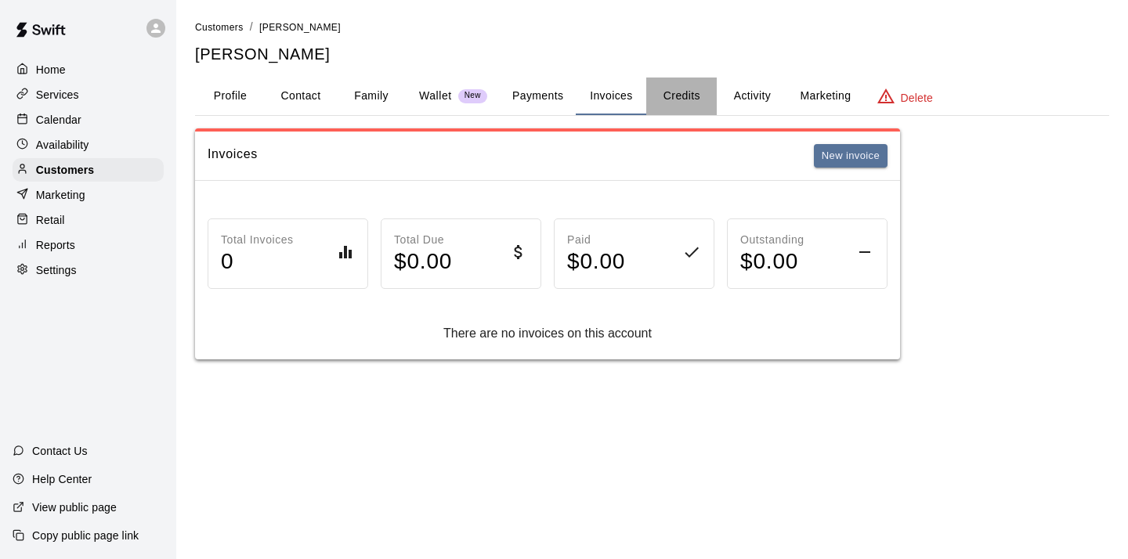
click at [678, 99] on button "Credits" at bounding box center [681, 97] width 70 height 38
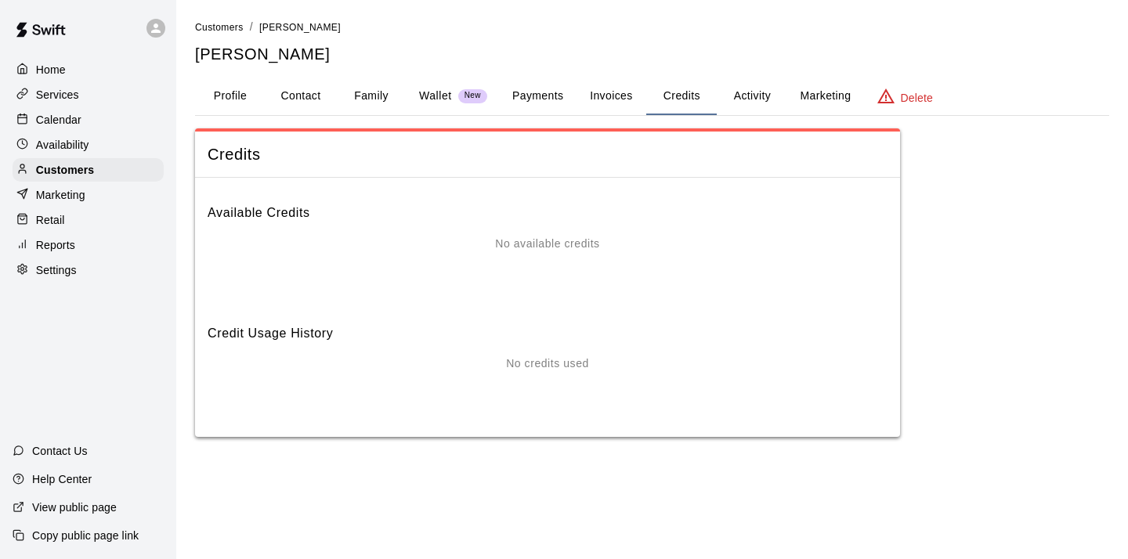
click at [745, 98] on button "Activity" at bounding box center [751, 97] width 70 height 38
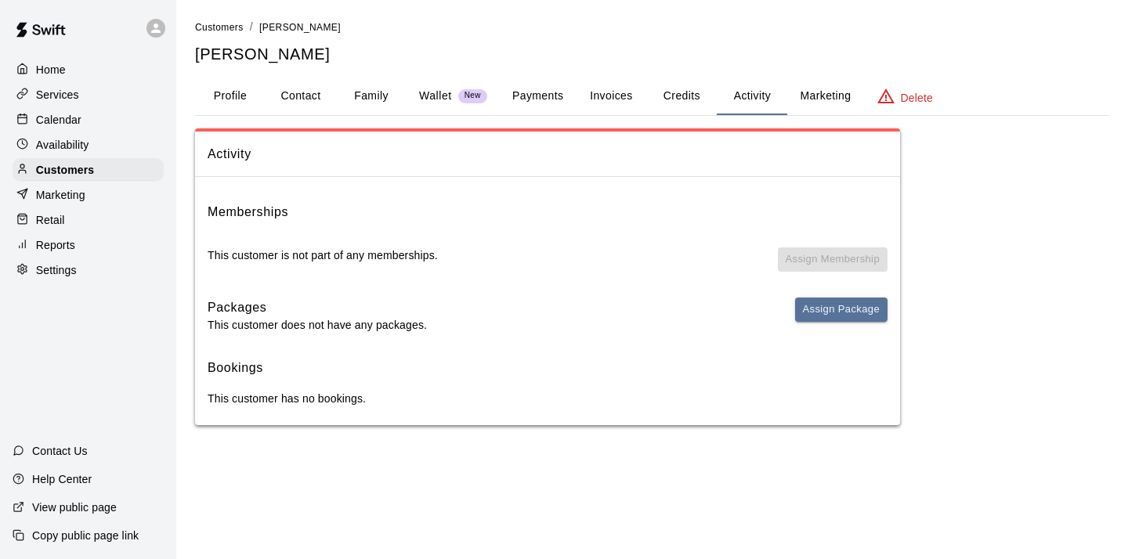
click at [821, 95] on button "Marketing" at bounding box center [825, 97] width 76 height 38
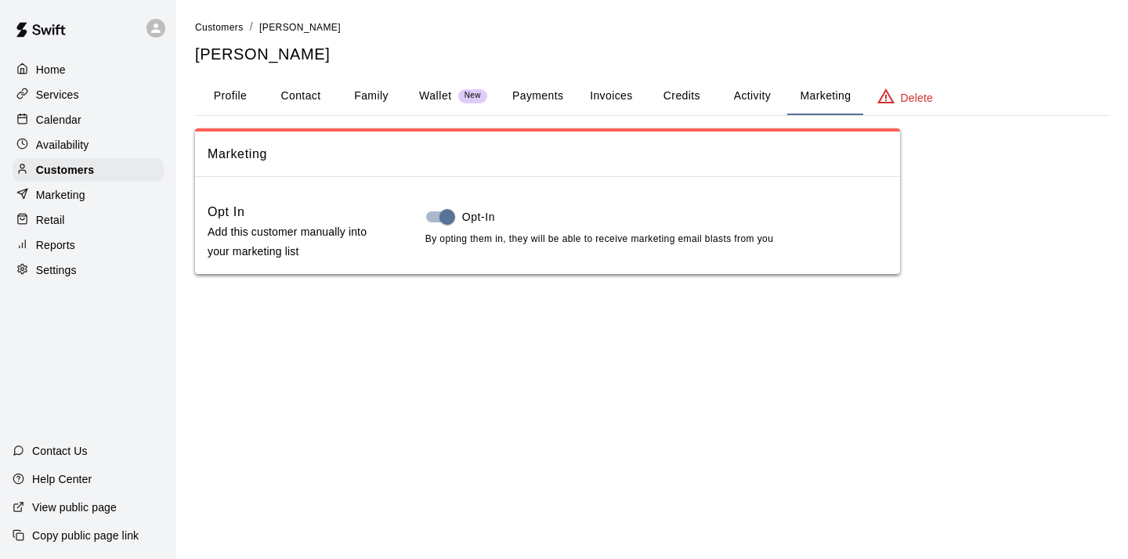
click at [235, 92] on button "Profile" at bounding box center [230, 97] width 70 height 38
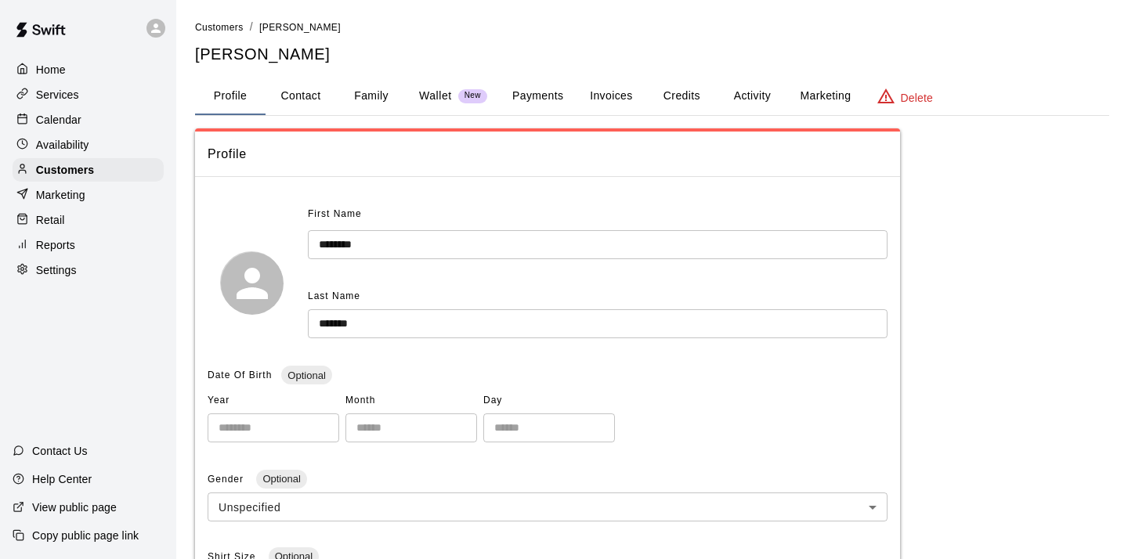
click at [71, 190] on p "Marketing" at bounding box center [60, 195] width 49 height 16
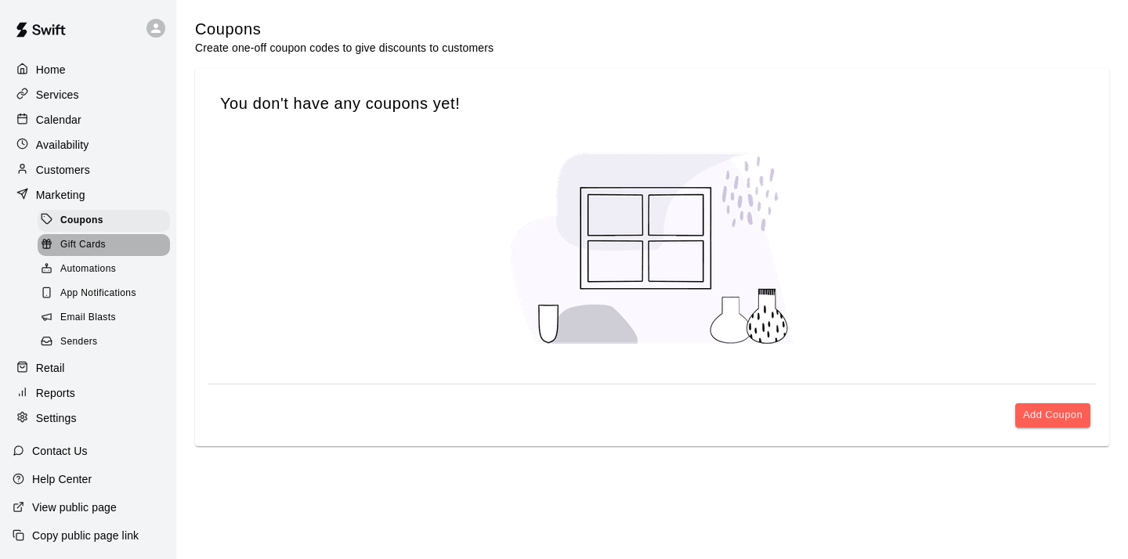
click at [84, 240] on span "Gift Cards" at bounding box center [82, 245] width 45 height 16
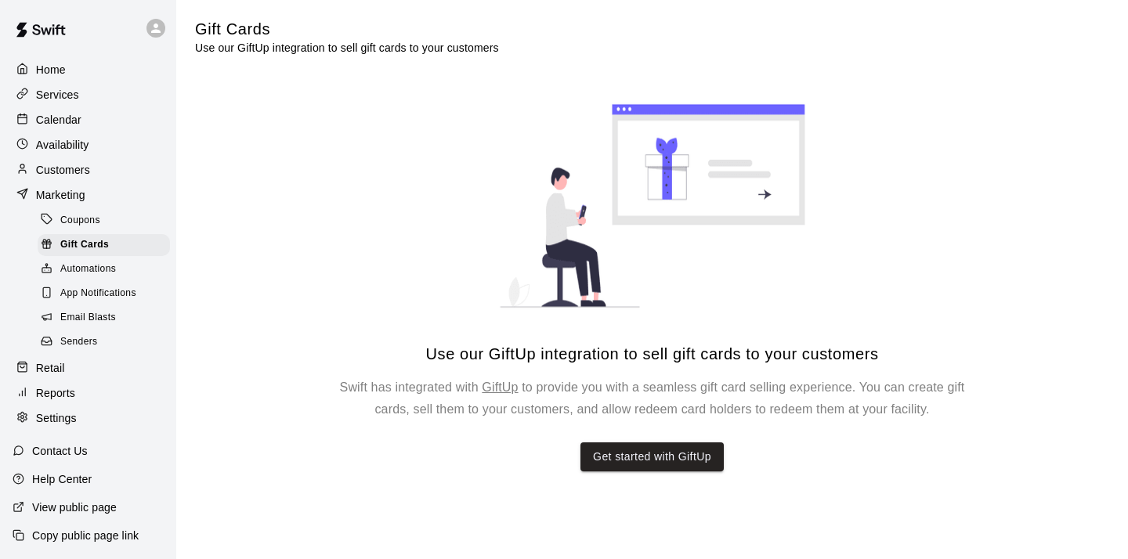
click at [94, 265] on span "Automations" at bounding box center [88, 270] width 56 height 16
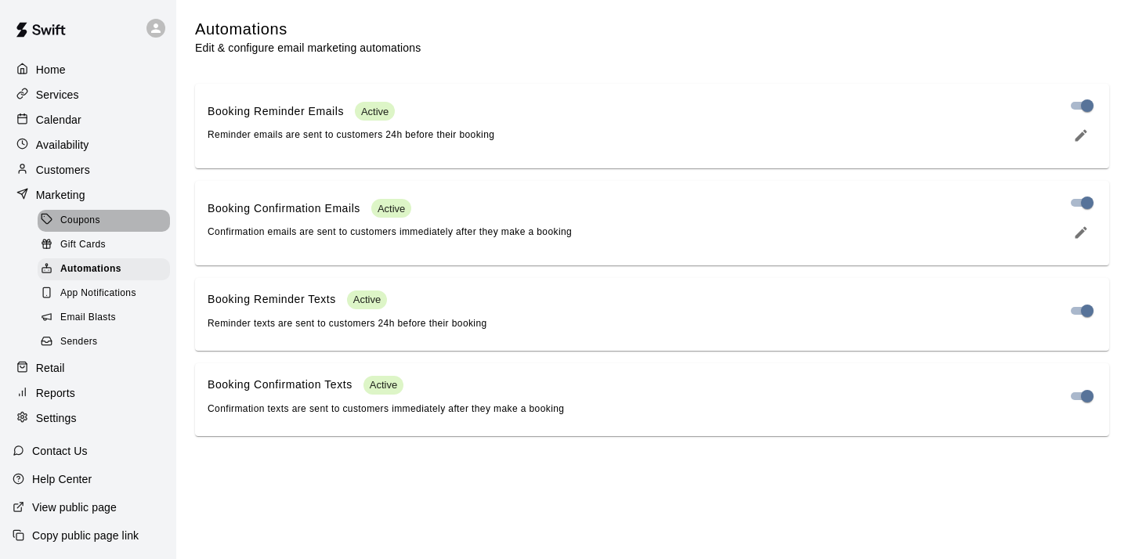
click at [72, 221] on span "Coupons" at bounding box center [80, 221] width 40 height 16
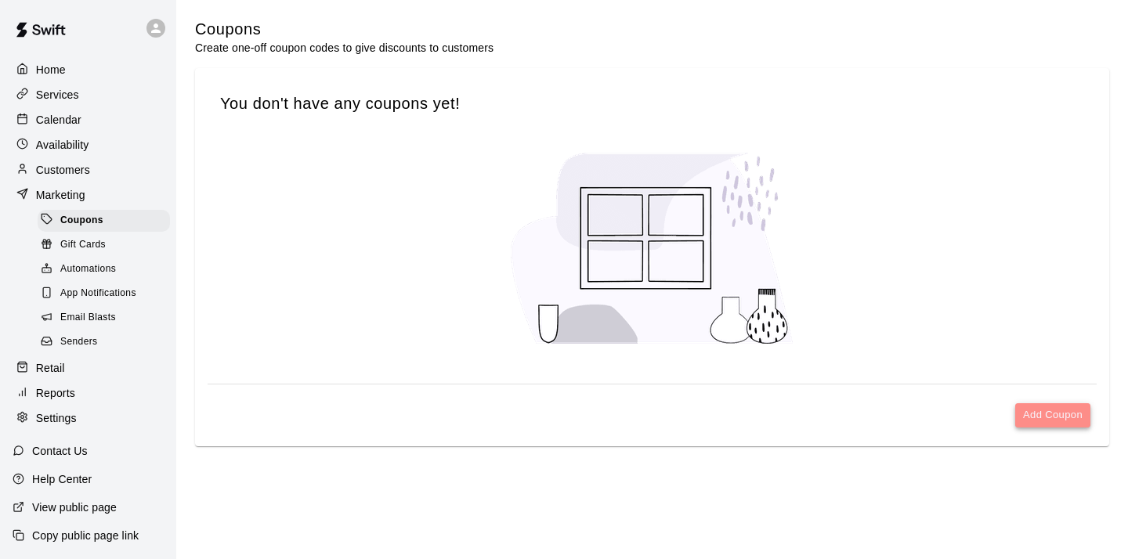
click at [1034, 413] on button "Add Coupon" at bounding box center [1052, 415] width 75 height 24
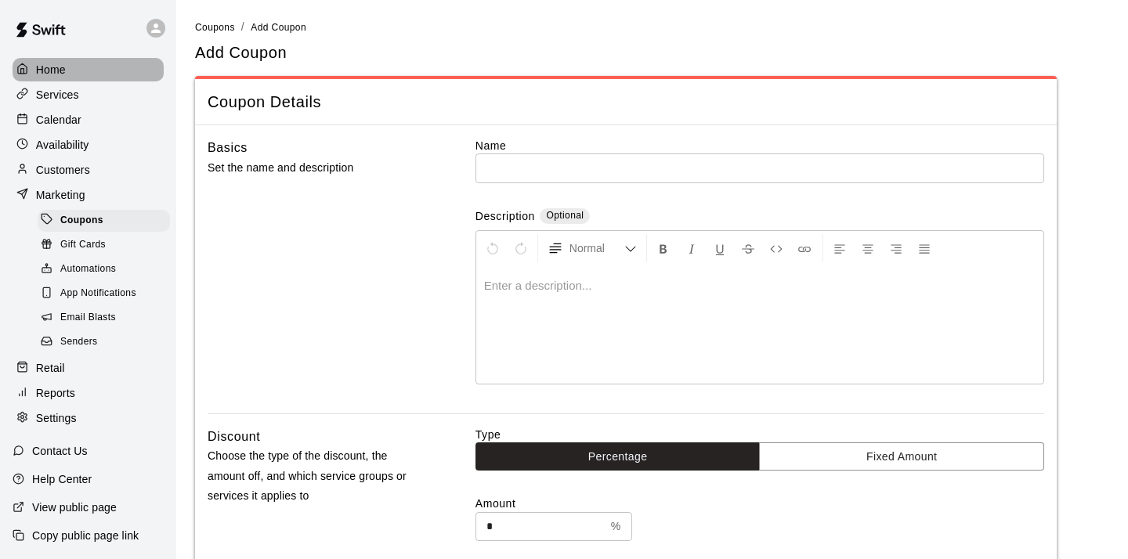
click at [59, 70] on p "Home" at bounding box center [51, 70] width 30 height 16
